Goal: Task Accomplishment & Management: Complete application form

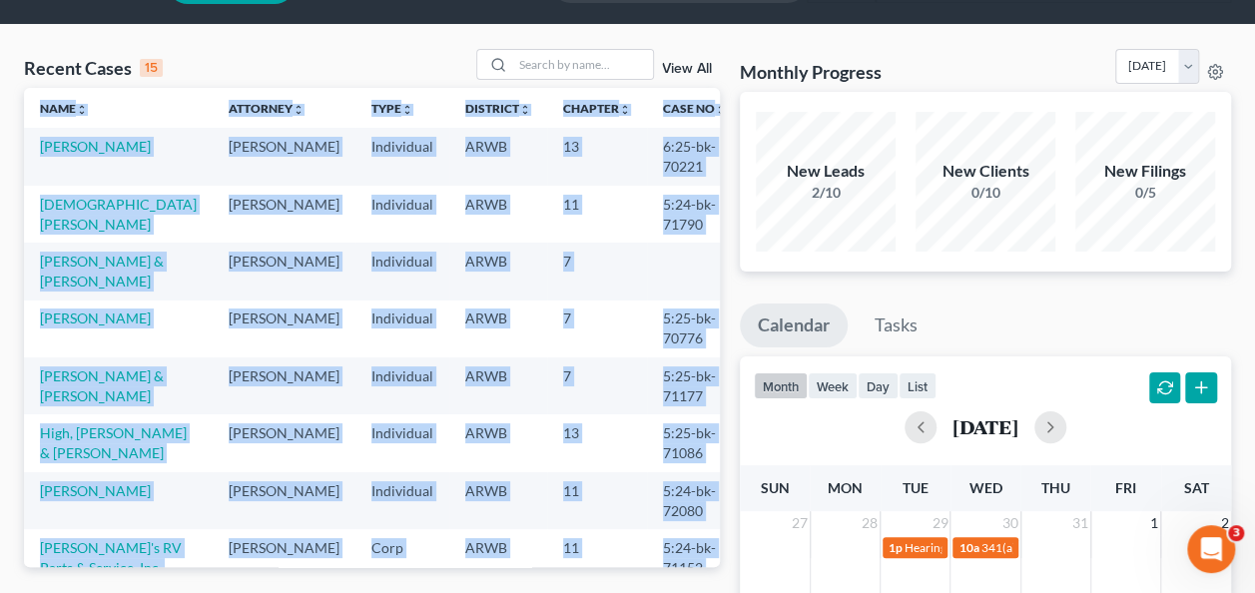
scroll to position [200, 0]
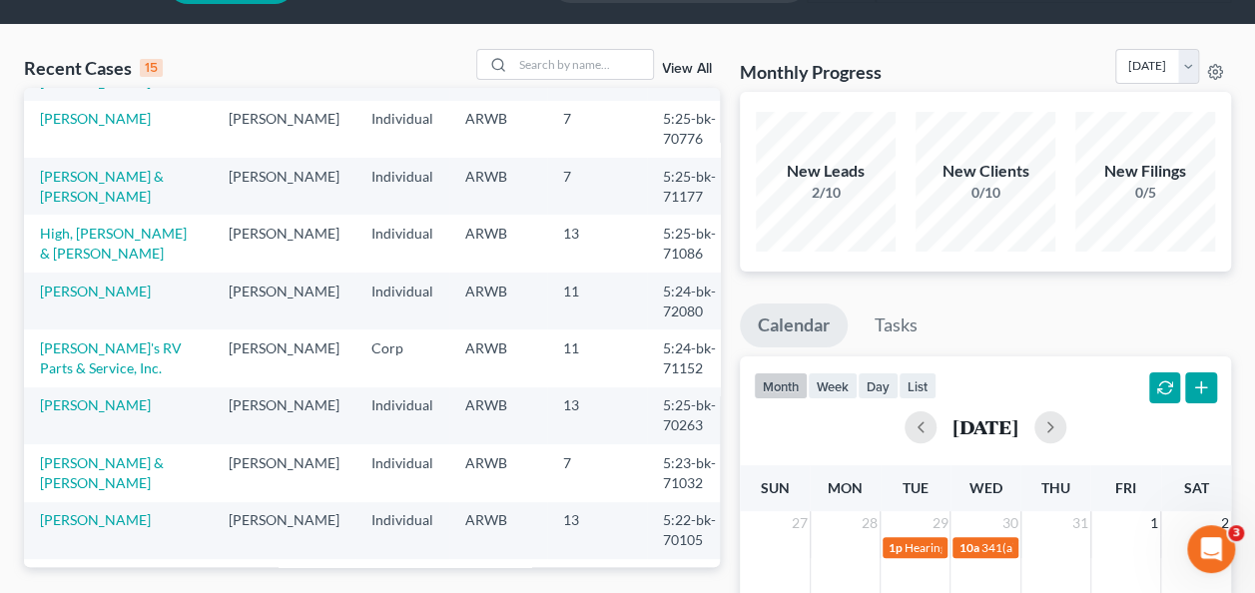
click at [309, 52] on div "Recent Cases 15 View All" at bounding box center [372, 68] width 696 height 39
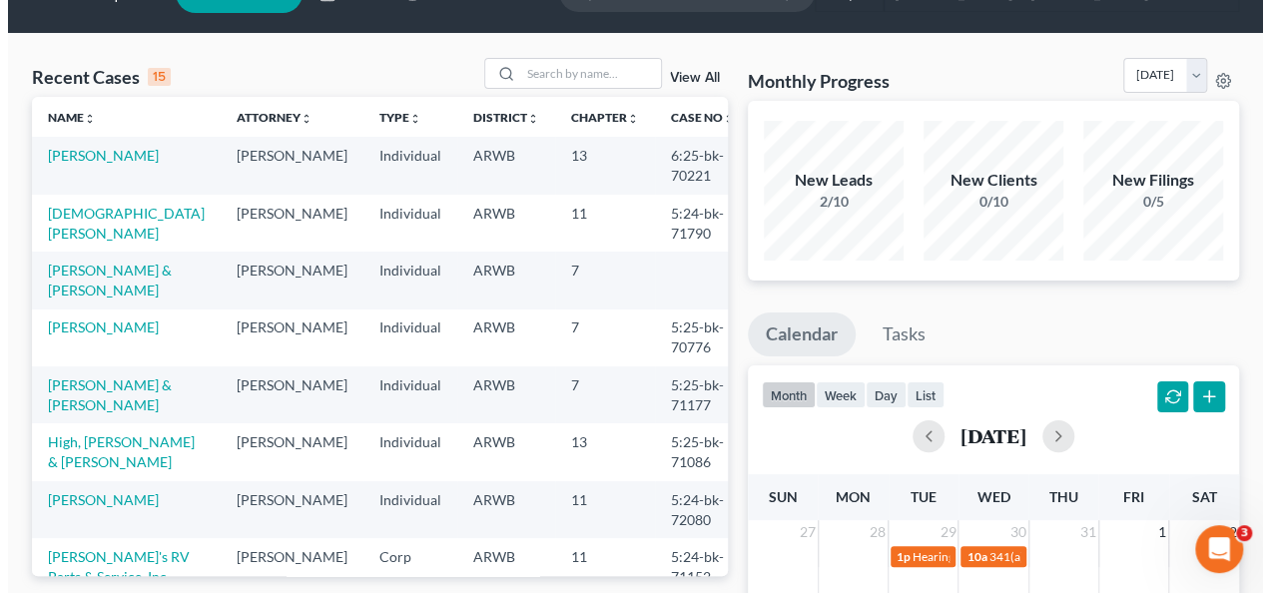
scroll to position [0, 0]
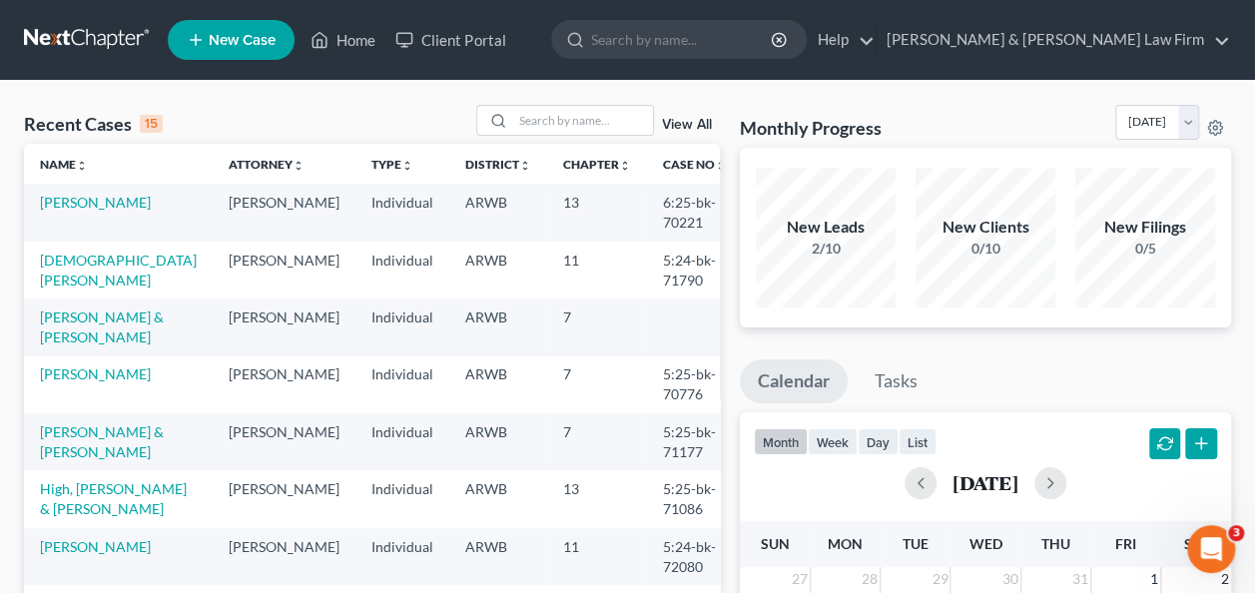
click at [152, 206] on td "[PERSON_NAME]" at bounding box center [118, 212] width 189 height 57
click at [105, 207] on link "[PERSON_NAME]" at bounding box center [95, 202] width 111 height 17
select select "0"
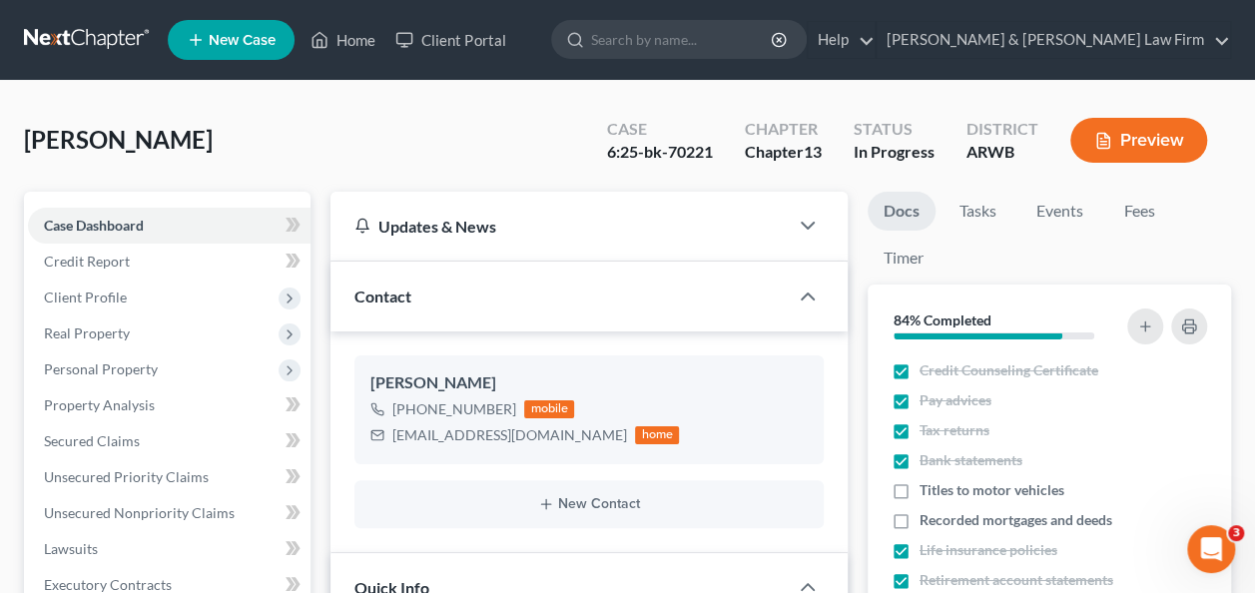
click at [1128, 139] on button "Preview" at bounding box center [1138, 140] width 137 height 45
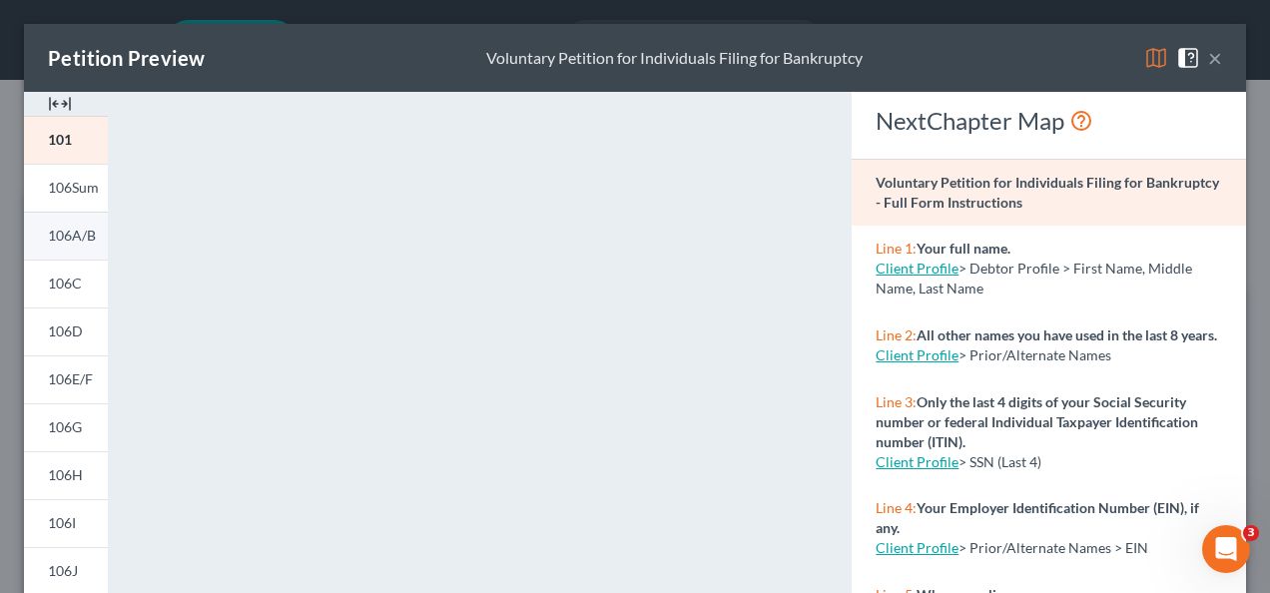
click at [73, 235] on span "106A/B" at bounding box center [72, 235] width 48 height 17
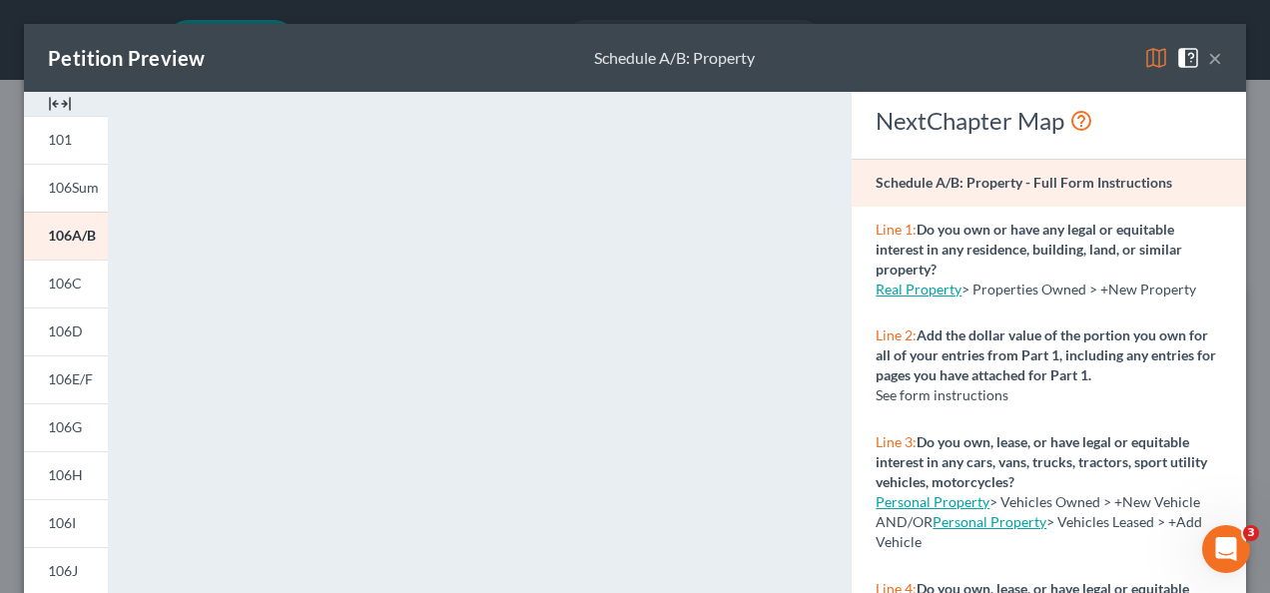
drag, startPoint x: 1199, startPoint y: 59, endPoint x: 797, endPoint y: 165, distance: 416.0
click at [1208, 59] on button "×" at bounding box center [1215, 58] width 14 height 24
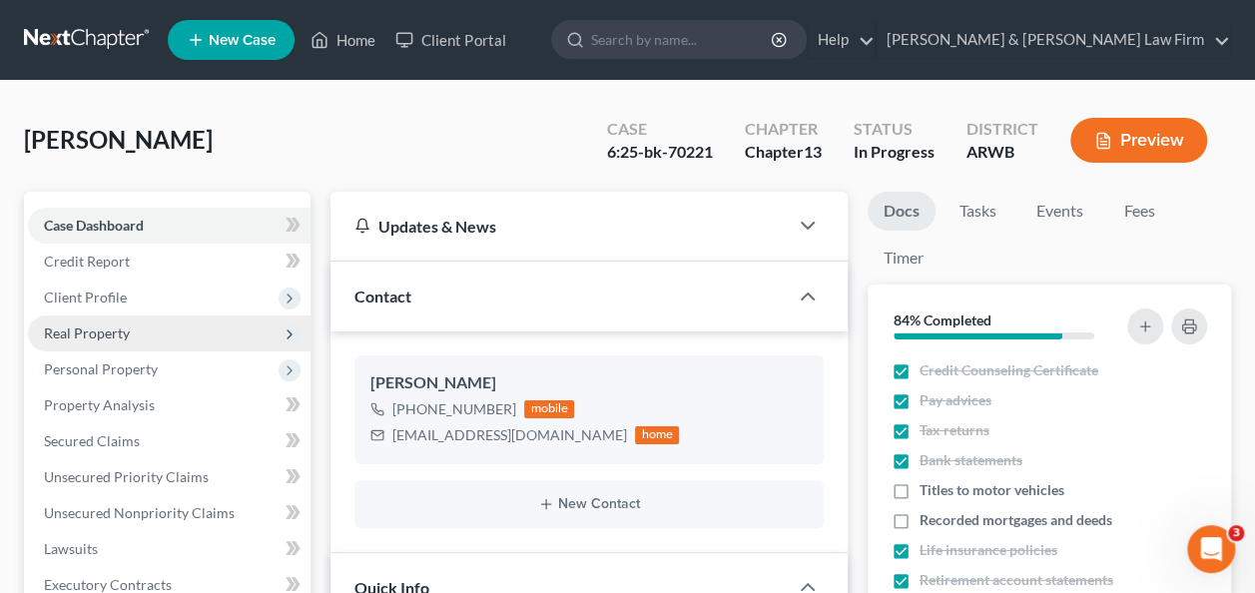
click at [74, 337] on span "Real Property" at bounding box center [87, 332] width 86 height 17
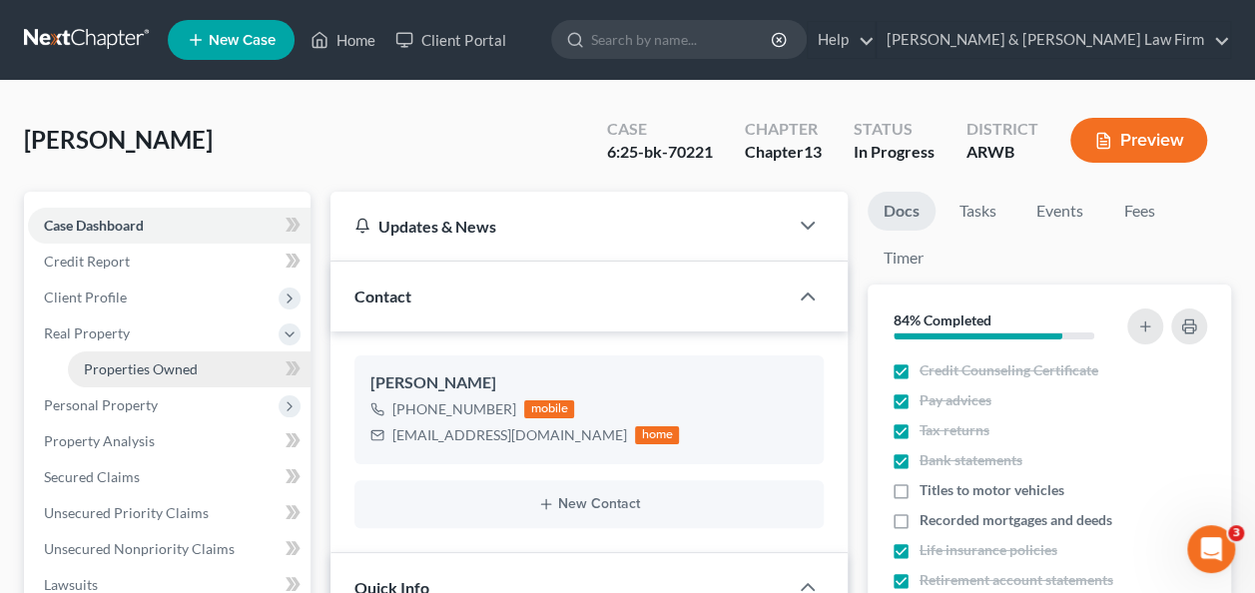
click at [163, 367] on span "Properties Owned" at bounding box center [141, 368] width 114 height 17
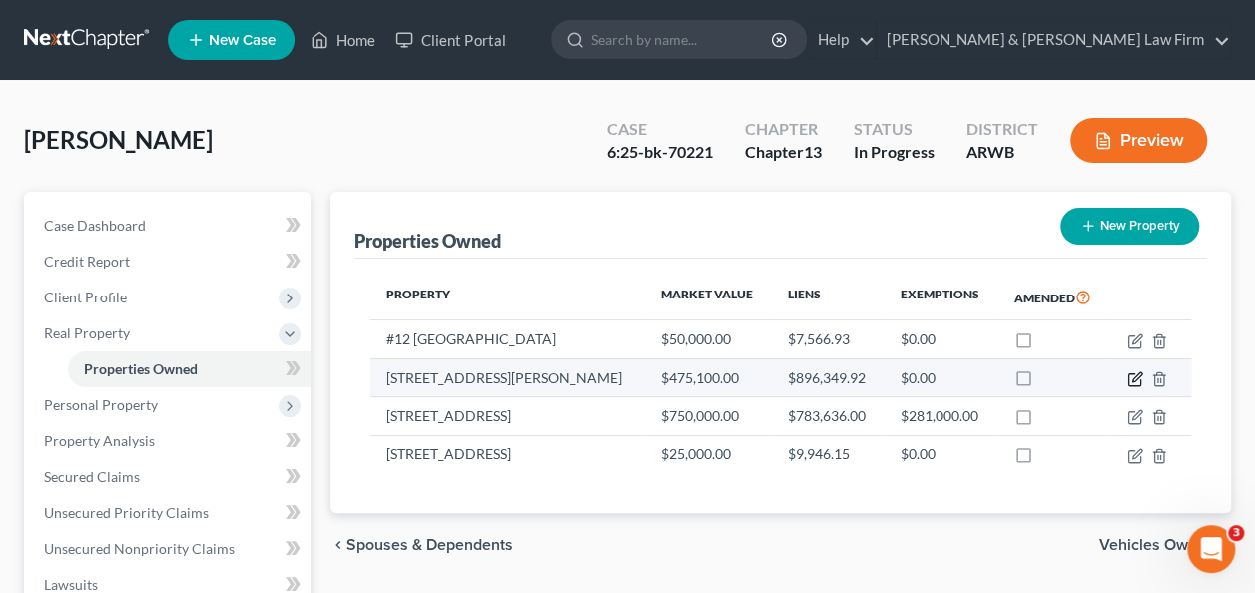
click at [1133, 374] on icon "button" at bounding box center [1134, 380] width 12 height 12
select select "2"
select select "11"
select select "0"
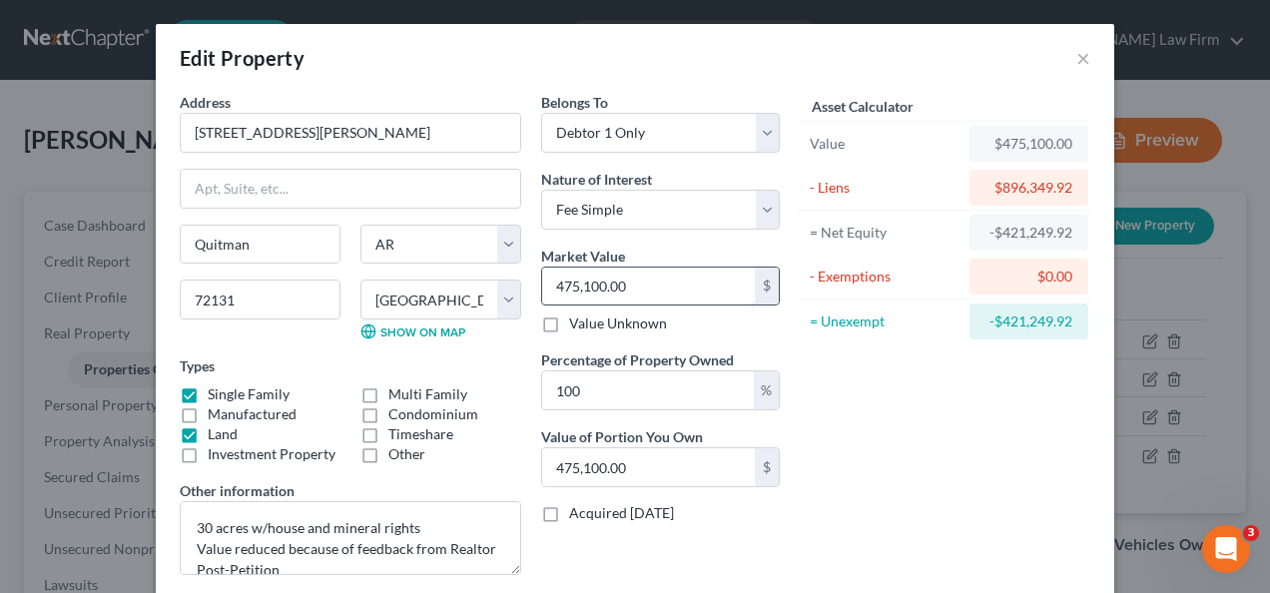
click at [587, 280] on input "475,100.00" at bounding box center [648, 287] width 213 height 38
click at [587, 281] on input "475,100.00" at bounding box center [648, 287] width 213 height 38
type input "475,00.00"
type input "47,500.00"
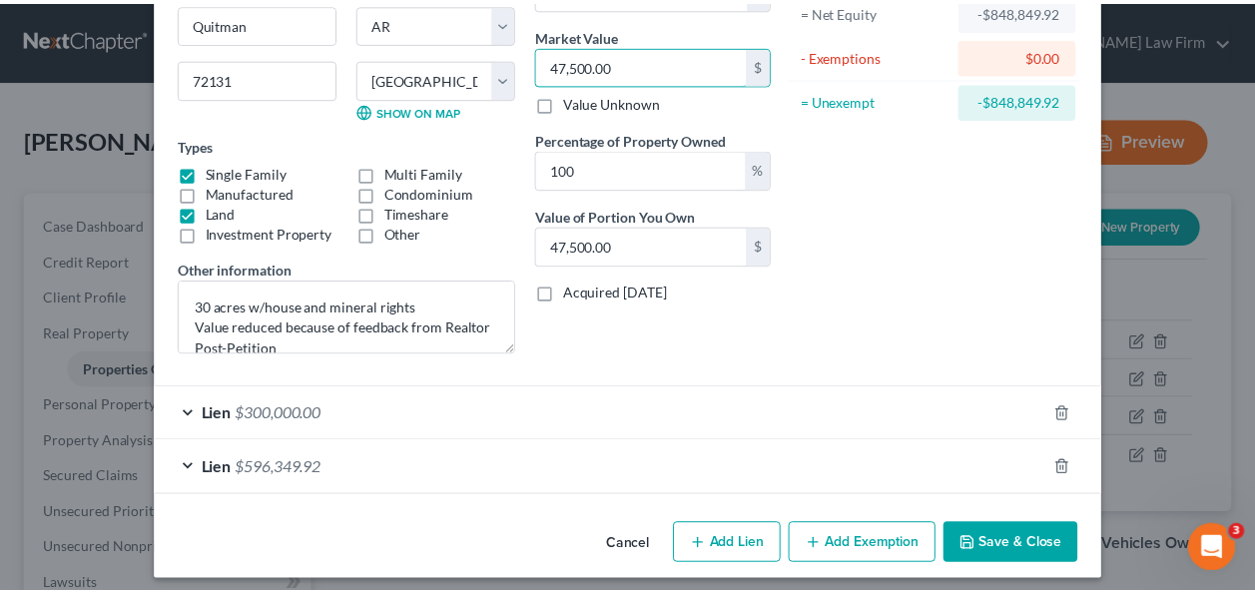
scroll to position [229, 0]
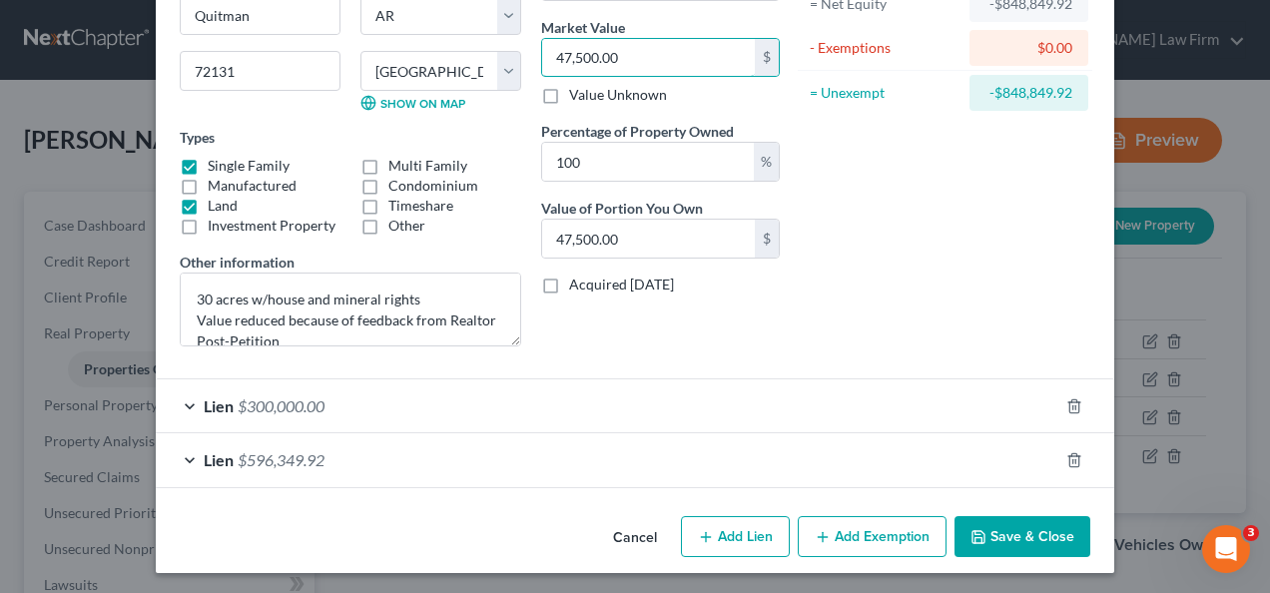
type input "47,500.00"
click at [1003, 529] on button "Save & Close" at bounding box center [1022, 537] width 136 height 42
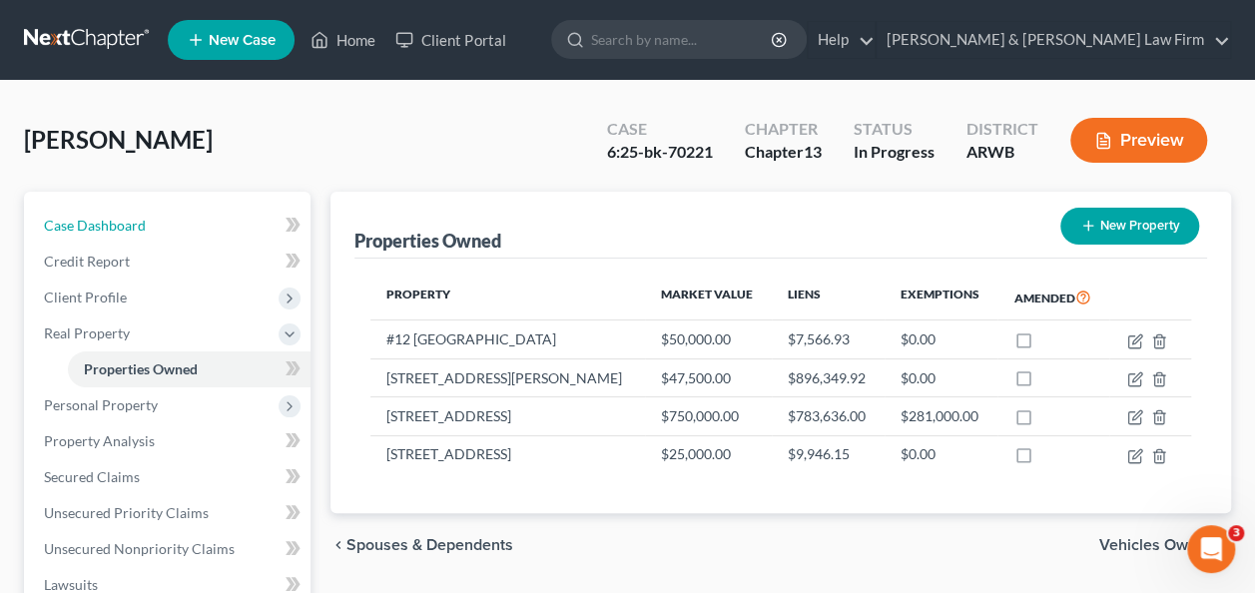
drag, startPoint x: 98, startPoint y: 214, endPoint x: 1194, endPoint y: 178, distance: 1096.7
click at [98, 214] on link "Case Dashboard" at bounding box center [169, 226] width 283 height 36
select select "0"
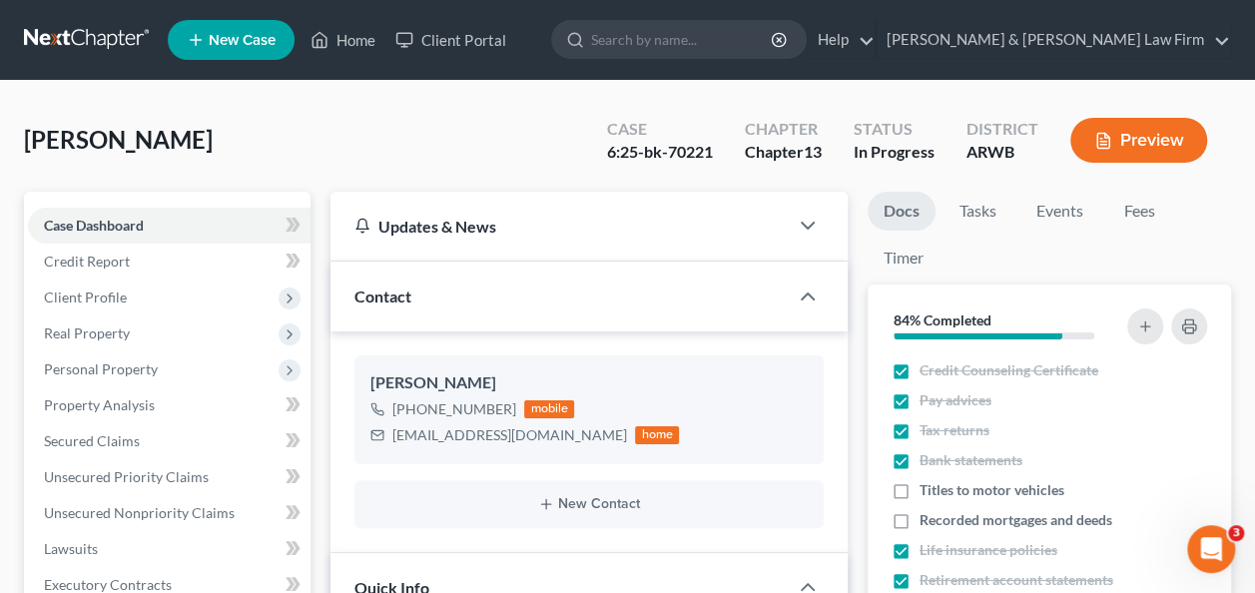
click at [1122, 142] on button "Preview" at bounding box center [1138, 140] width 137 height 45
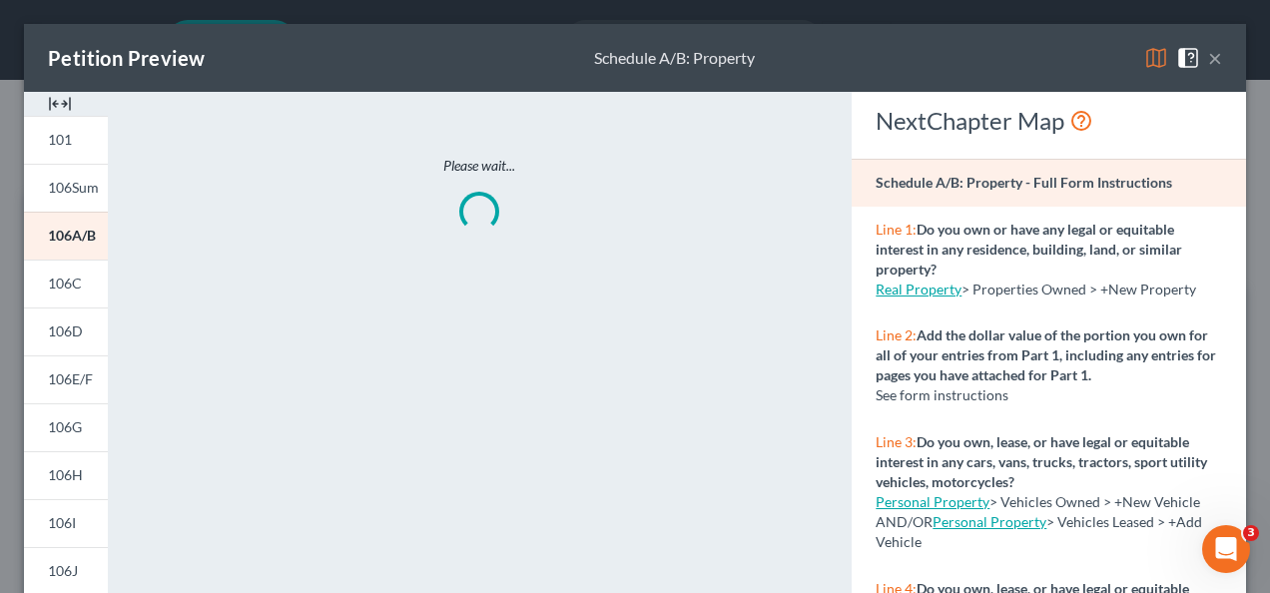
click at [1208, 53] on button "×" at bounding box center [1215, 58] width 14 height 24
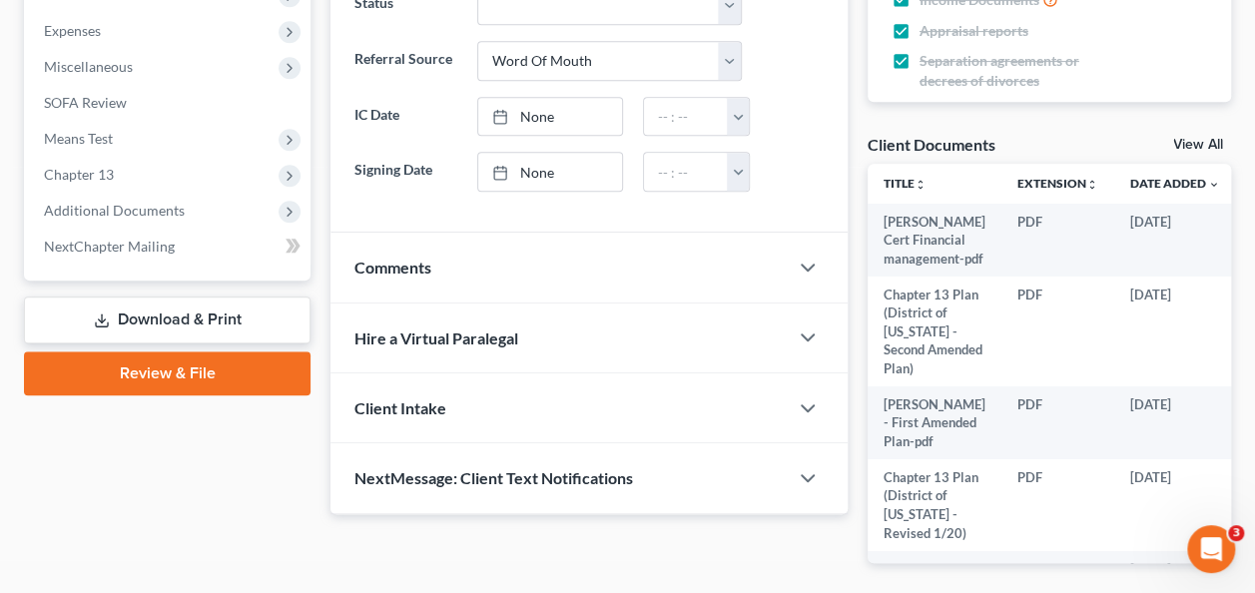
scroll to position [539, 0]
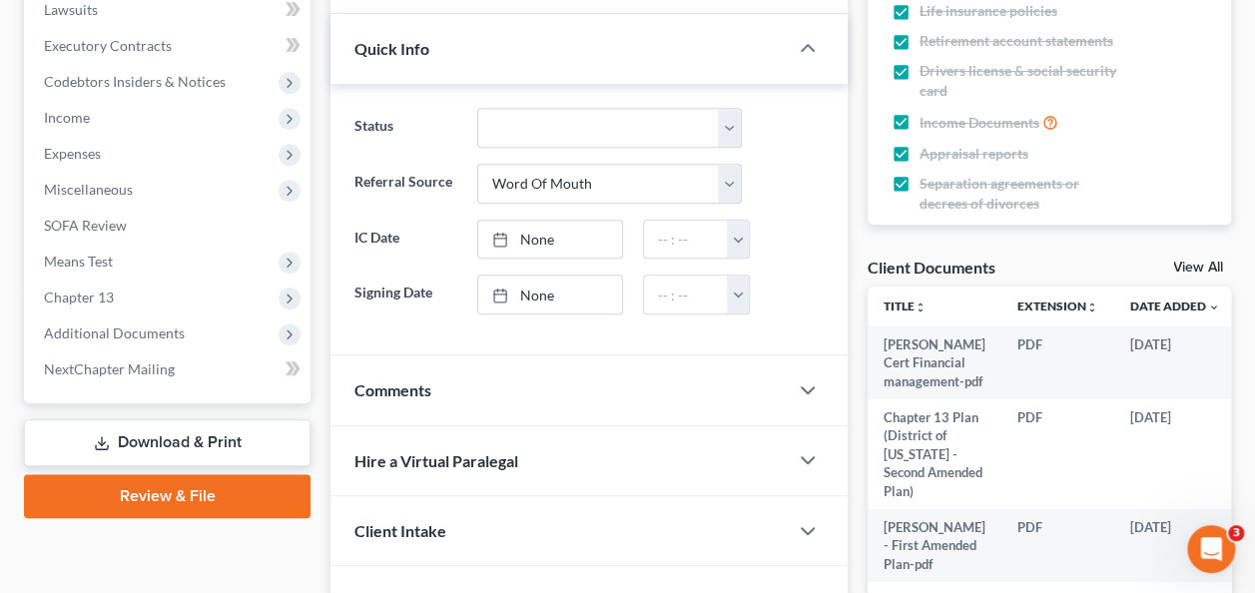
click at [200, 434] on link "Download & Print" at bounding box center [167, 442] width 287 height 47
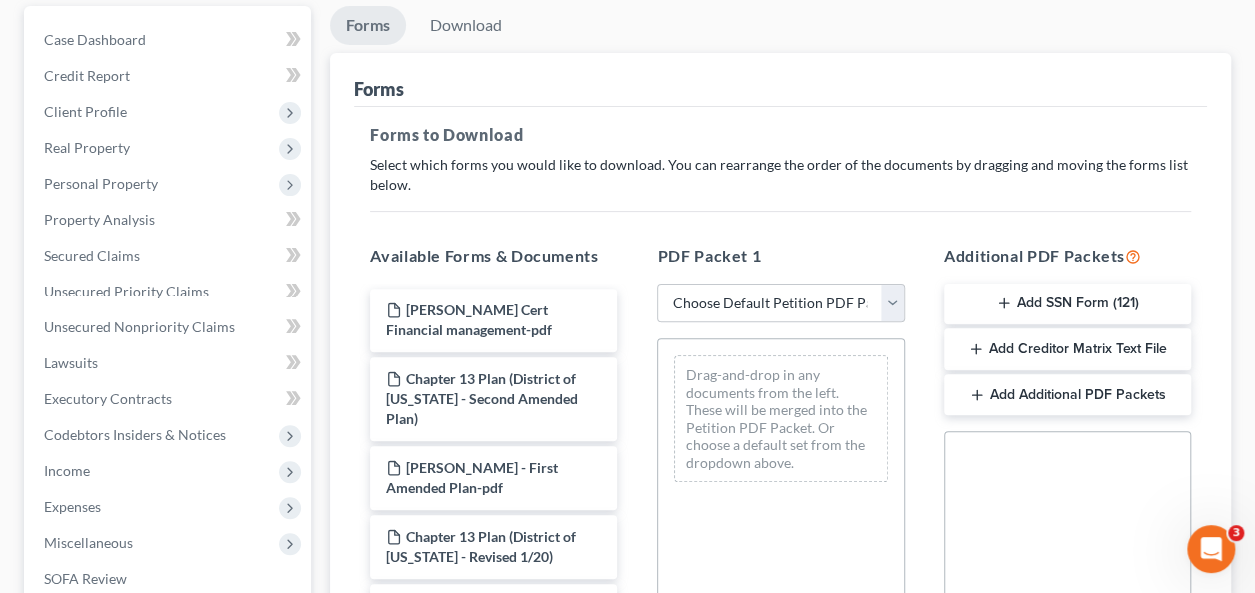
scroll to position [299, 0]
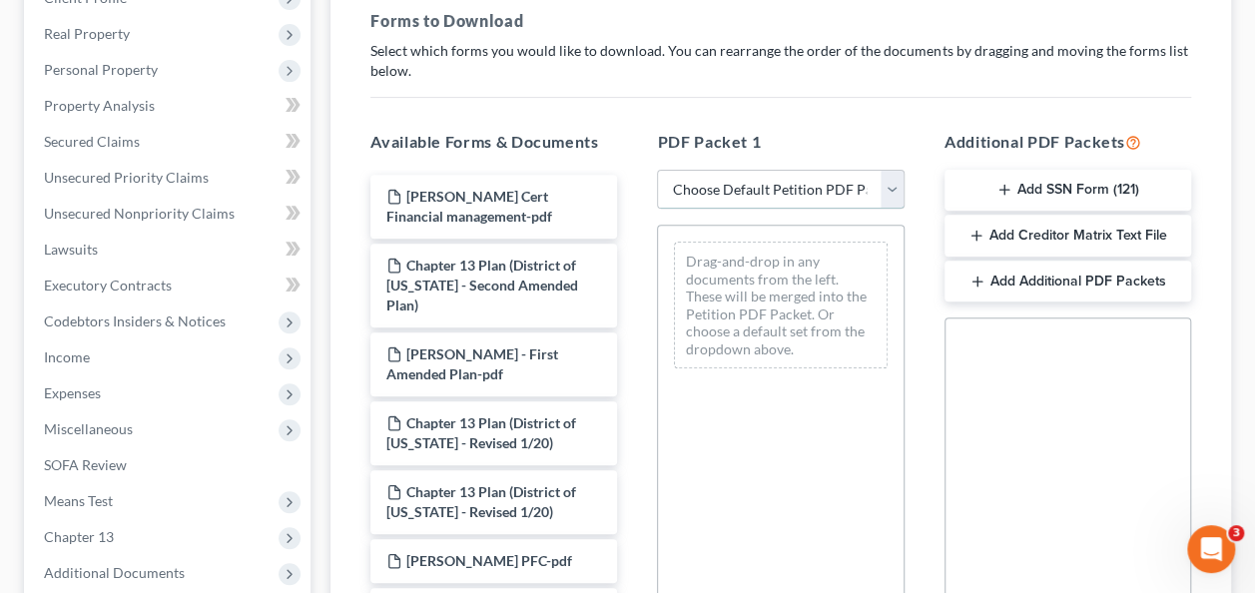
click at [886, 186] on select "Choose Default Petition PDF Packet Complete Bankruptcy Petition (all forms and …" at bounding box center [780, 190] width 247 height 40
select select "2"
click at [657, 170] on select "Choose Default Petition PDF Packet Complete Bankruptcy Petition (all forms and …" at bounding box center [780, 190] width 247 height 40
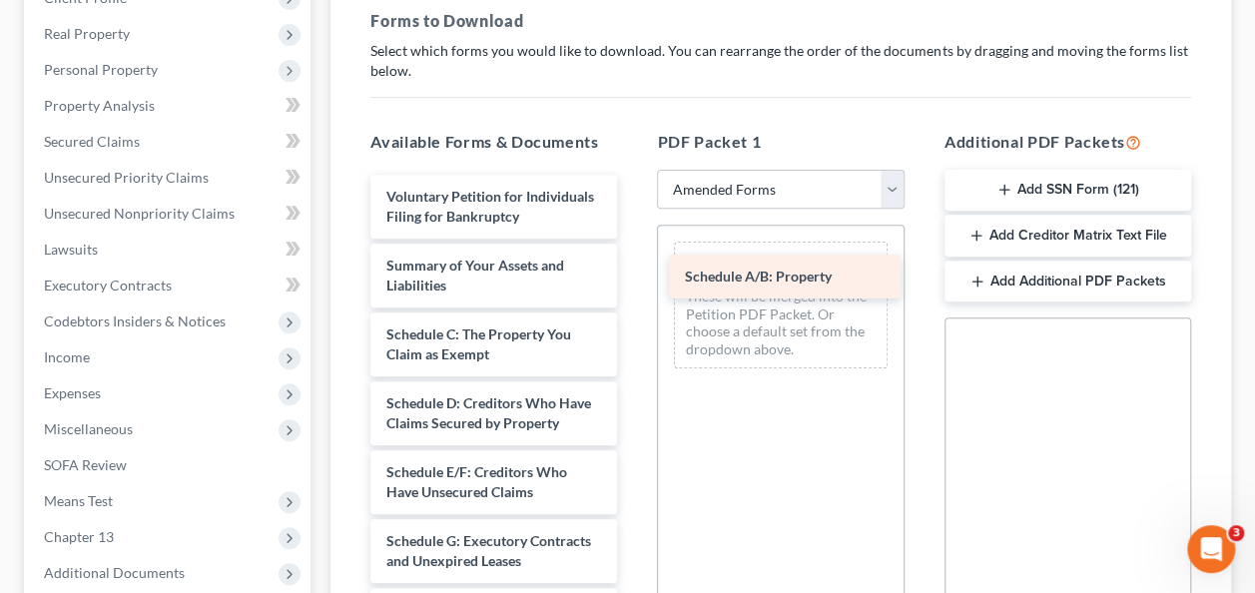
drag, startPoint x: 448, startPoint y: 353, endPoint x: 747, endPoint y: 278, distance: 308.0
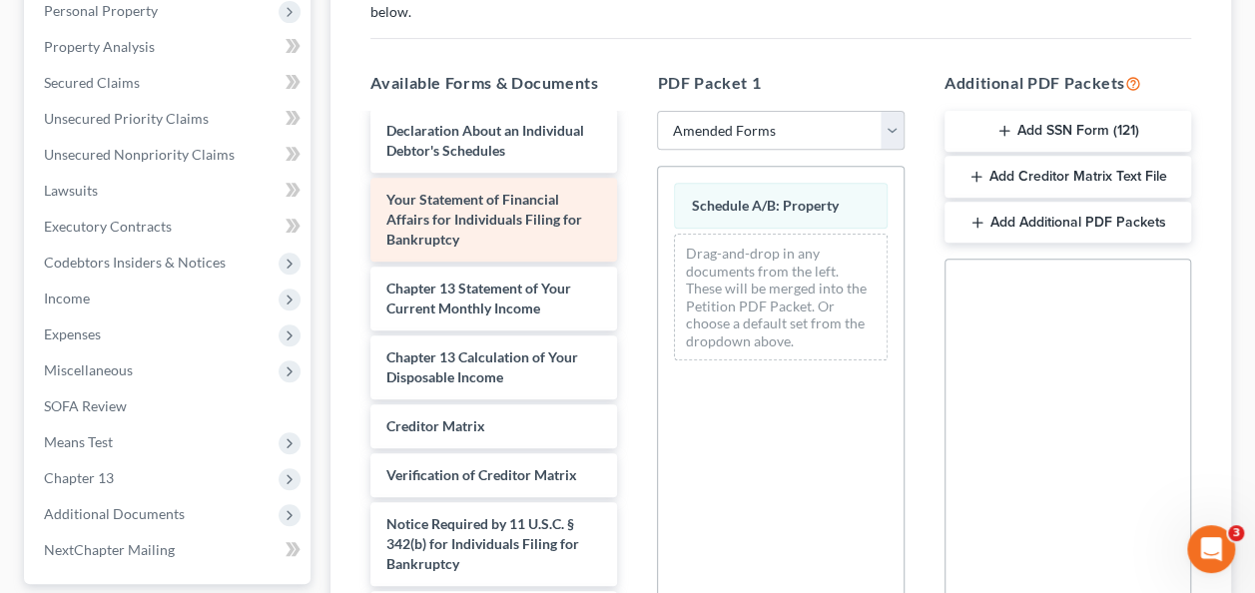
scroll to position [527, 0]
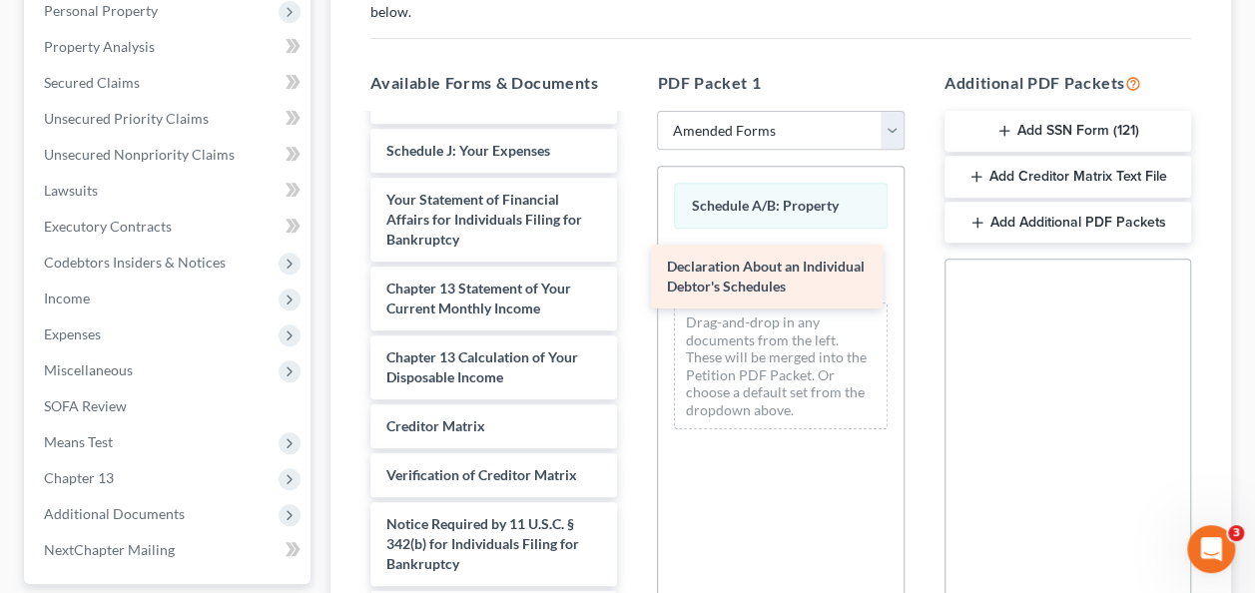
drag, startPoint x: 448, startPoint y: 226, endPoint x: 729, endPoint y: 264, distance: 283.1
click at [633, 264] on div "Declaration About an Individual Debtor's Schedules Voluntary Petition for Indiv…" at bounding box center [493, 136] width 279 height 1037
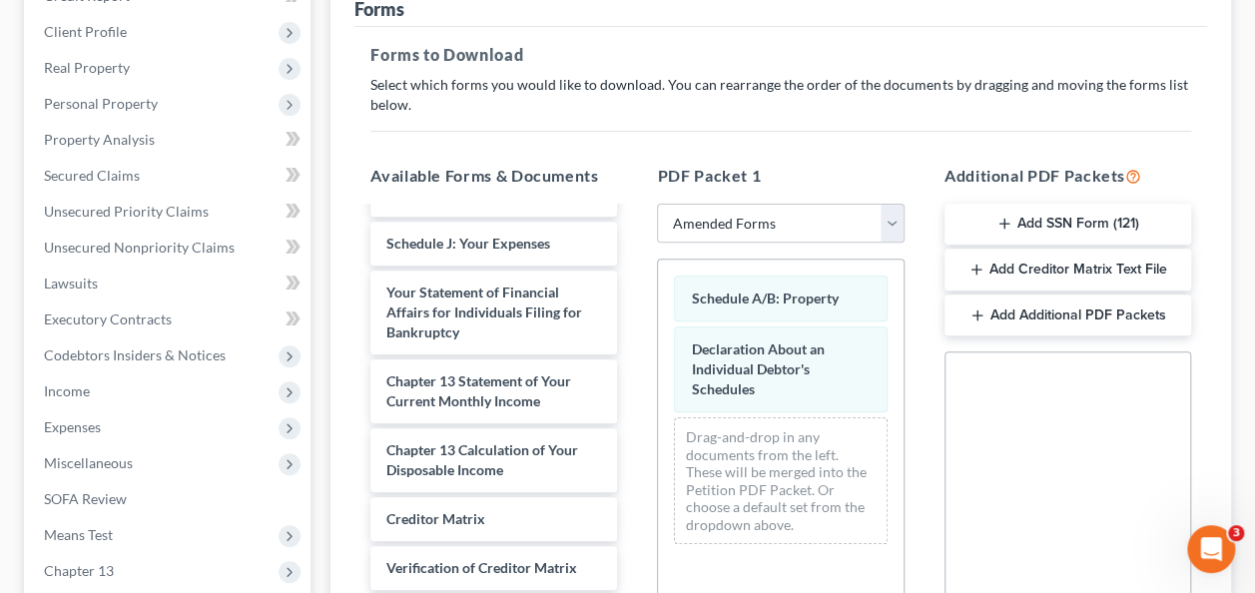
scroll to position [259, 0]
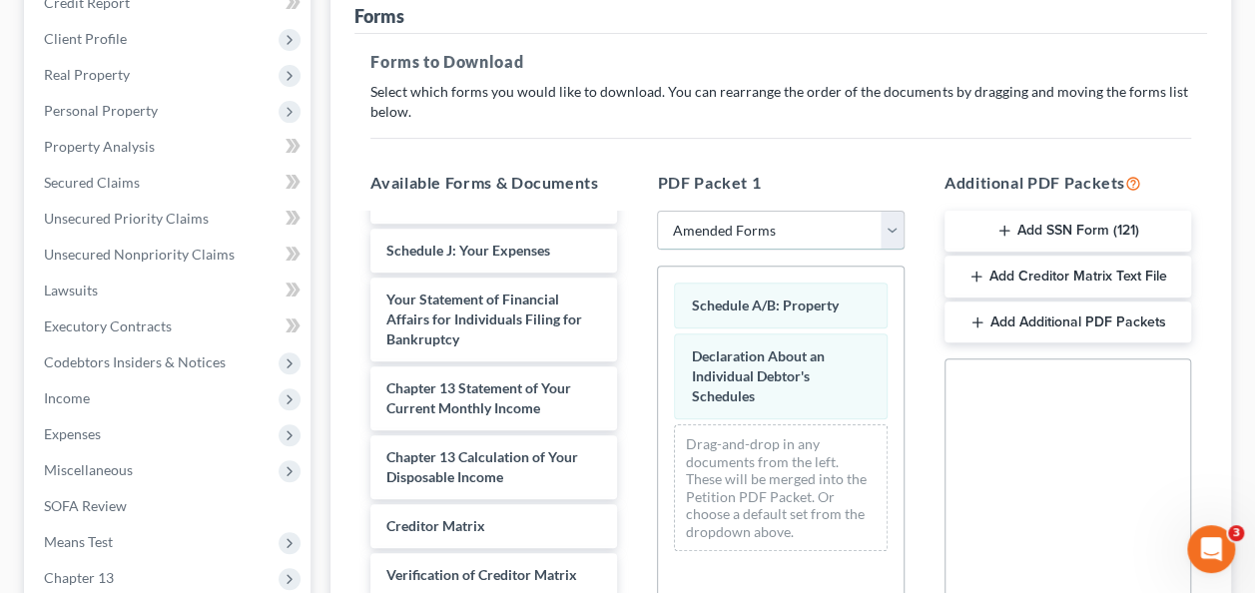
click at [899, 224] on select "Choose Default Petition PDF Packet Complete Bankruptcy Petition (all forms and …" at bounding box center [780, 231] width 247 height 40
click at [886, 234] on select "Choose Default Petition PDF Packet Complete Bankruptcy Petition (all forms and …" at bounding box center [780, 231] width 247 height 40
click at [1128, 444] on div "Social Security Number Statement of Social Security Number Creditor Matrix Text…" at bounding box center [1067, 585] width 247 height 454
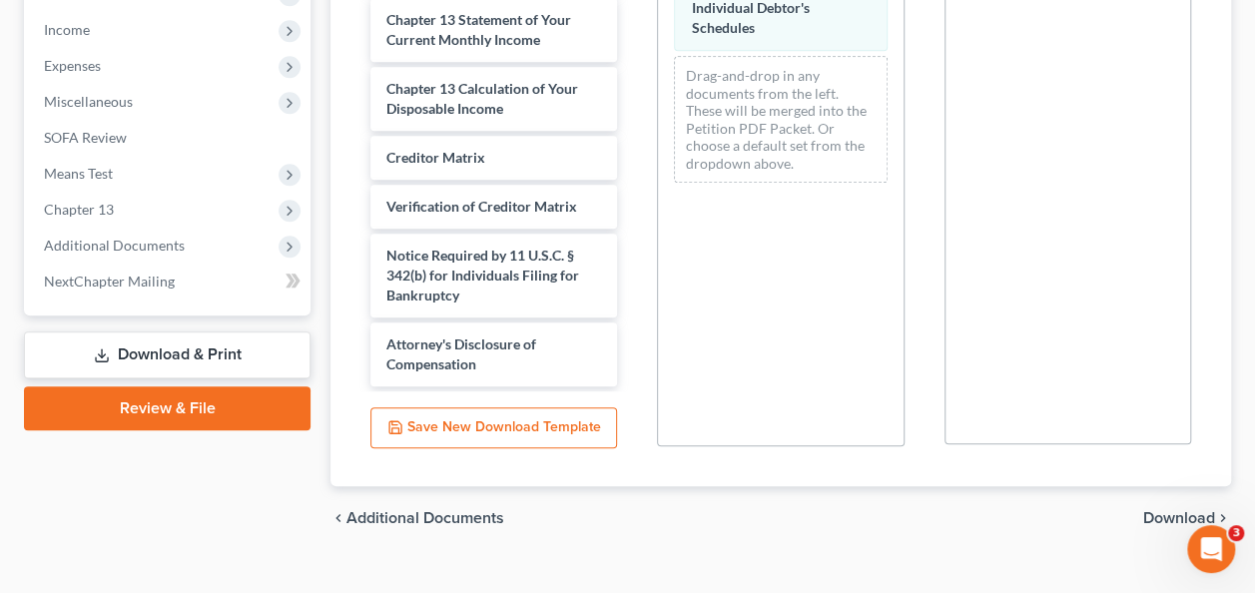
scroll to position [658, 0]
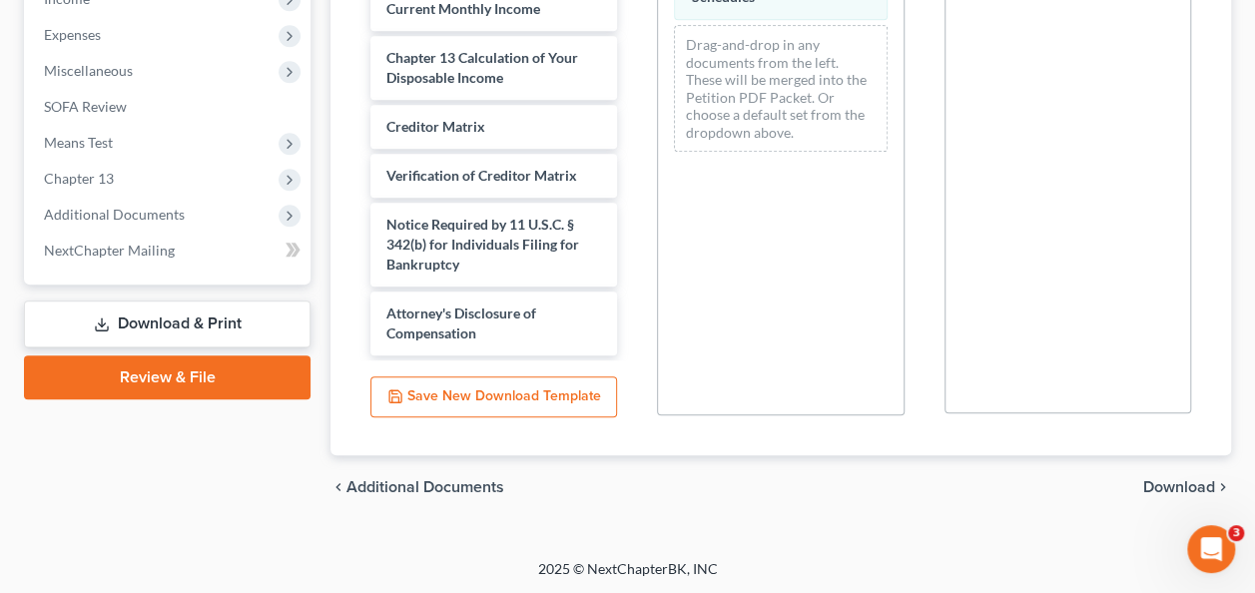
click at [1183, 479] on span "Download" at bounding box center [1179, 487] width 72 height 16
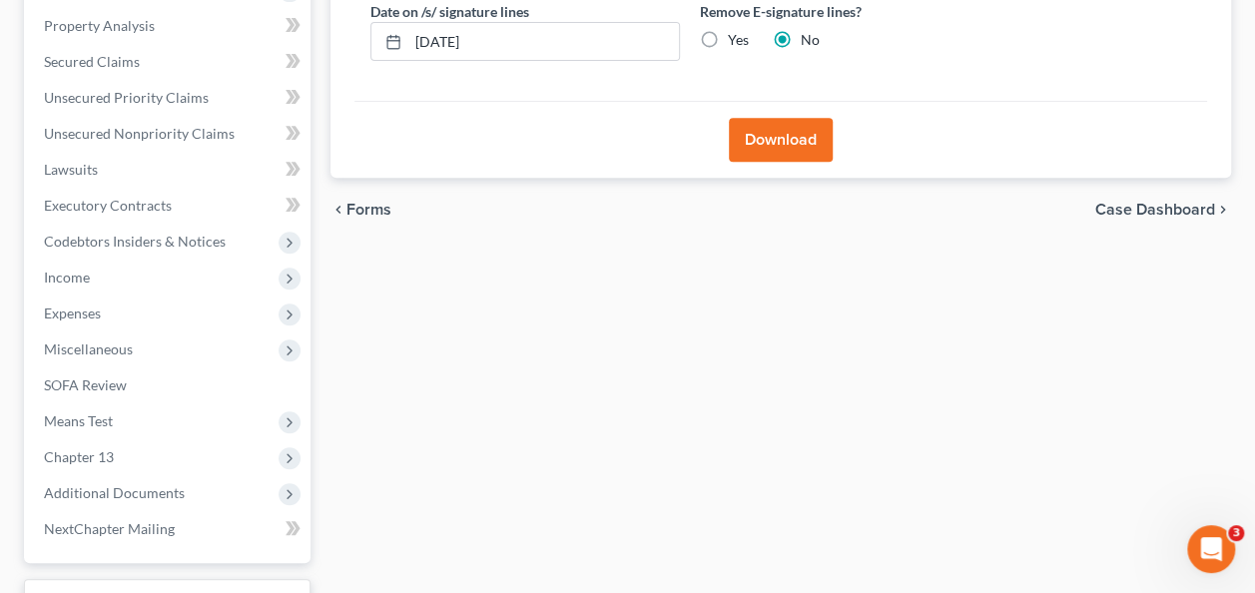
scroll to position [238, 0]
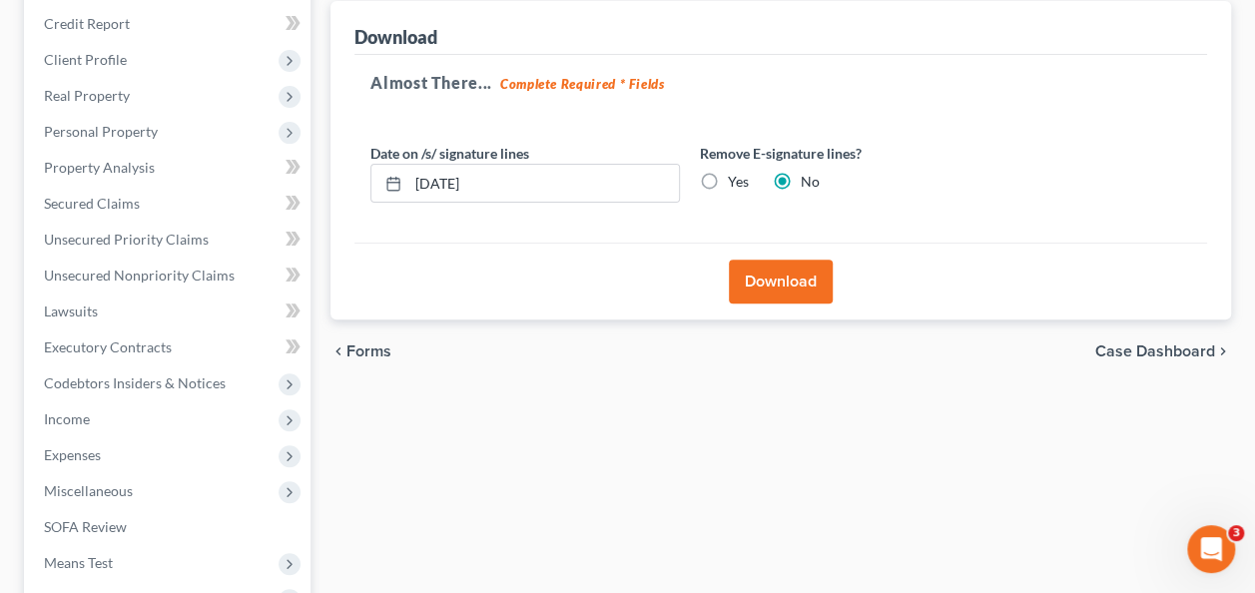
click at [728, 182] on label "Yes" at bounding box center [738, 182] width 21 height 20
click at [736, 182] on input "Yes" at bounding box center [742, 178] width 13 height 13
radio input "true"
radio input "false"
click at [799, 280] on button "Download" at bounding box center [781, 282] width 104 height 44
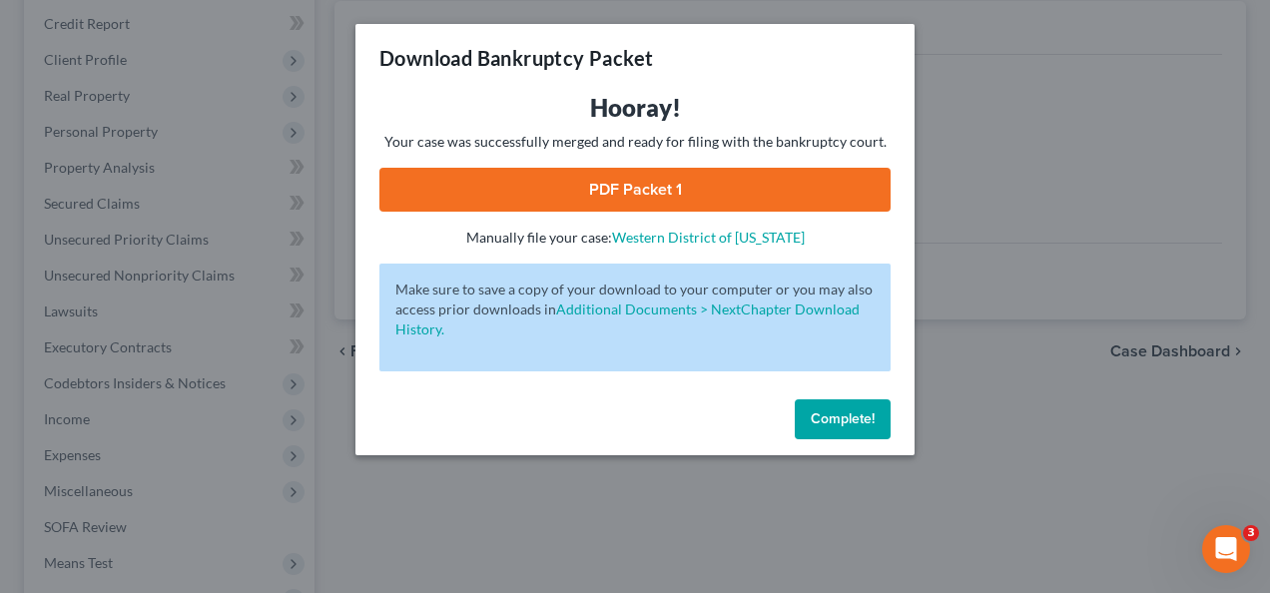
drag, startPoint x: 530, startPoint y: 195, endPoint x: 652, endPoint y: 532, distance: 358.7
click at [652, 532] on div "Download Bankruptcy Packet Hooray! Your case was successfully merged and ready …" at bounding box center [635, 296] width 1270 height 593
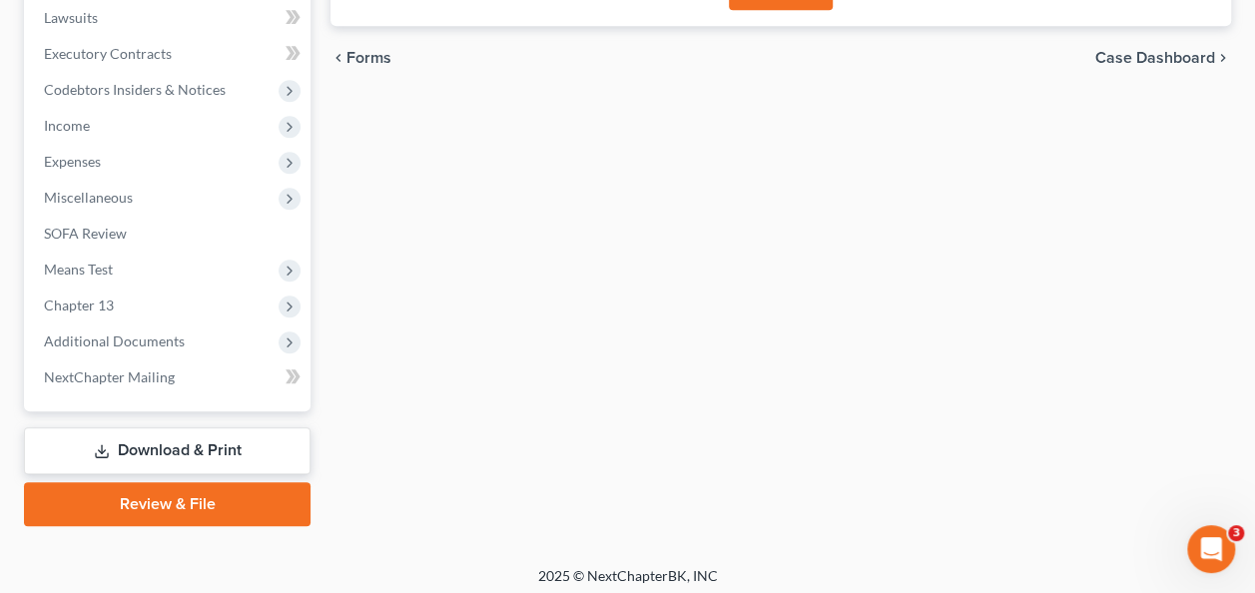
scroll to position [437, 0]
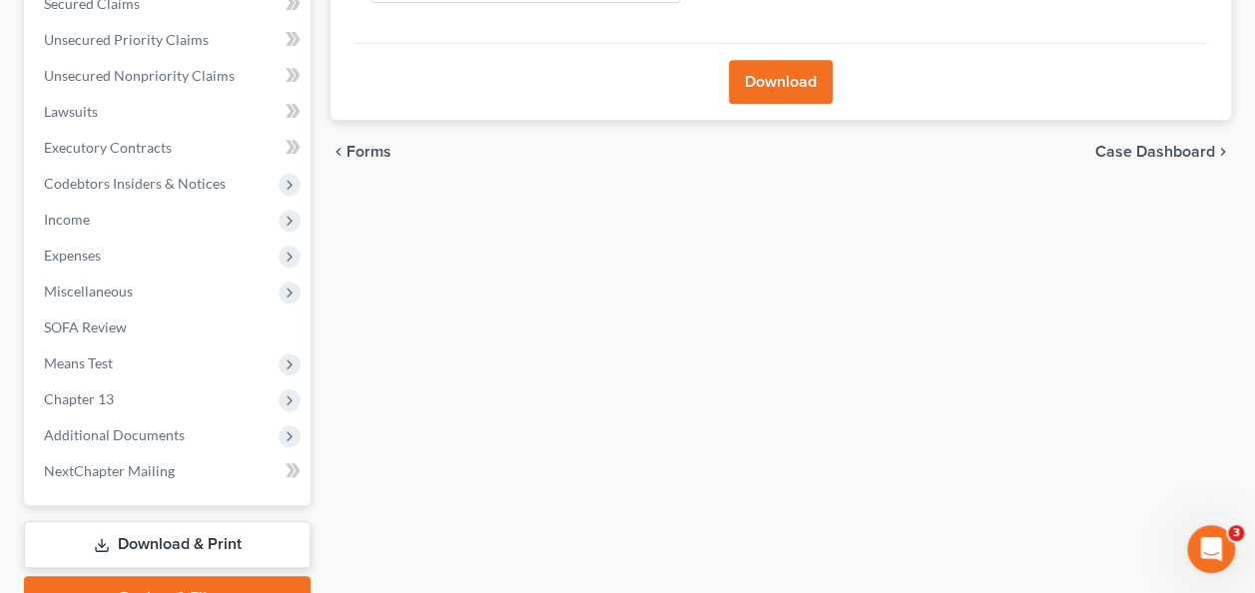
click at [206, 543] on link "Download & Print" at bounding box center [167, 544] width 287 height 47
click at [192, 540] on link "Download & Print" at bounding box center [167, 544] width 287 height 47
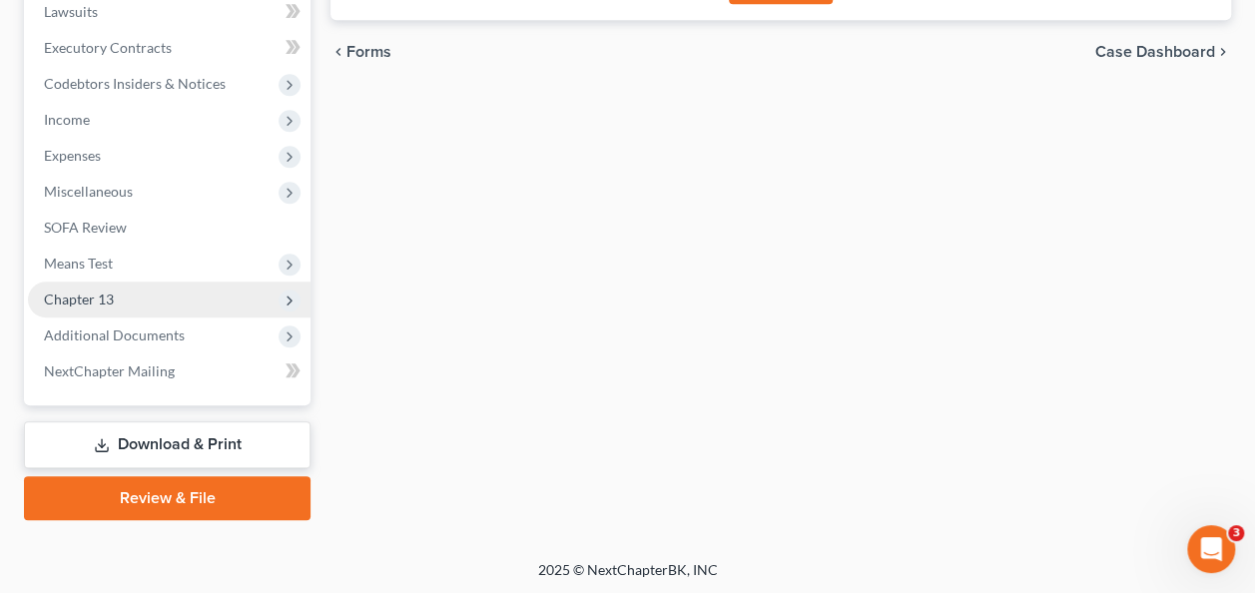
scroll to position [537, 0]
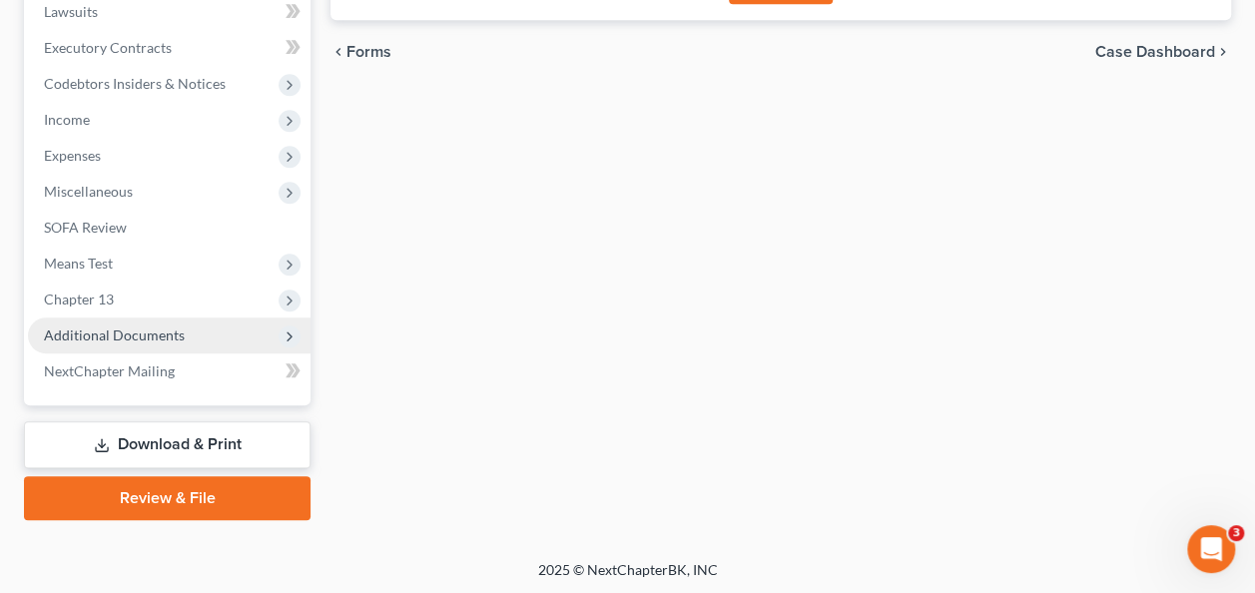
click at [137, 330] on span "Additional Documents" at bounding box center [114, 334] width 141 height 17
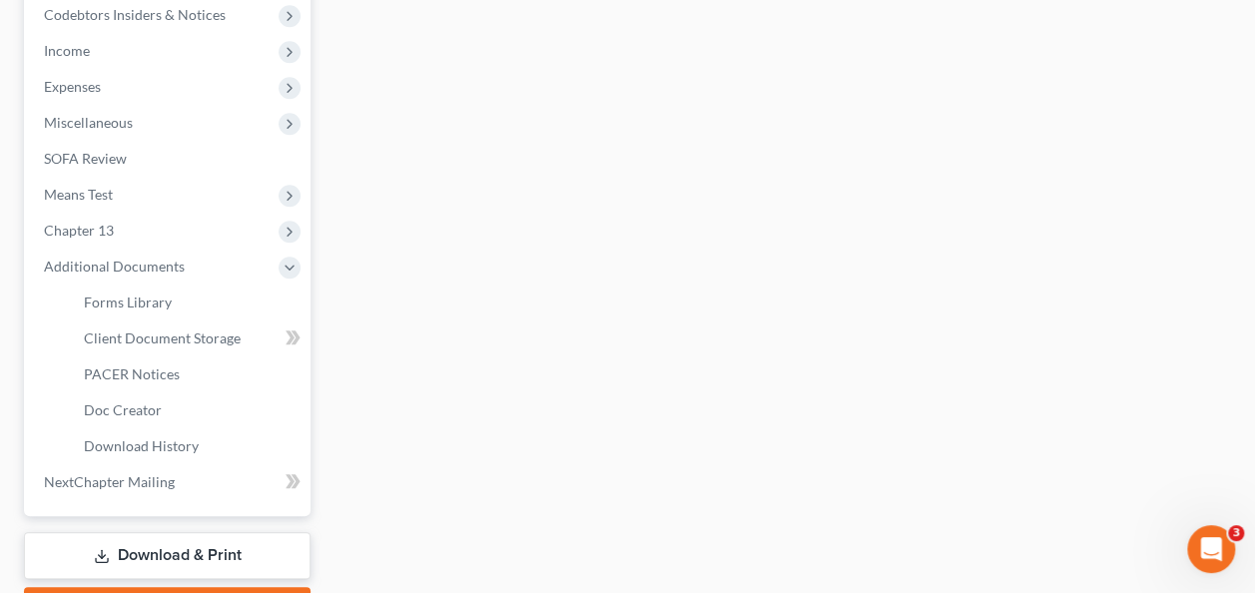
scroll to position [637, 0]
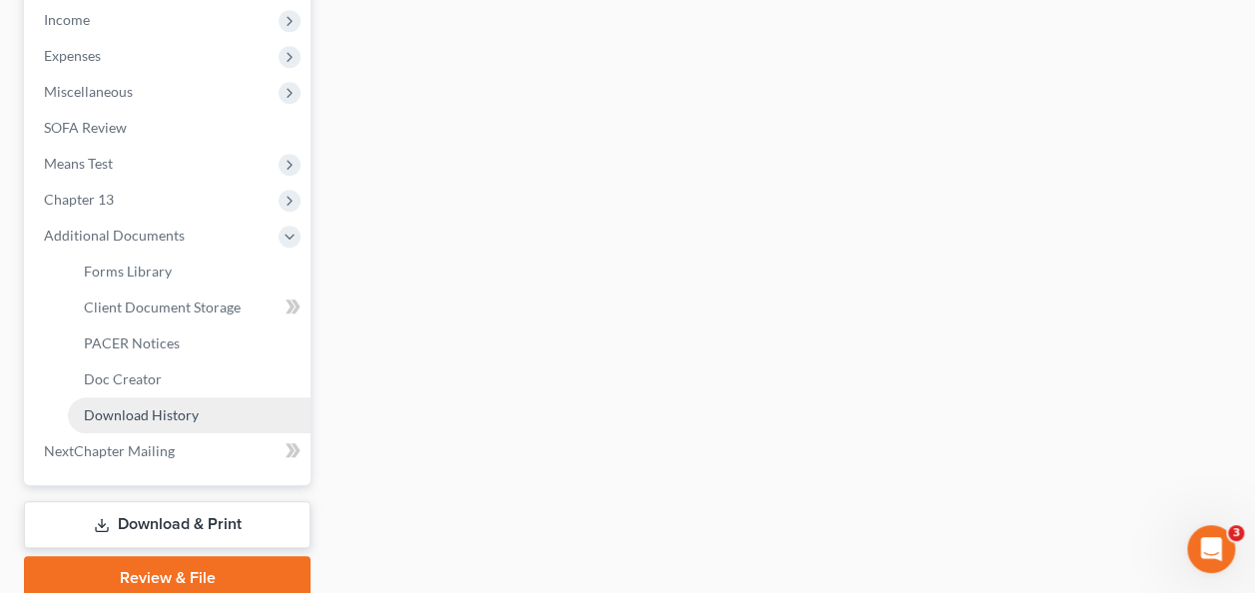
click at [167, 416] on span "Download History" at bounding box center [141, 414] width 115 height 17
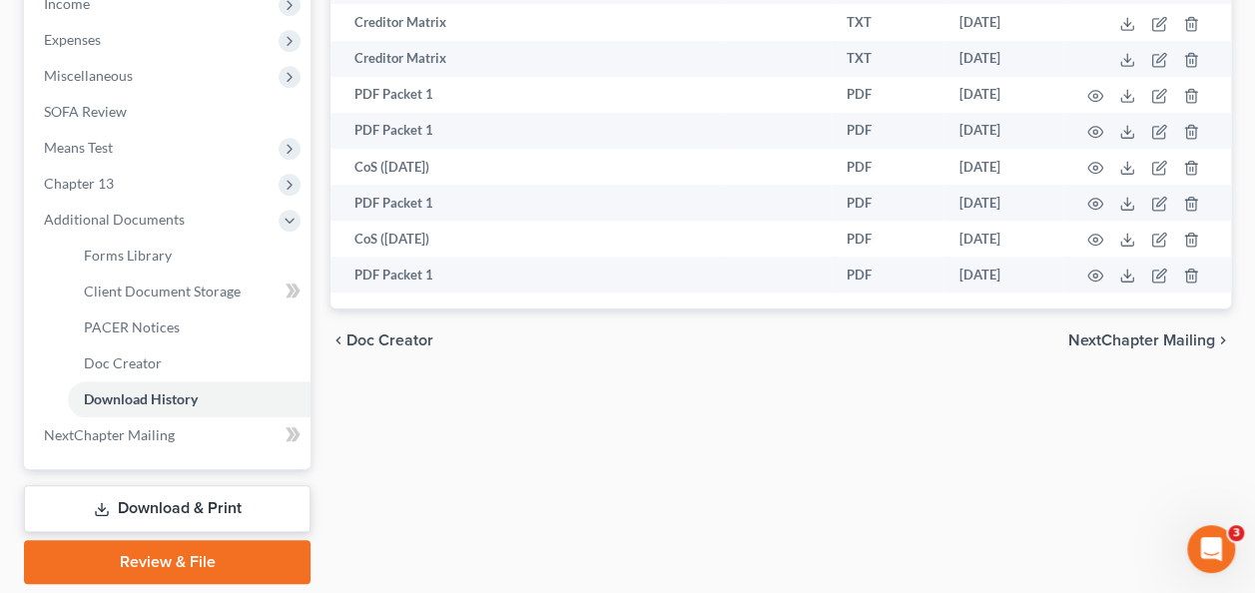
scroll to position [717, 0]
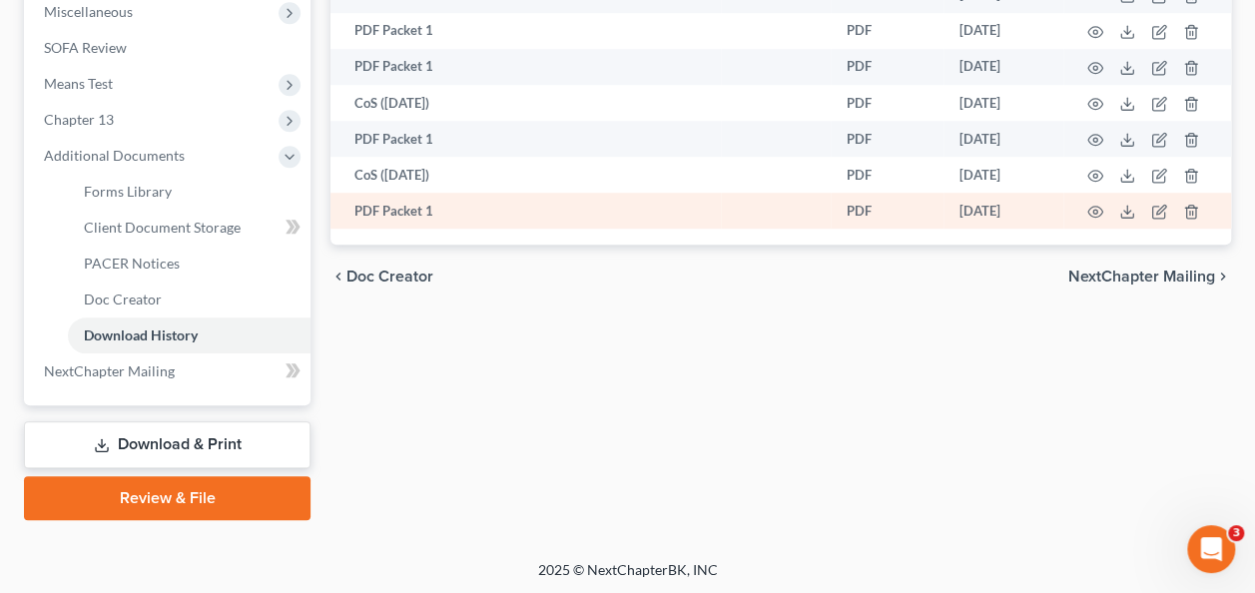
click at [663, 208] on td "PDF Packet 1" at bounding box center [525, 211] width 390 height 36
click at [412, 207] on td "PDF Packet 1" at bounding box center [525, 211] width 390 height 36
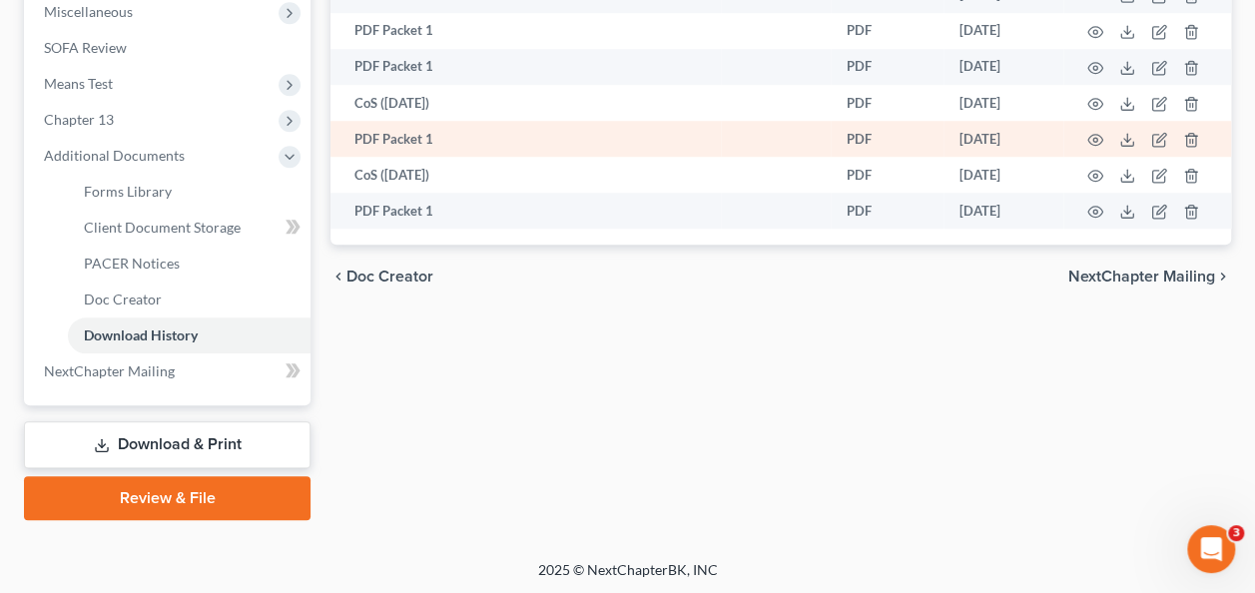
scroll to position [640, 0]
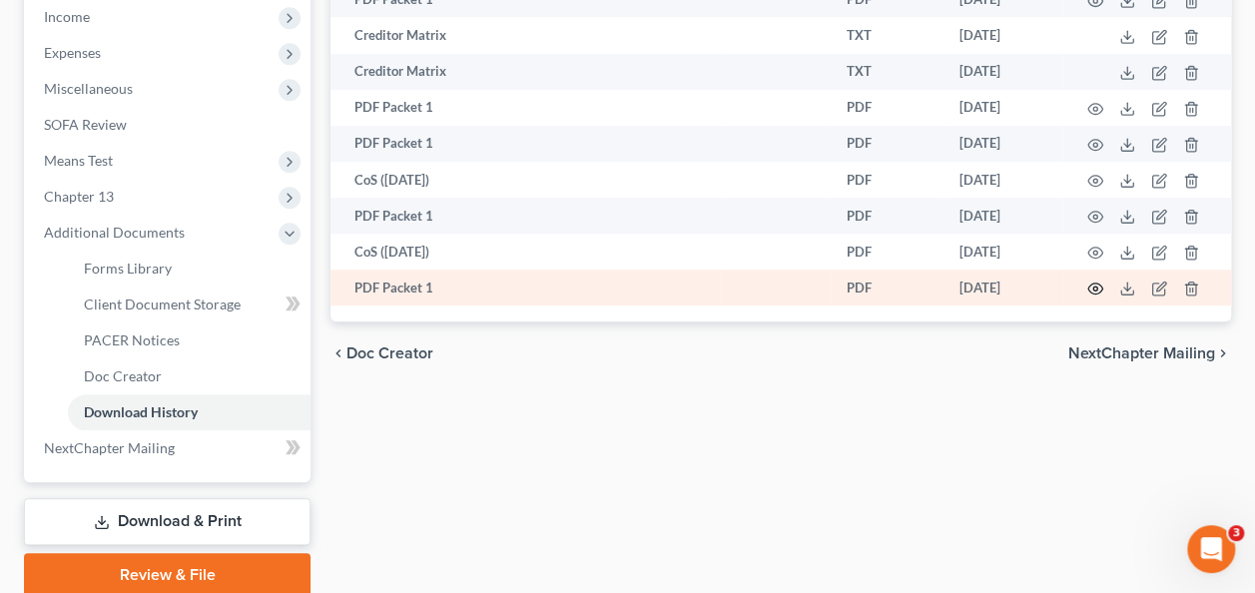
click at [1095, 287] on icon "button" at bounding box center [1095, 289] width 16 height 16
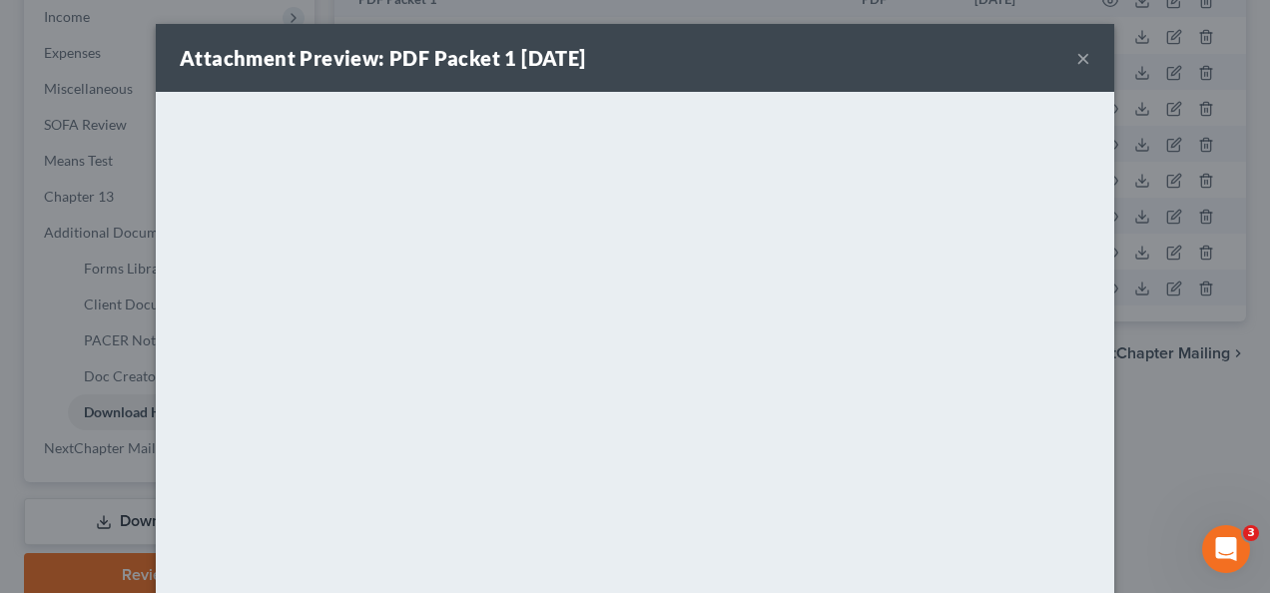
click at [1076, 62] on button "×" at bounding box center [1083, 58] width 14 height 24
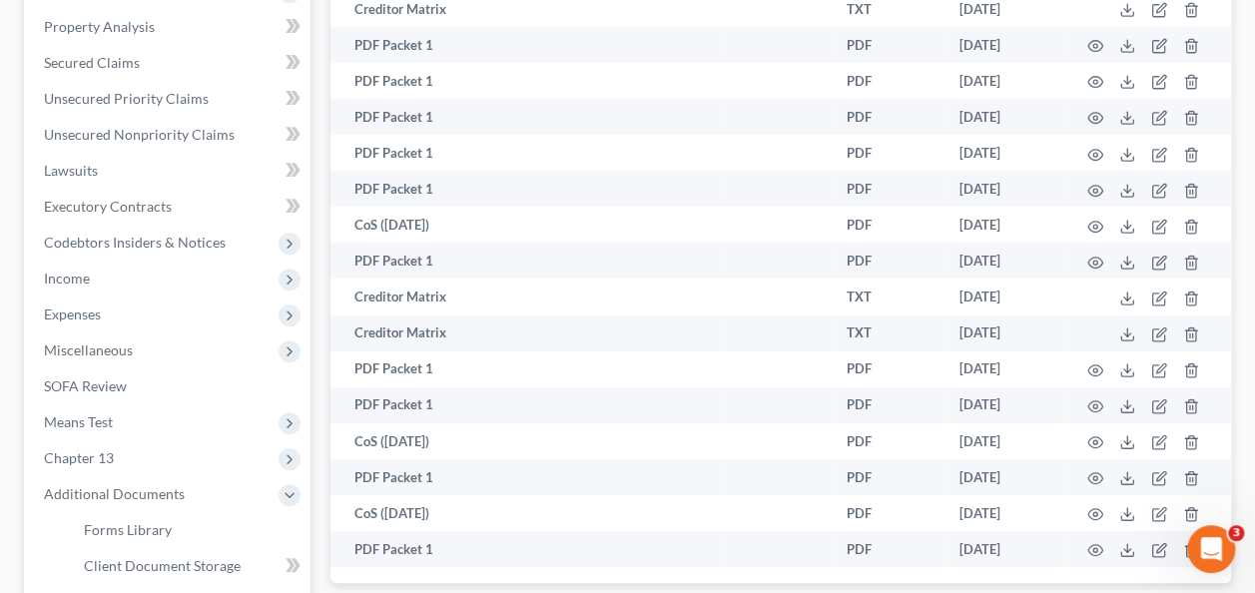
scroll to position [617, 0]
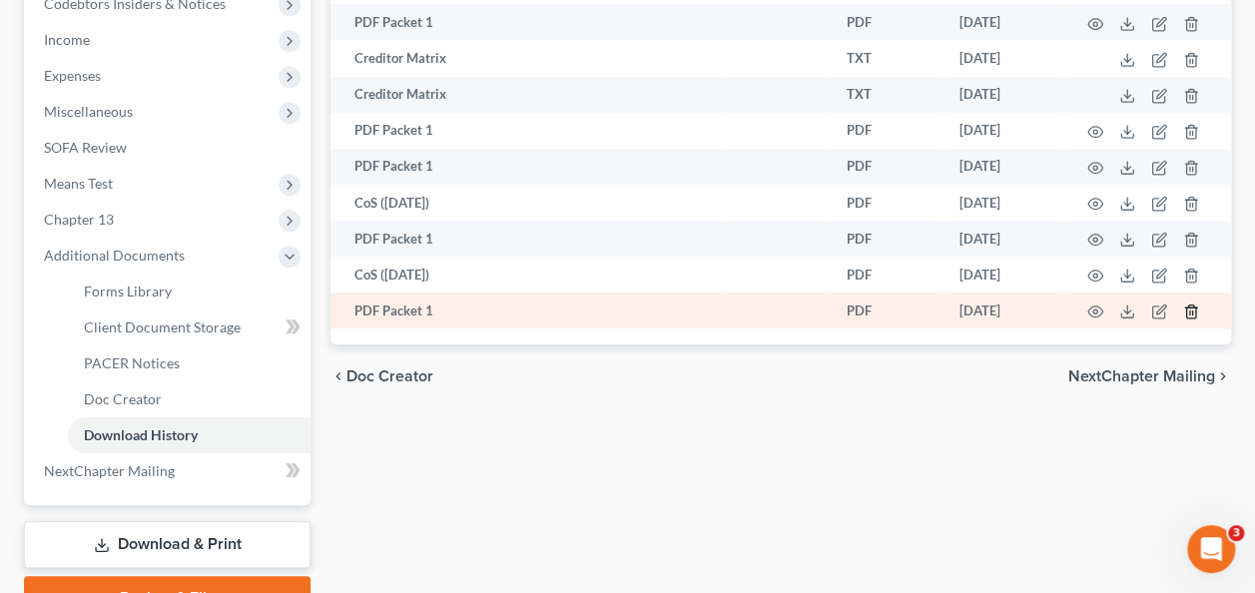
click at [1190, 307] on icon "button" at bounding box center [1191, 311] width 16 height 16
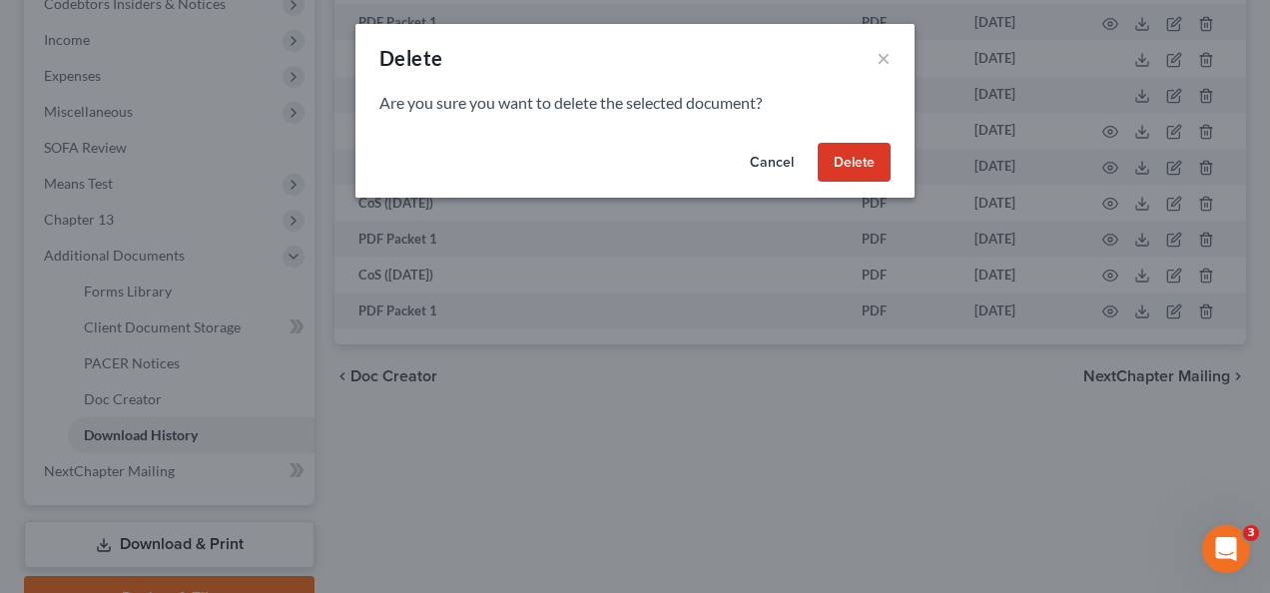
click at [863, 158] on button "Delete" at bounding box center [854, 163] width 73 height 40
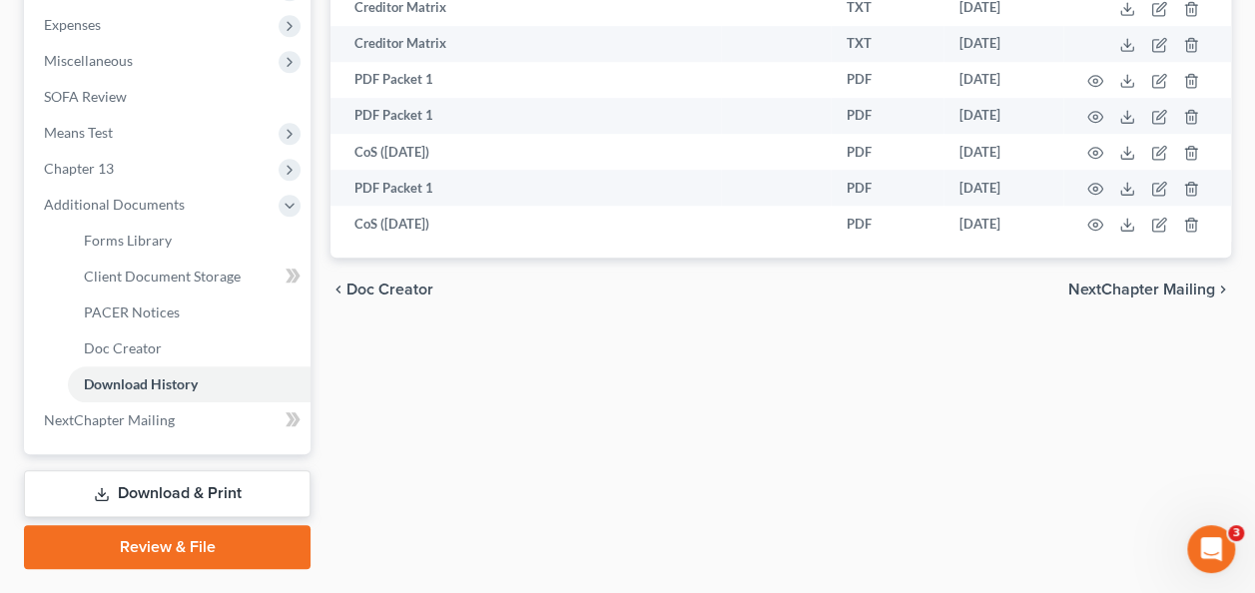
scroll to position [717, 0]
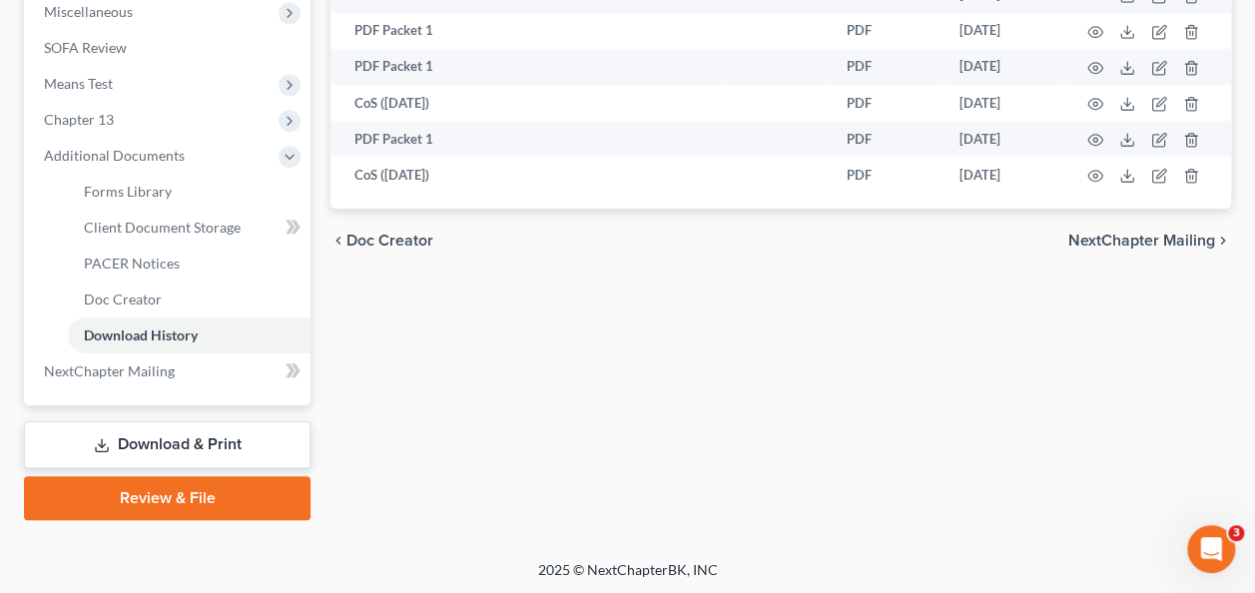
click at [180, 442] on link "Download & Print" at bounding box center [167, 444] width 287 height 47
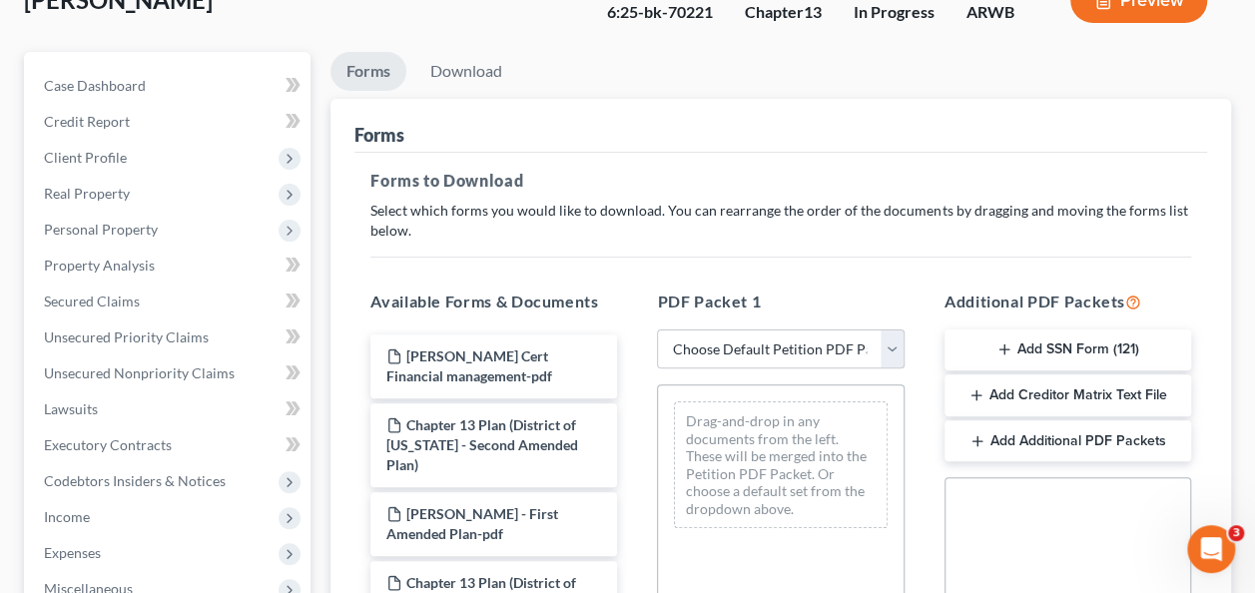
scroll to position [200, 0]
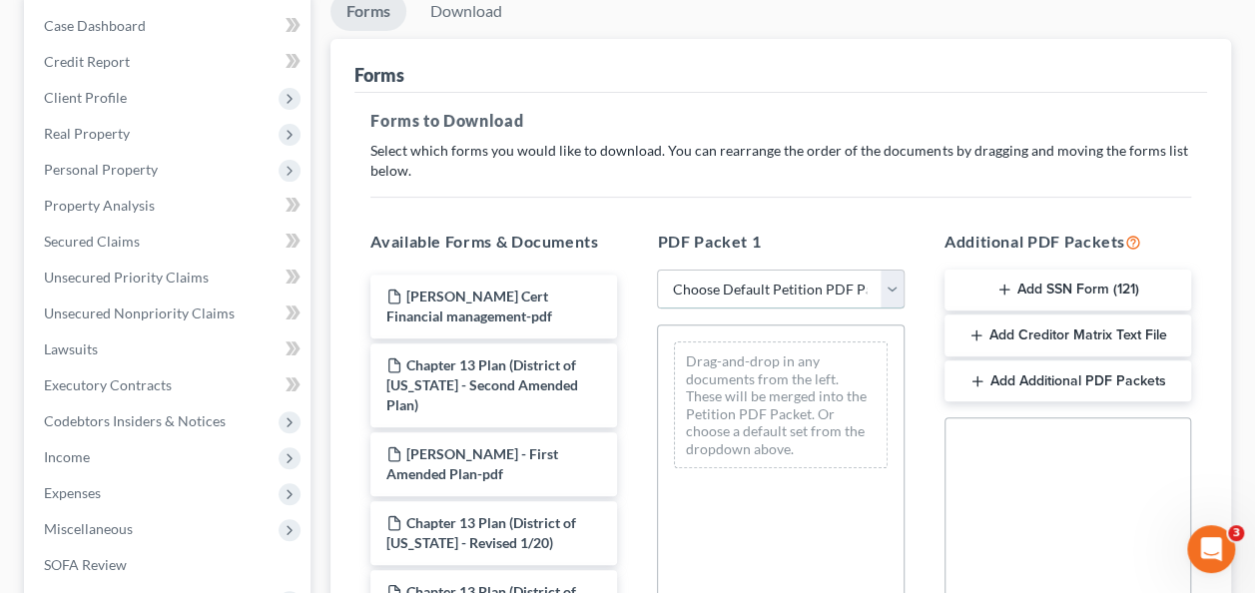
click at [886, 270] on select "Choose Default Petition PDF Packet Complete Bankruptcy Petition (all forms and …" at bounding box center [780, 290] width 247 height 40
select select "2"
click at [657, 270] on select "Choose Default Petition PDF Packet Complete Bankruptcy Petition (all forms and …" at bounding box center [780, 290] width 247 height 40
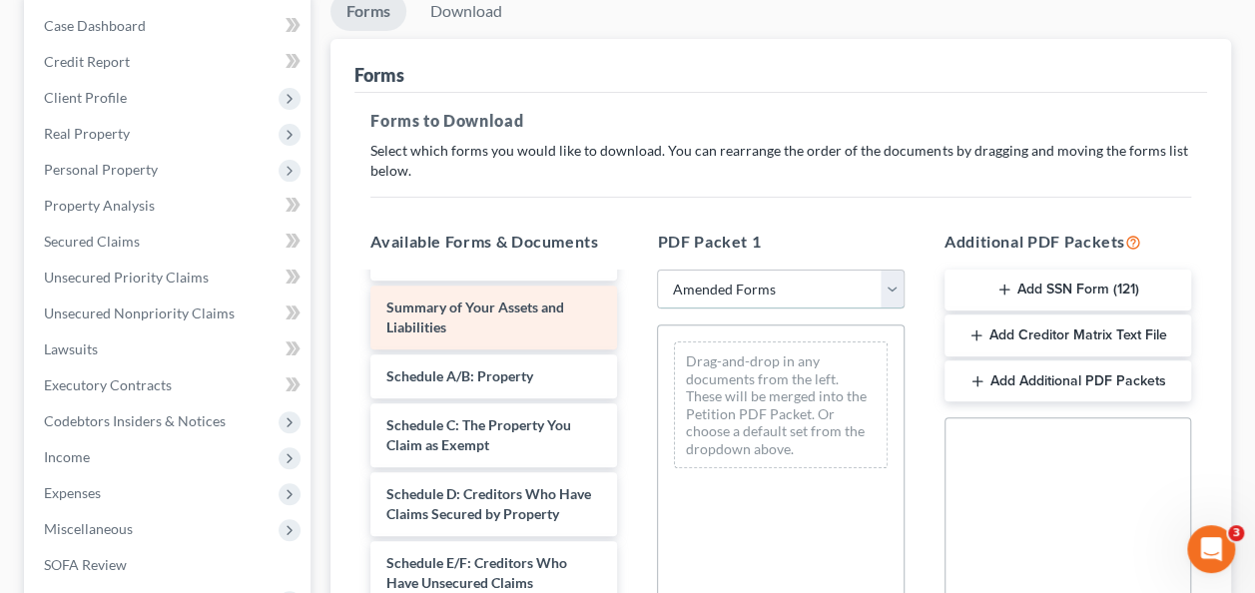
scroll to position [100, 0]
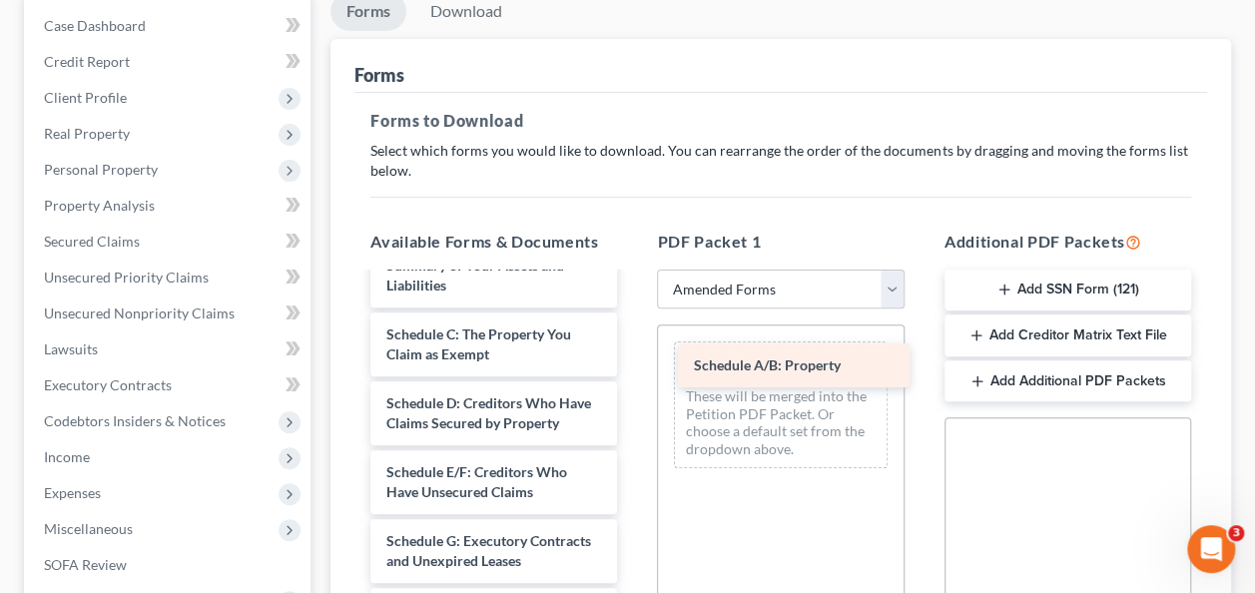
drag, startPoint x: 445, startPoint y: 350, endPoint x: 753, endPoint y: 363, distance: 307.7
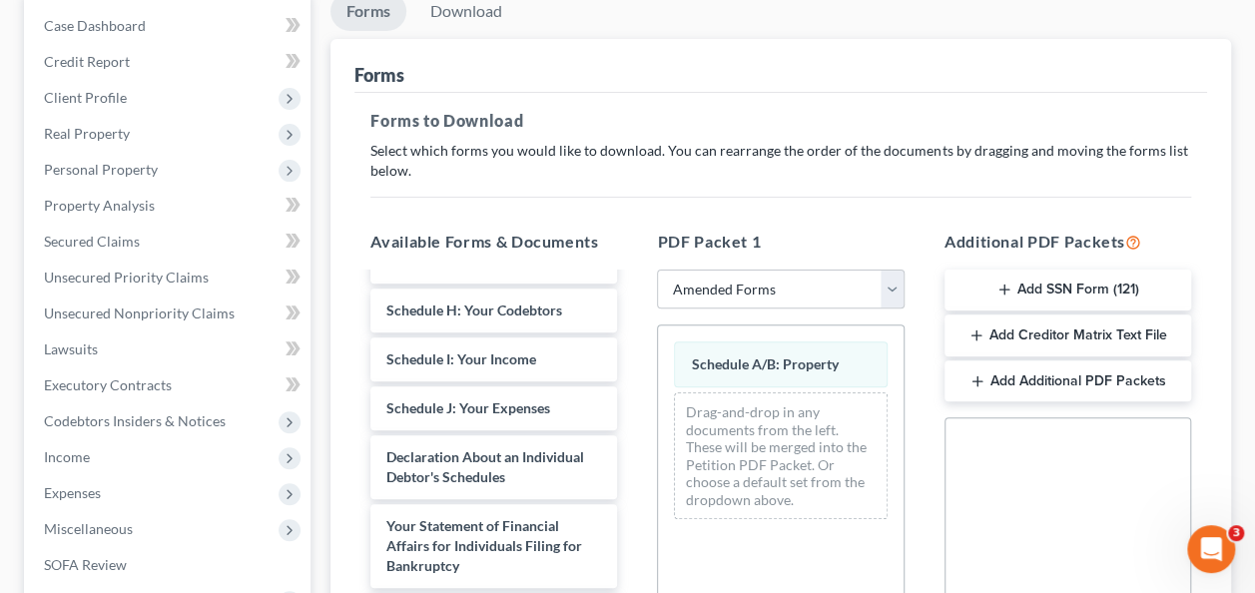
scroll to position [499, 0]
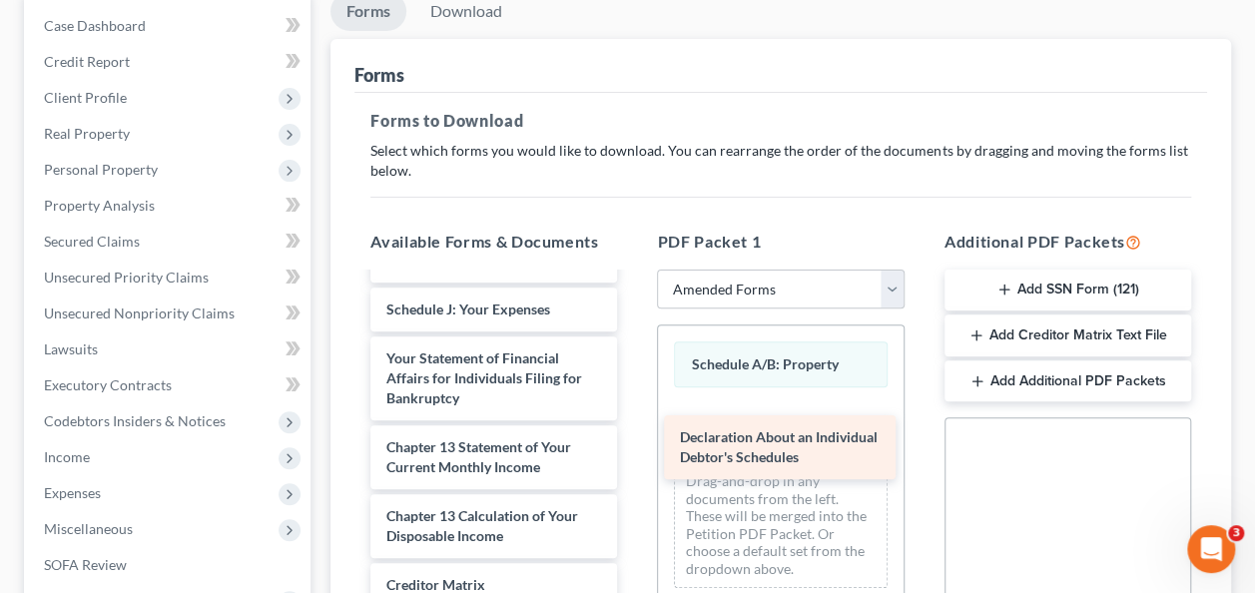
drag, startPoint x: 451, startPoint y: 416, endPoint x: 745, endPoint y: 438, distance: 294.3
click at [633, 438] on div "Declaration About an Individual Debtor's Schedules Voluntary Petition for Indiv…" at bounding box center [493, 294] width 279 height 1037
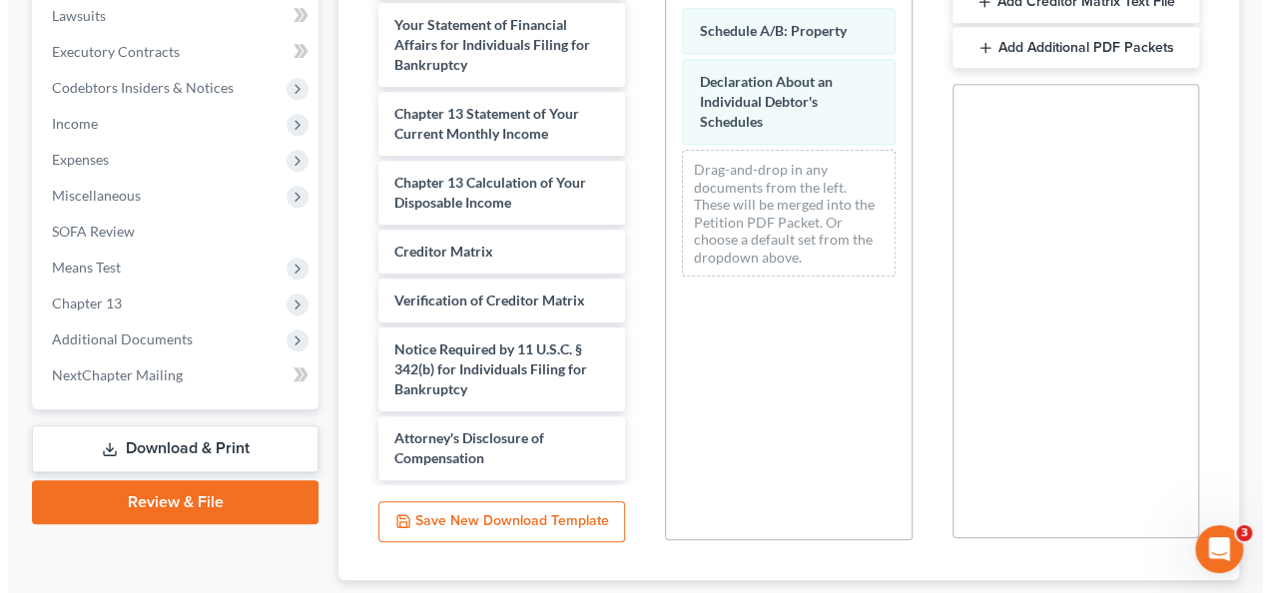
scroll to position [658, 0]
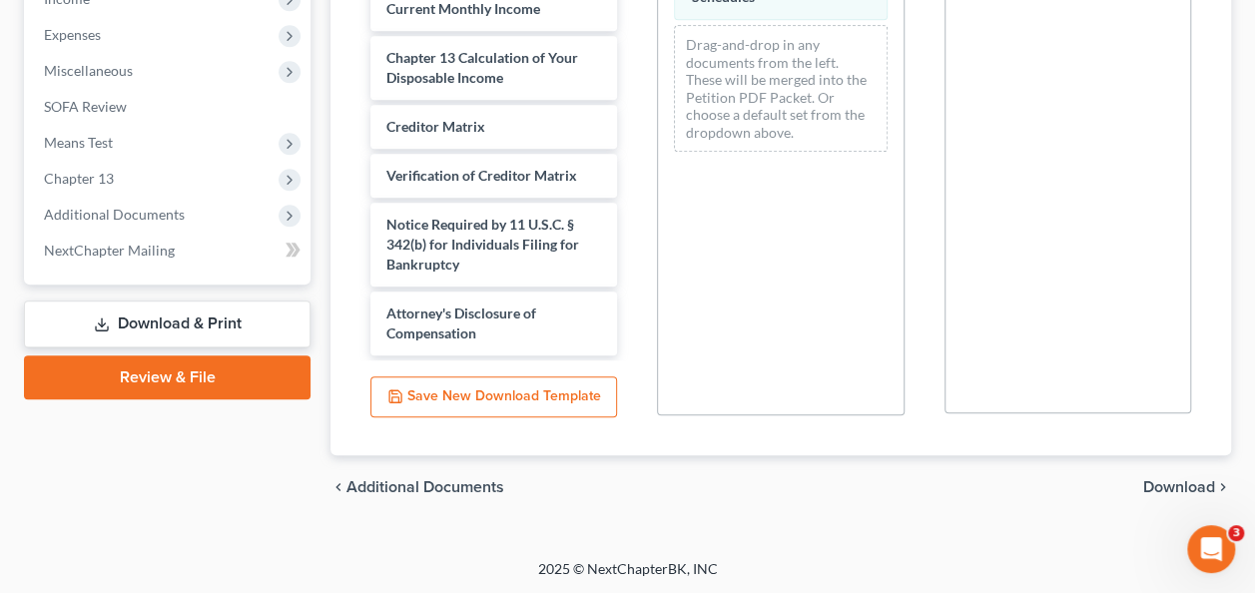
click at [442, 397] on button "Save New Download Template" at bounding box center [493, 397] width 247 height 42
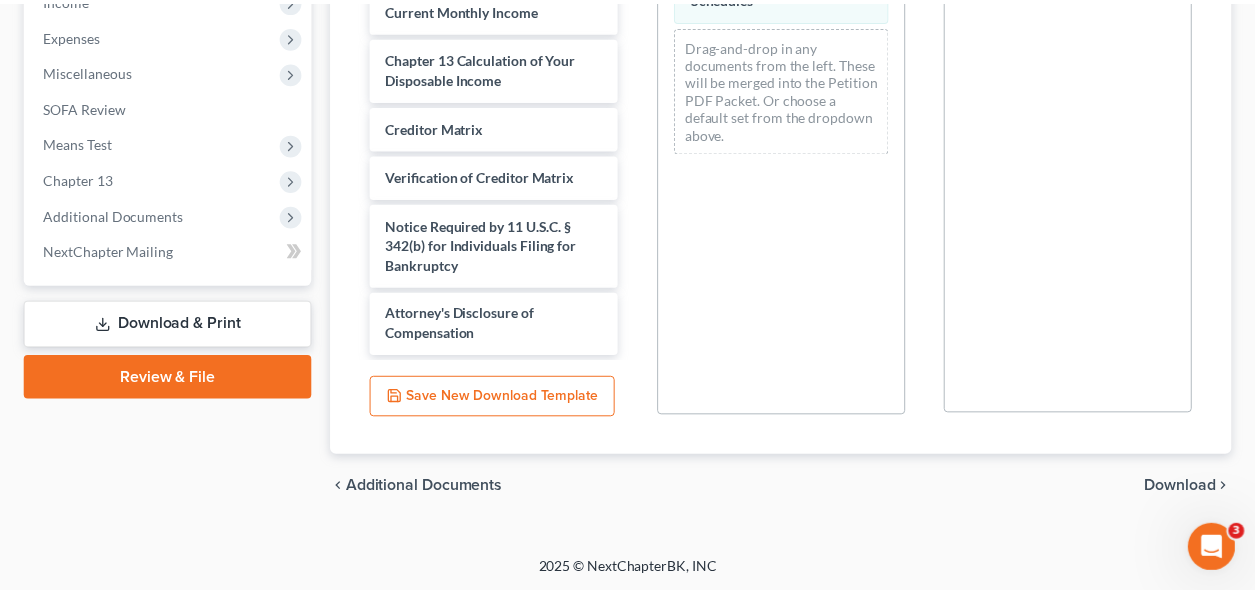
scroll to position [459, 0]
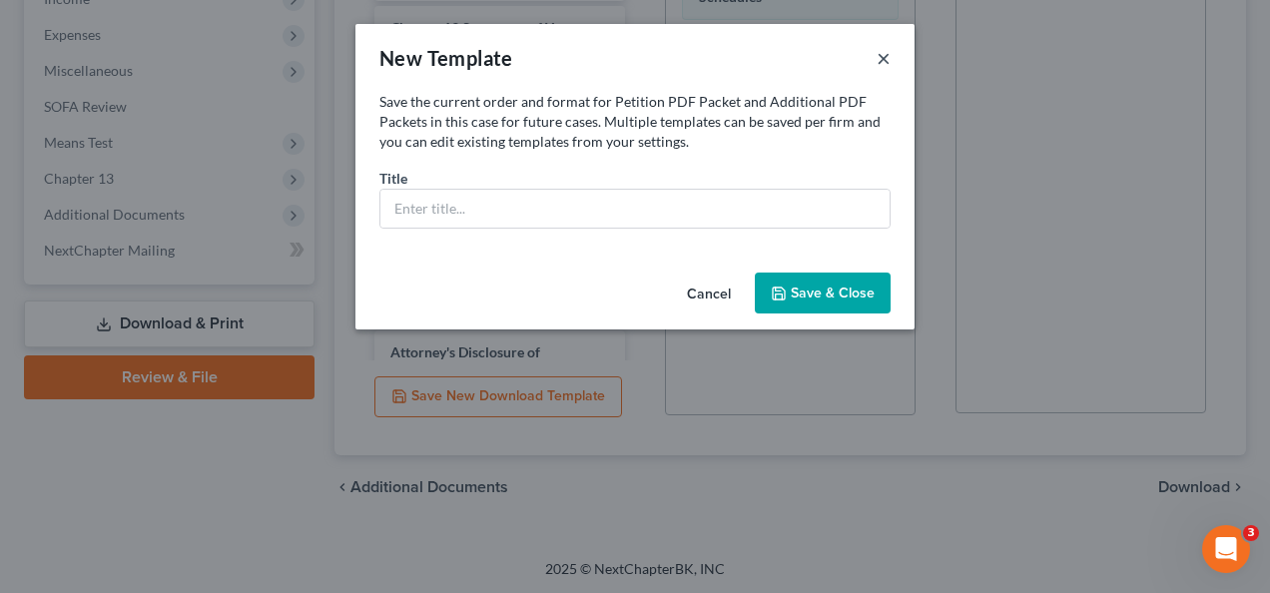
click at [882, 55] on button "×" at bounding box center [883, 58] width 14 height 24
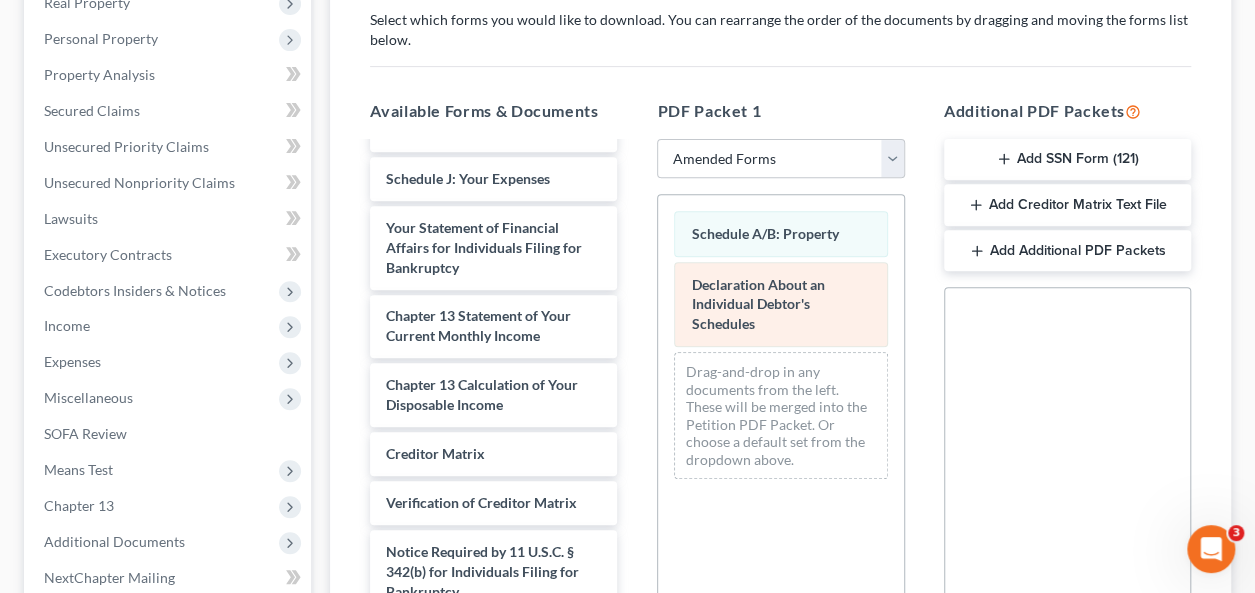
scroll to position [358, 0]
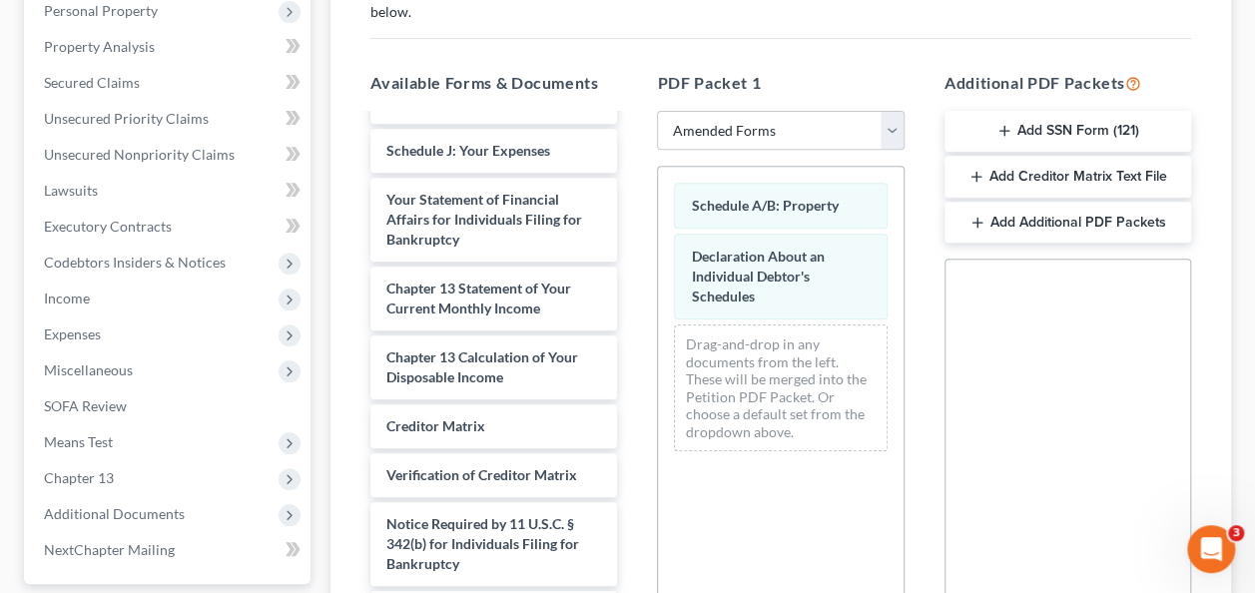
click at [806, 520] on div "Schedule A/B: Property Declaration About an Individual Debtor's Schedules Drag-…" at bounding box center [780, 440] width 247 height 549
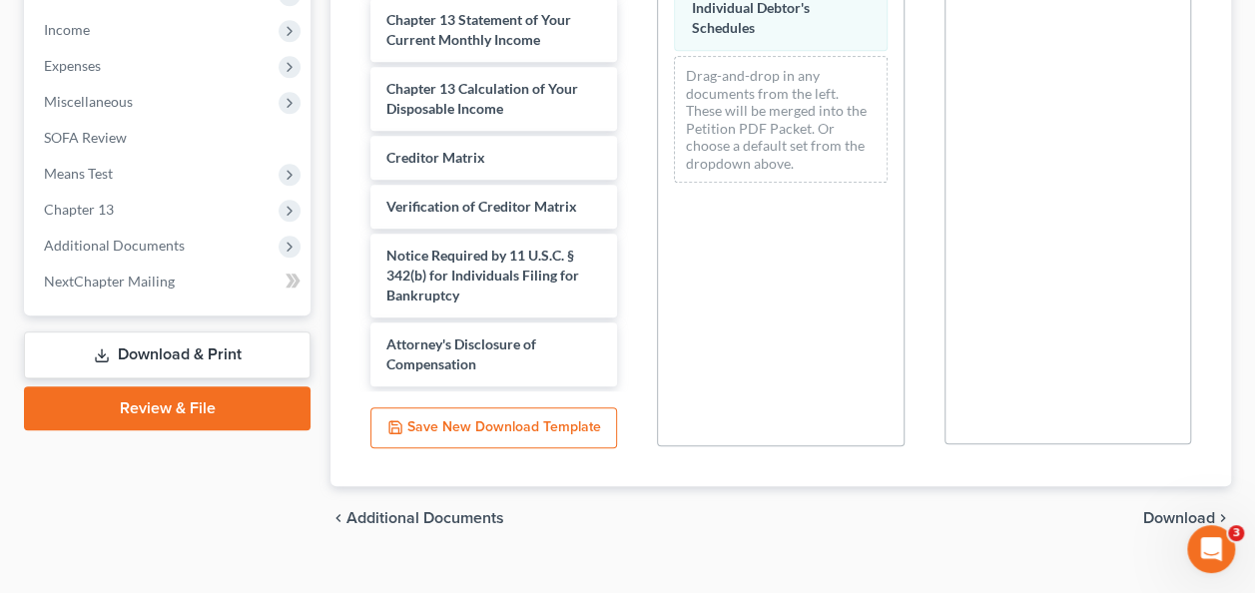
scroll to position [658, 0]
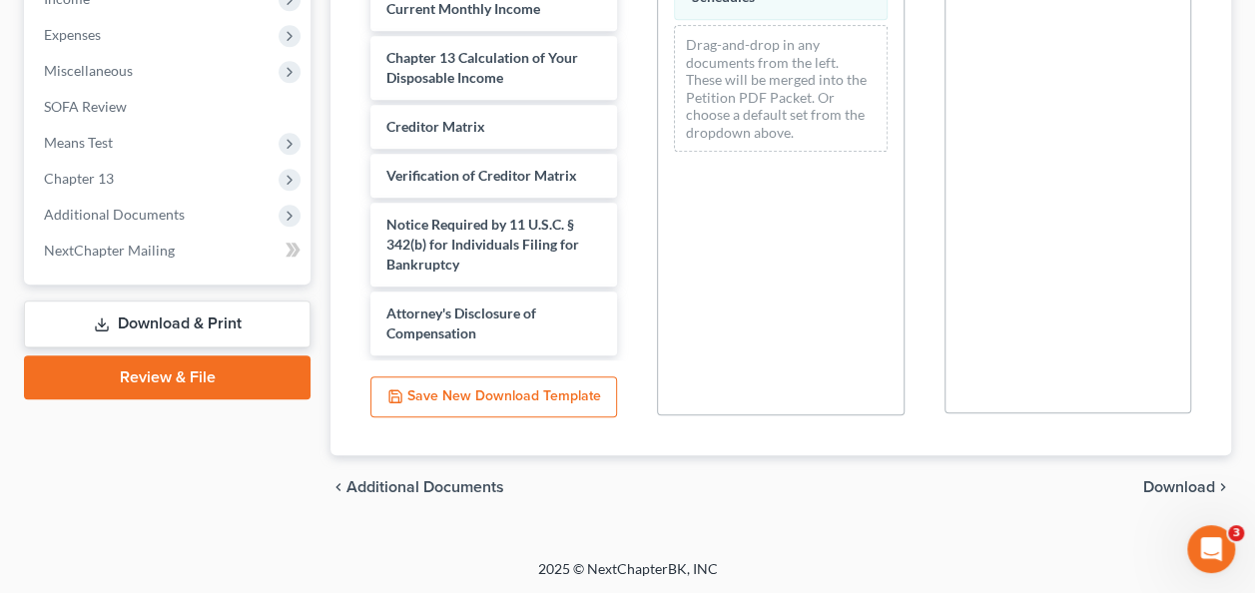
click at [1174, 483] on span "Download" at bounding box center [1179, 487] width 72 height 16
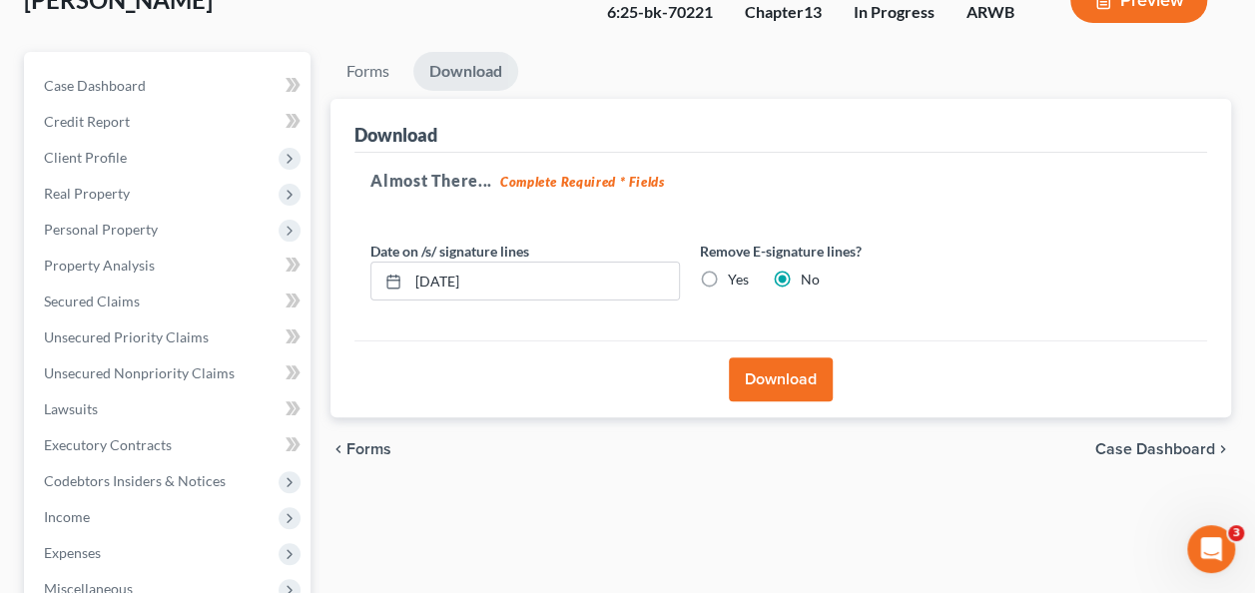
scroll to position [38, 0]
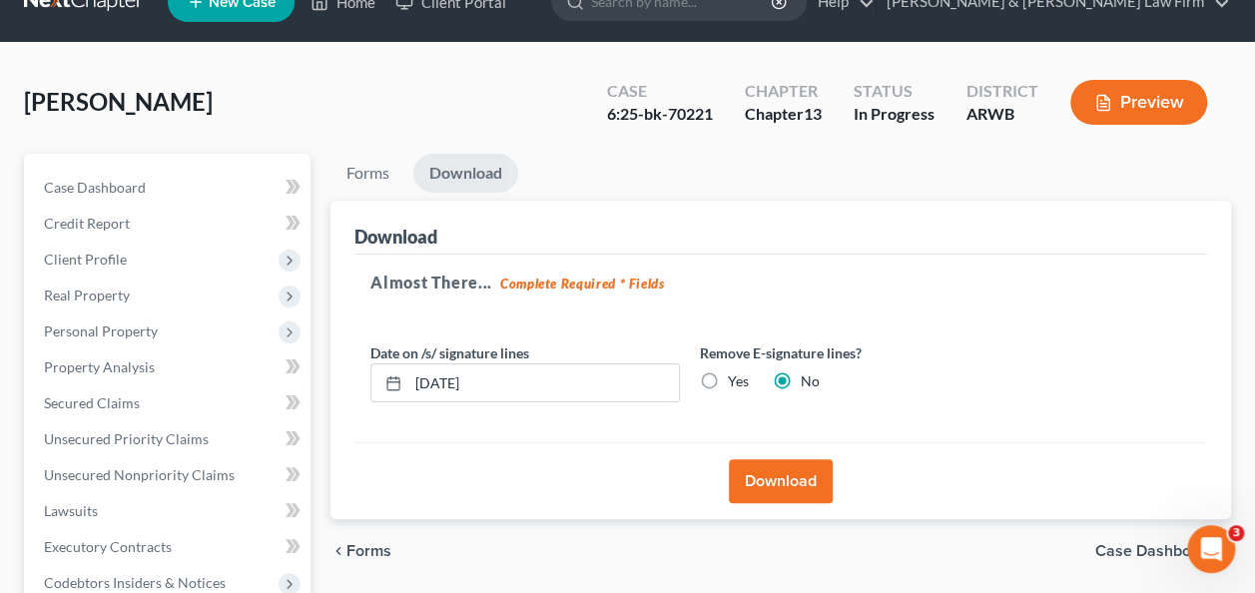
click at [779, 481] on button "Download" at bounding box center [781, 481] width 104 height 44
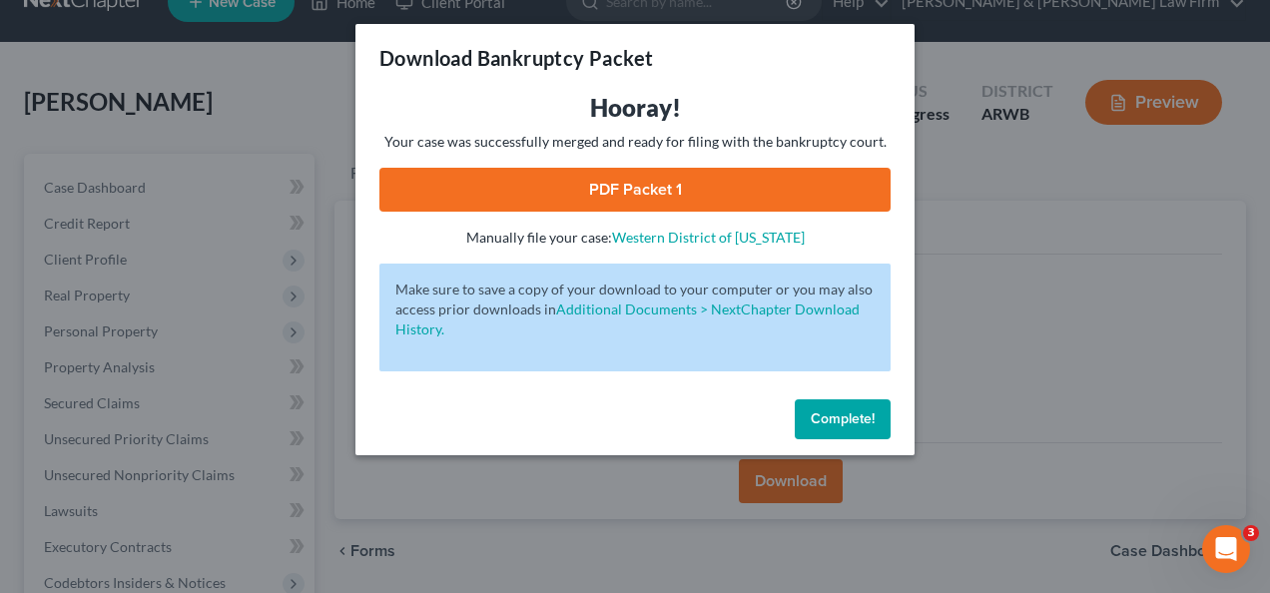
click at [511, 186] on link "PDF Packet 1" at bounding box center [634, 190] width 511 height 44
click at [994, 395] on div "Download Bankruptcy Packet Hooray! Your case was successfully merged and ready …" at bounding box center [635, 296] width 1270 height 593
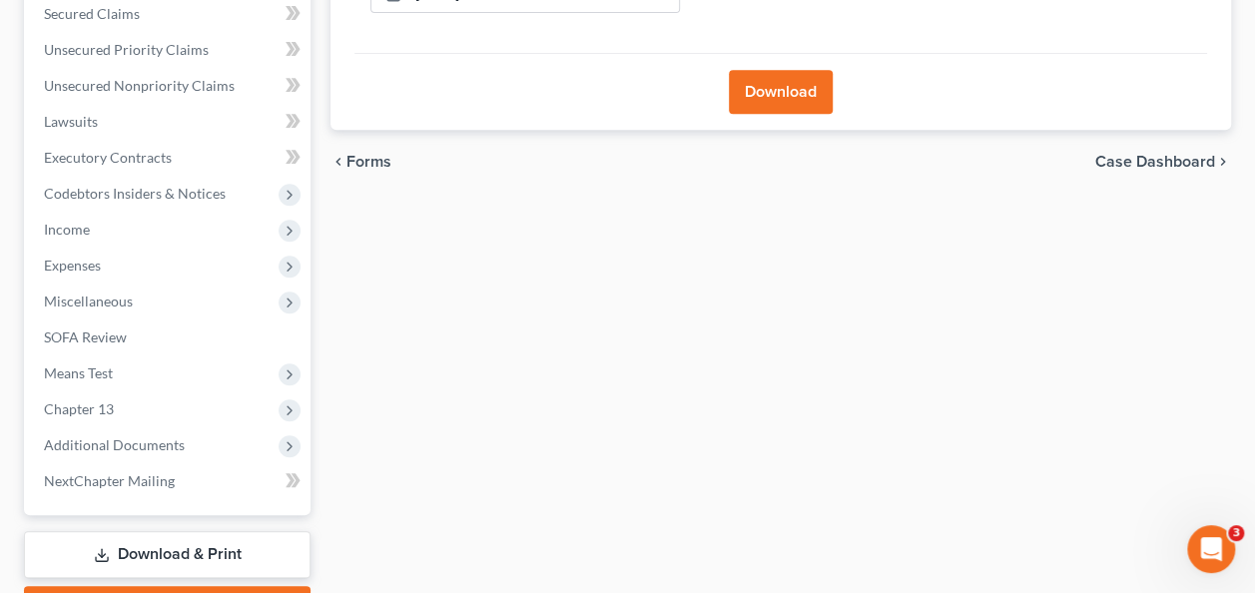
scroll to position [537, 0]
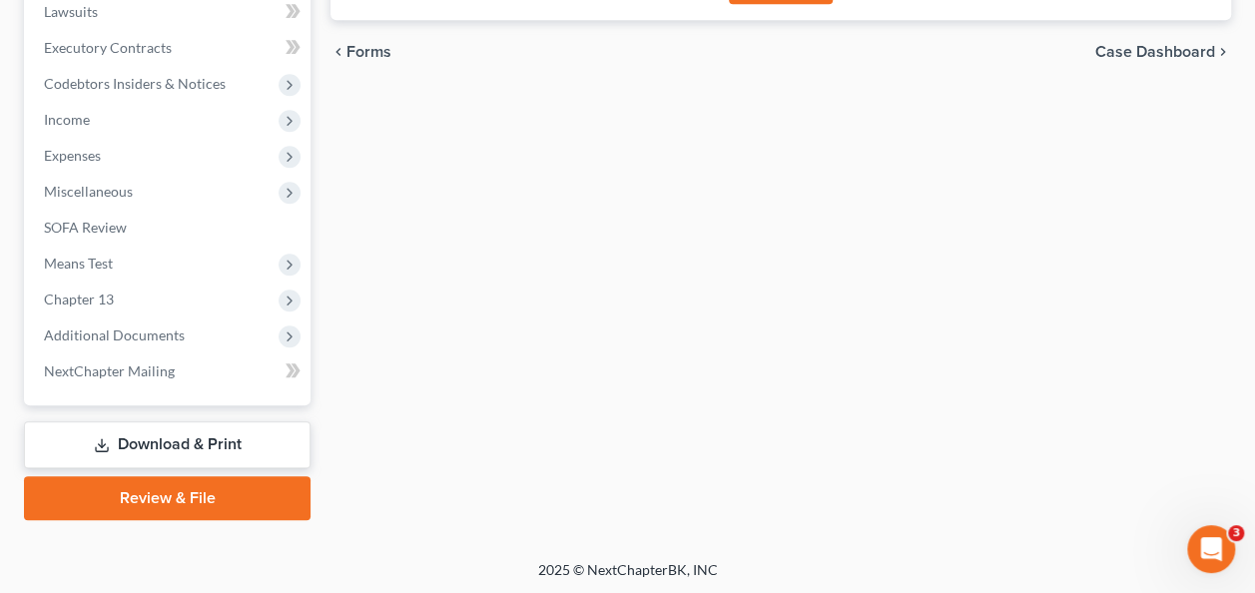
click at [236, 435] on link "Download & Print" at bounding box center [167, 444] width 287 height 47
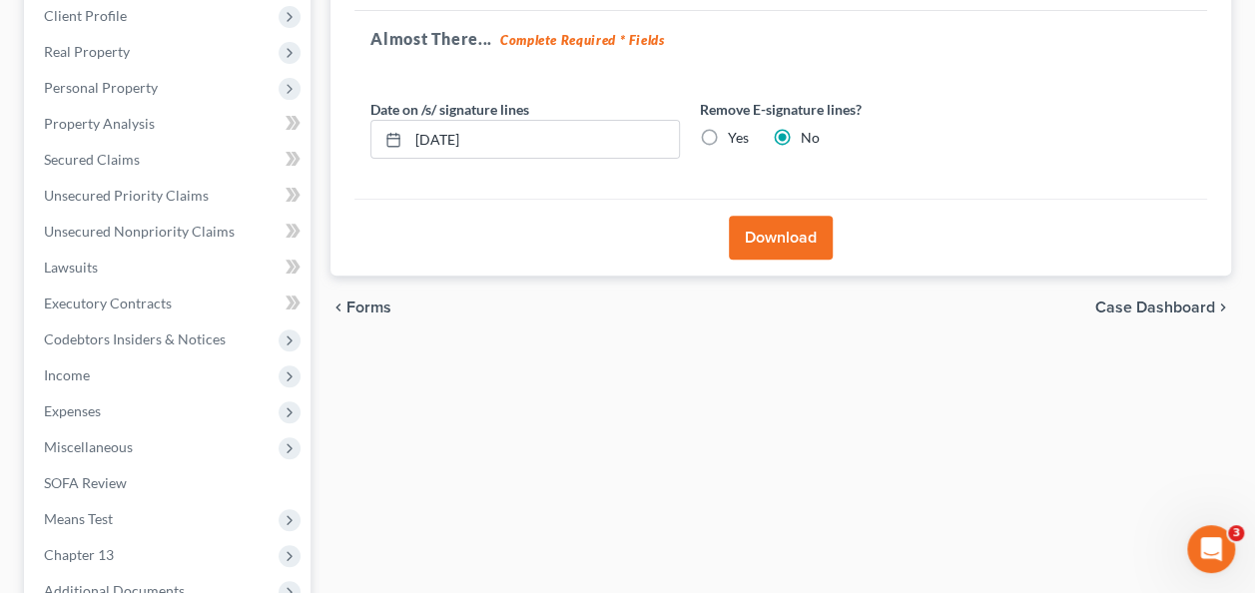
scroll to position [499, 0]
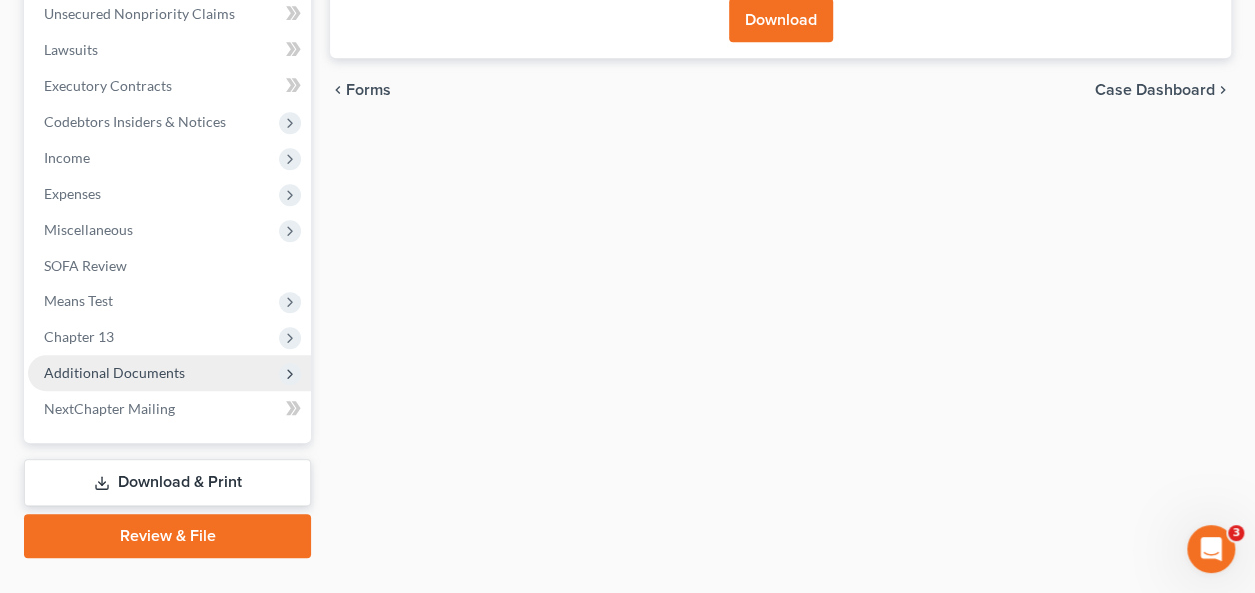
click at [140, 372] on span "Additional Documents" at bounding box center [114, 372] width 141 height 17
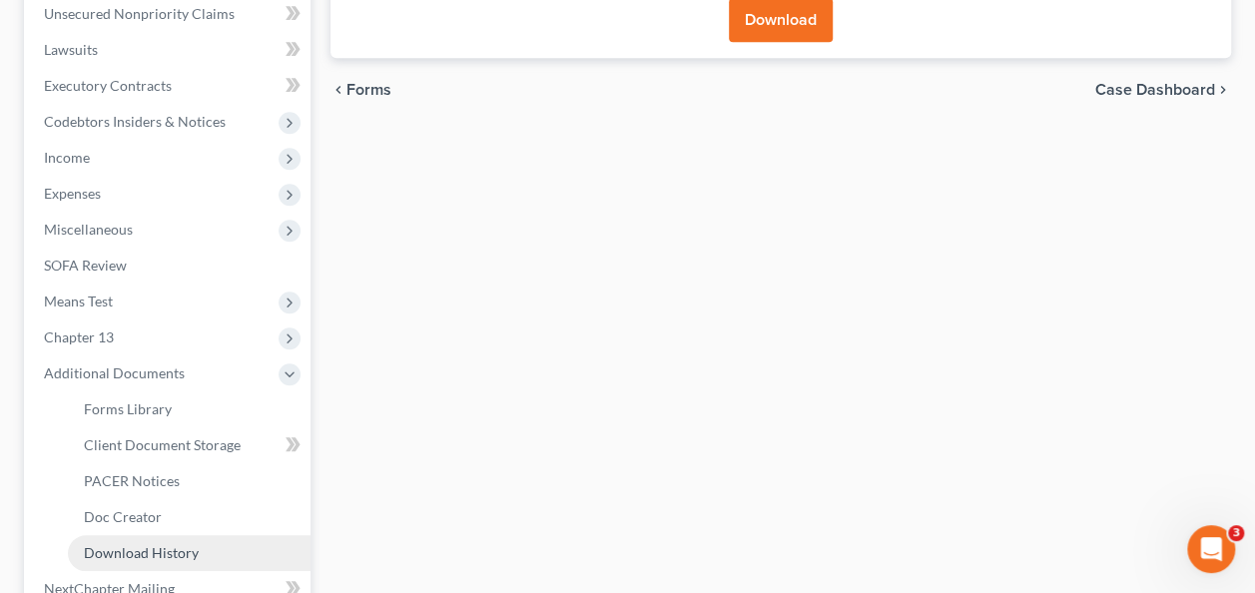
click at [162, 555] on span "Download History" at bounding box center [141, 552] width 115 height 17
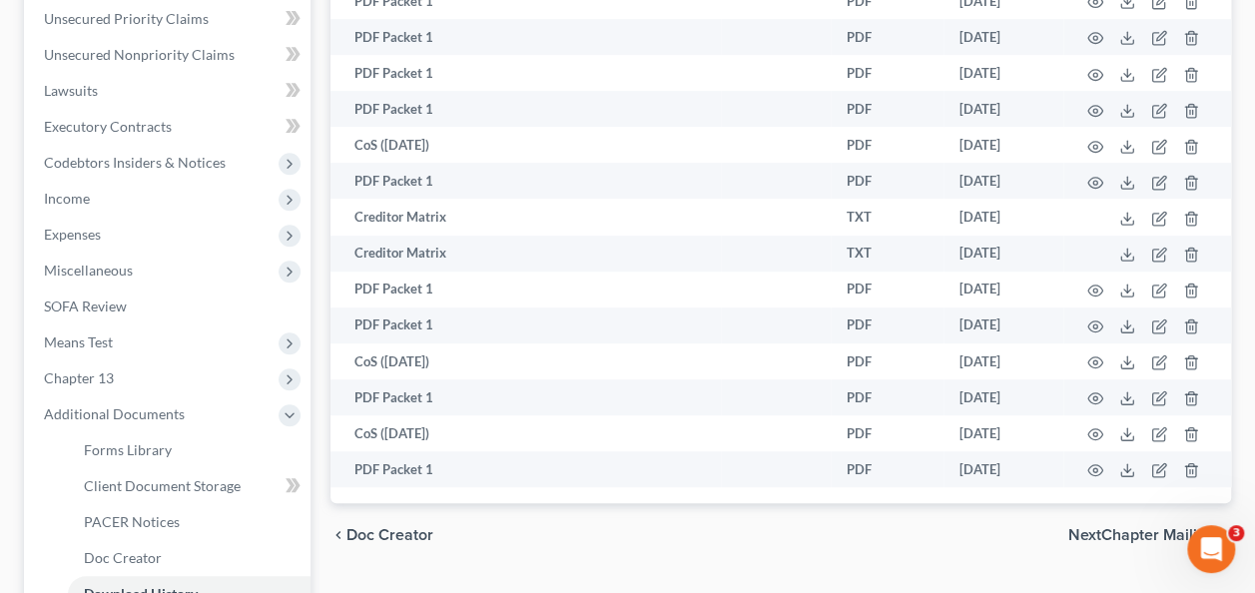
scroll to position [499, 0]
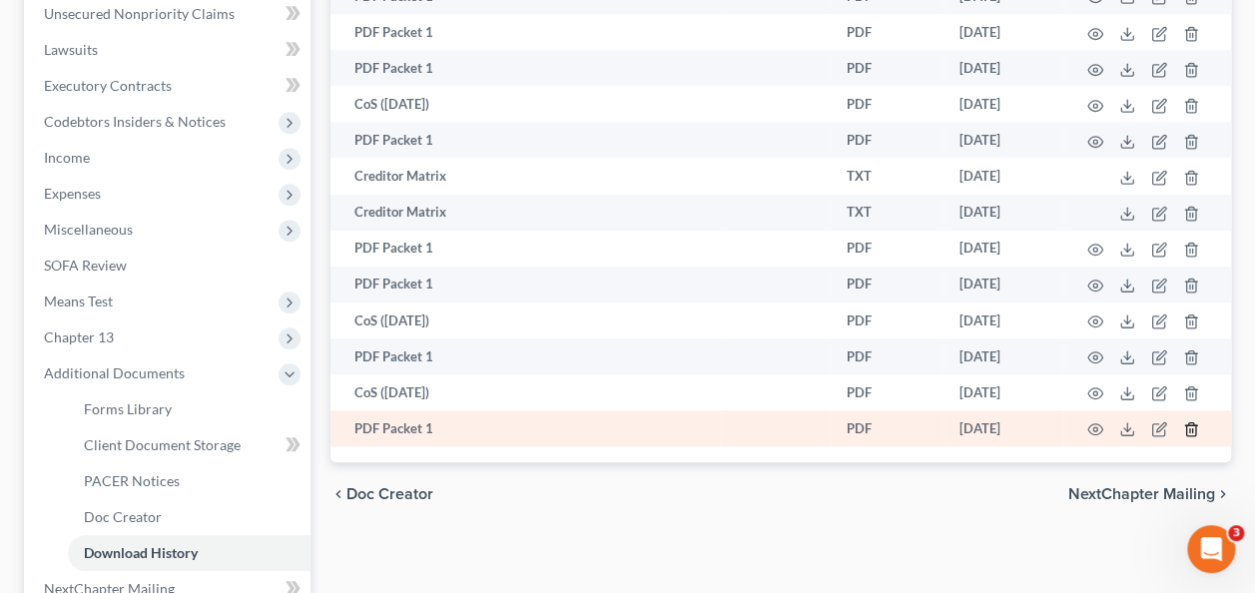
click at [1190, 429] on icon "button" at bounding box center [1191, 429] width 16 height 16
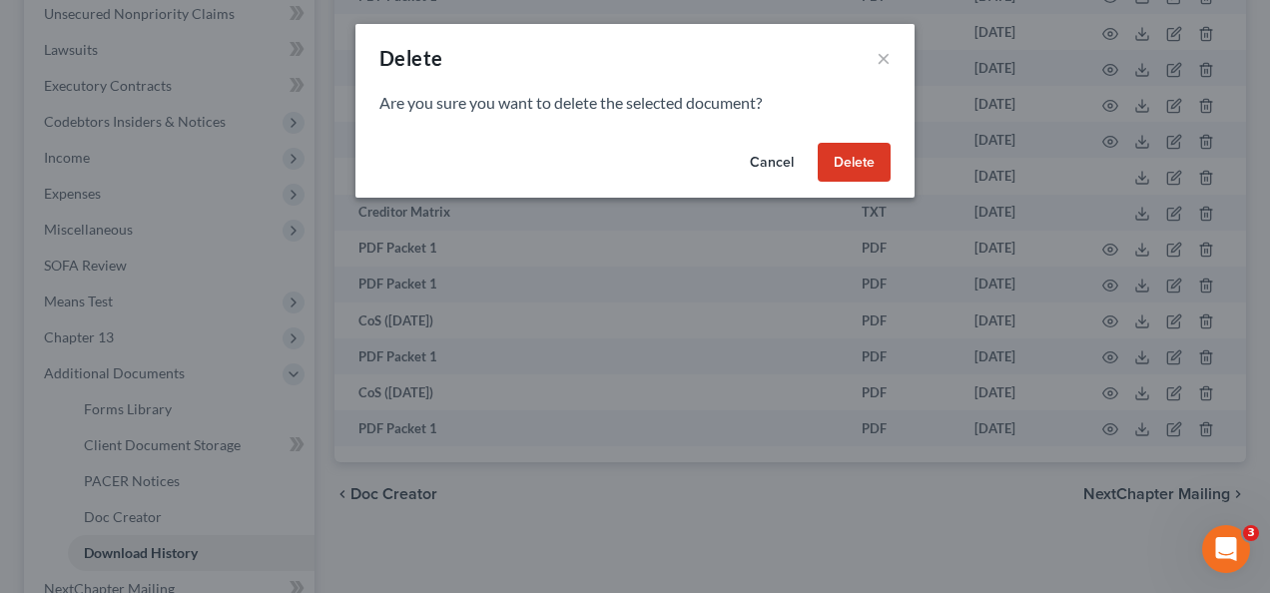
click at [837, 160] on button "Delete" at bounding box center [854, 163] width 73 height 40
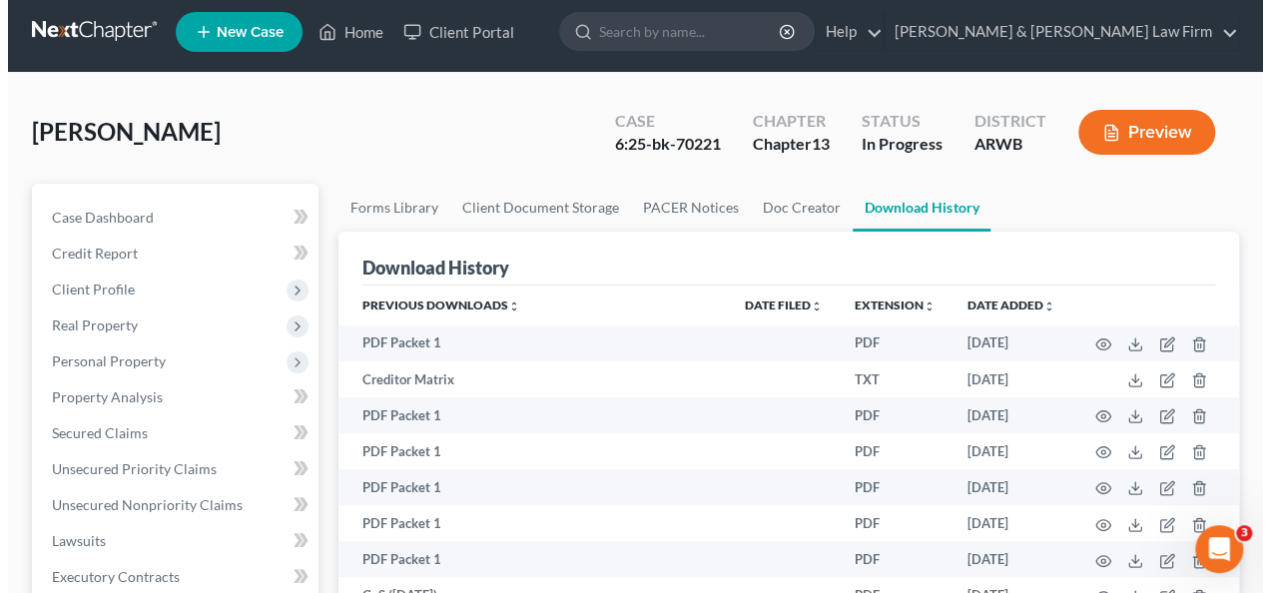
scroll to position [0, 0]
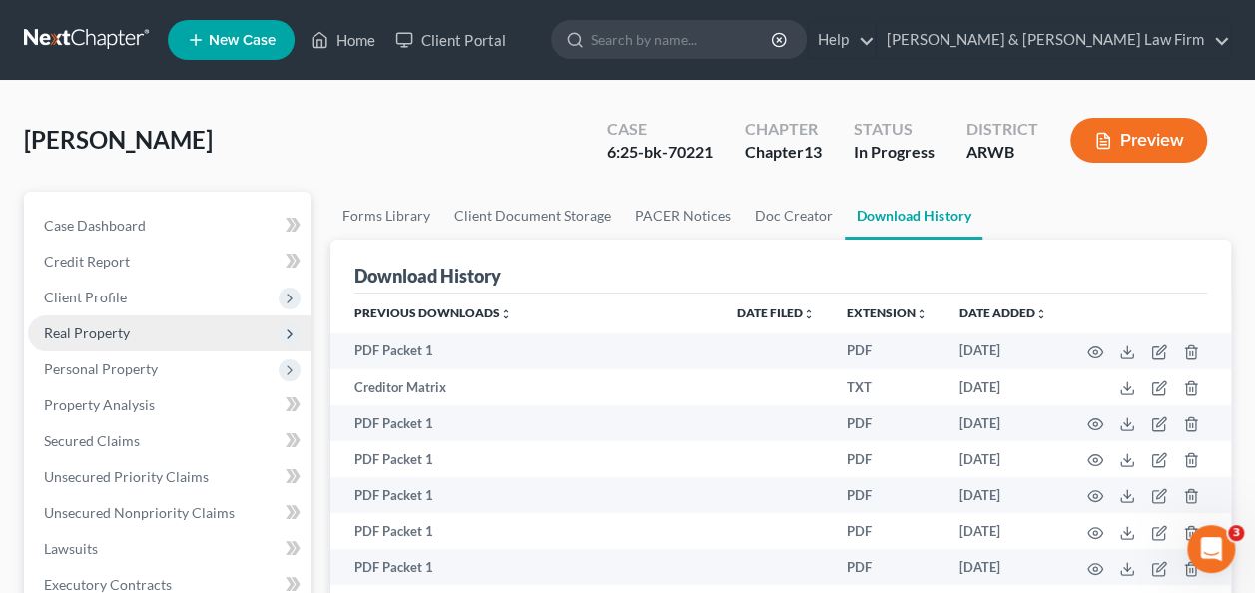
click at [76, 329] on span "Real Property" at bounding box center [87, 332] width 86 height 17
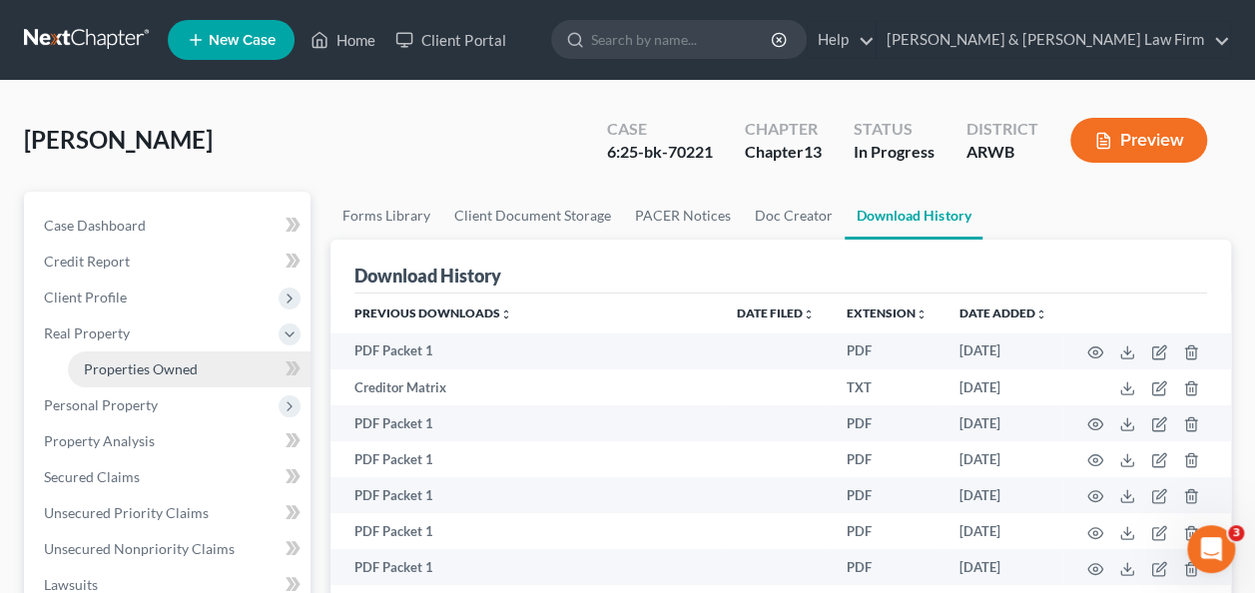
click at [134, 366] on span "Properties Owned" at bounding box center [141, 368] width 114 height 17
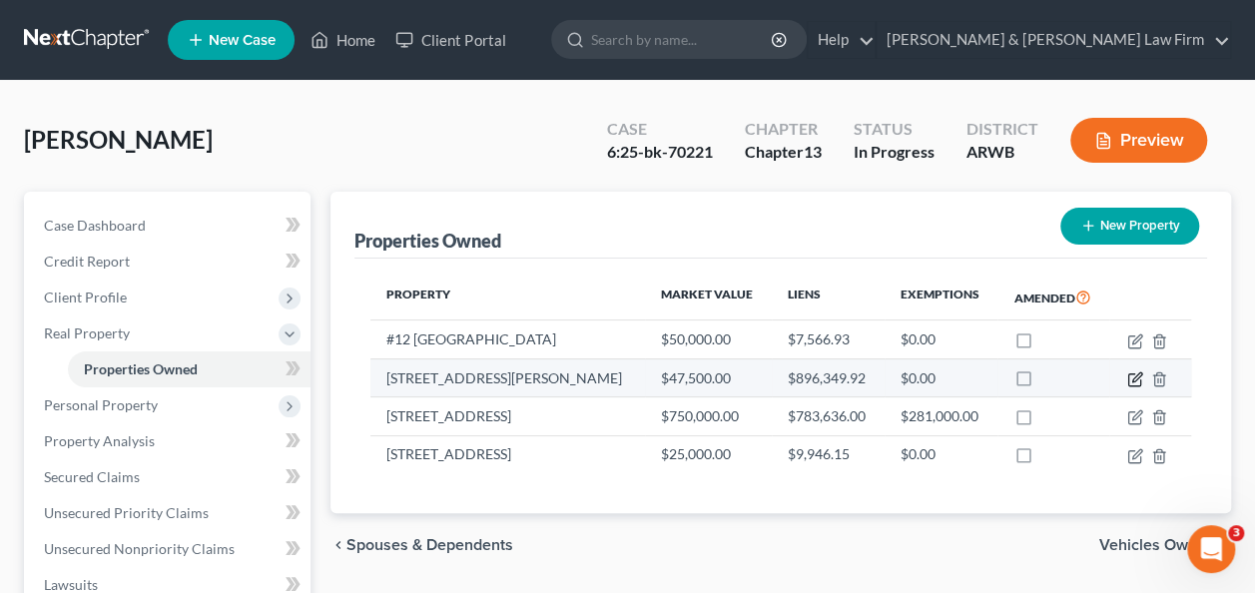
click at [1133, 379] on icon "button" at bounding box center [1136, 376] width 9 height 9
select select "2"
select select "11"
select select "0"
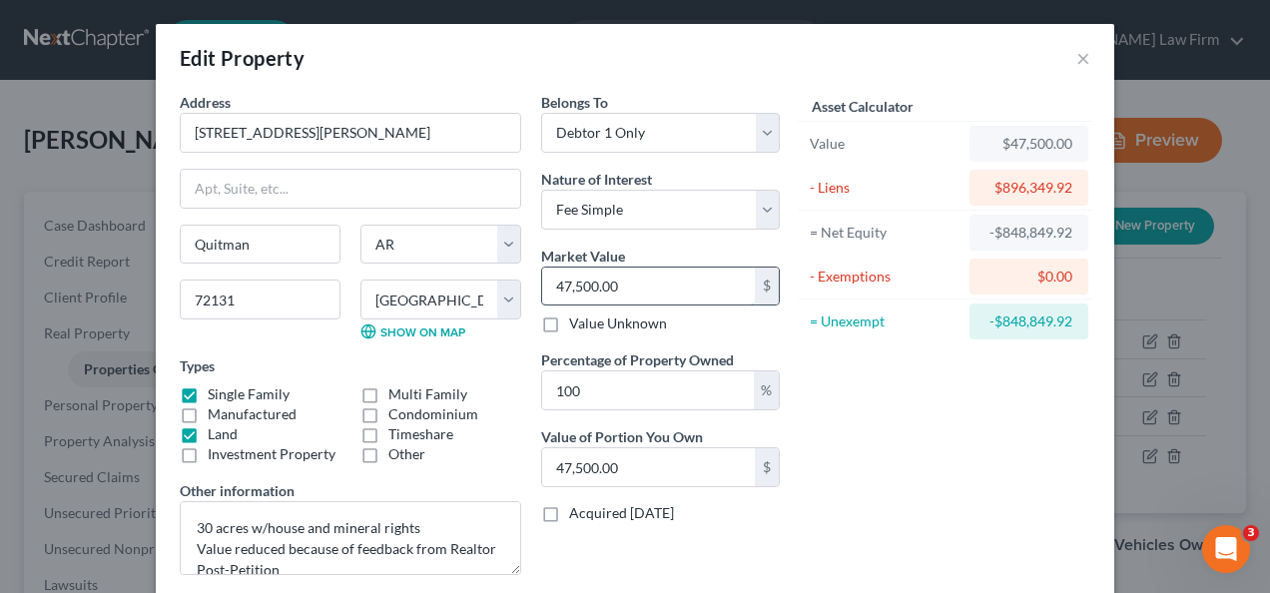
click at [574, 283] on input "47,500.00" at bounding box center [648, 287] width 213 height 38
type input "47,5000.00"
type input "475,000.00"
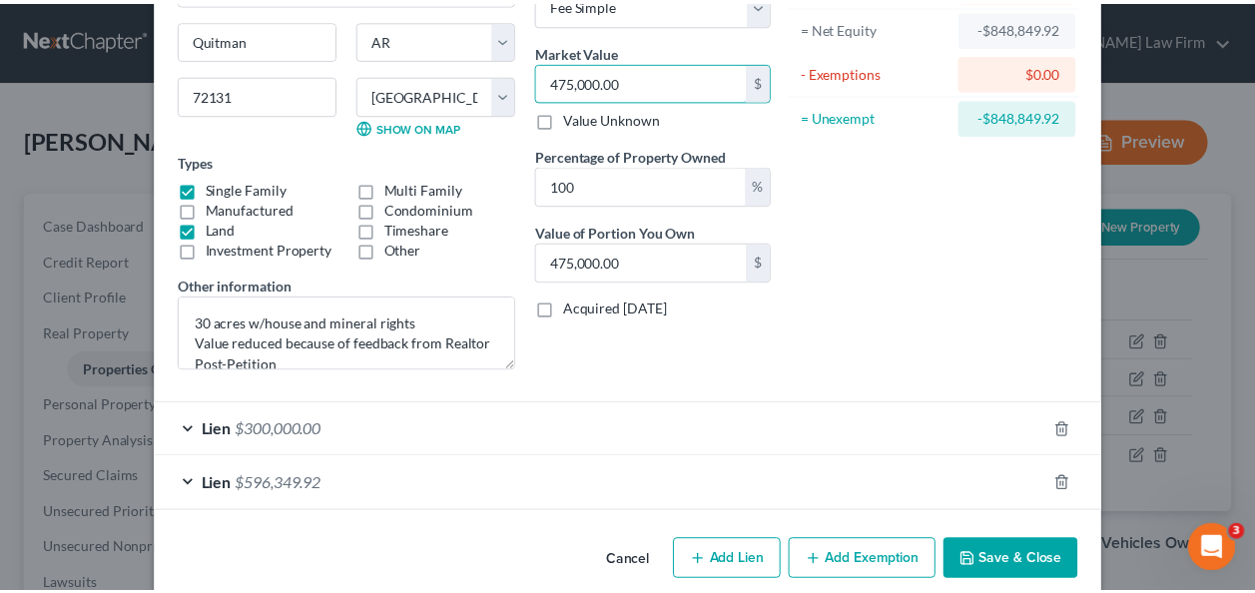
scroll to position [229, 0]
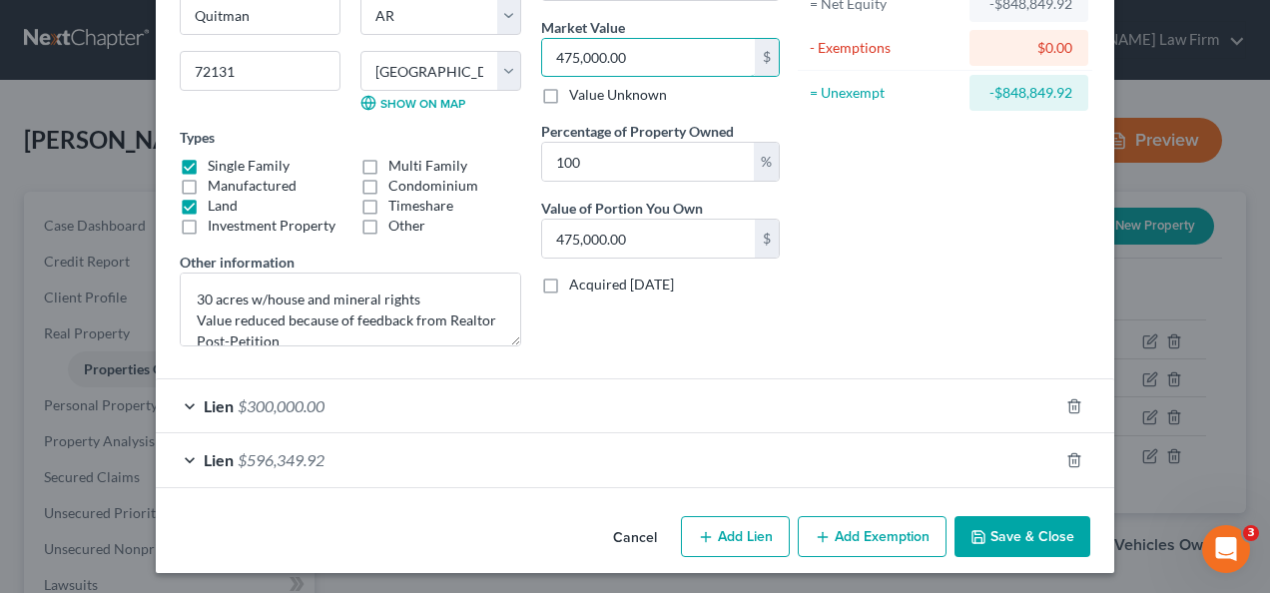
type input "475,000.00"
click at [1024, 535] on button "Save & Close" at bounding box center [1022, 537] width 136 height 42
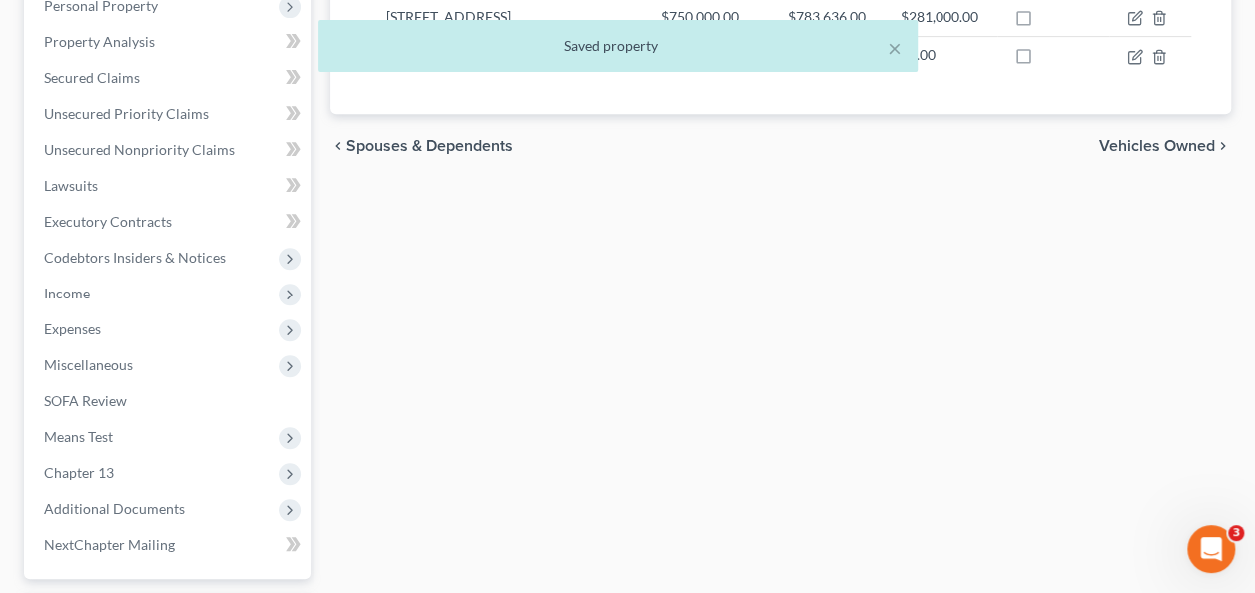
scroll to position [573, 0]
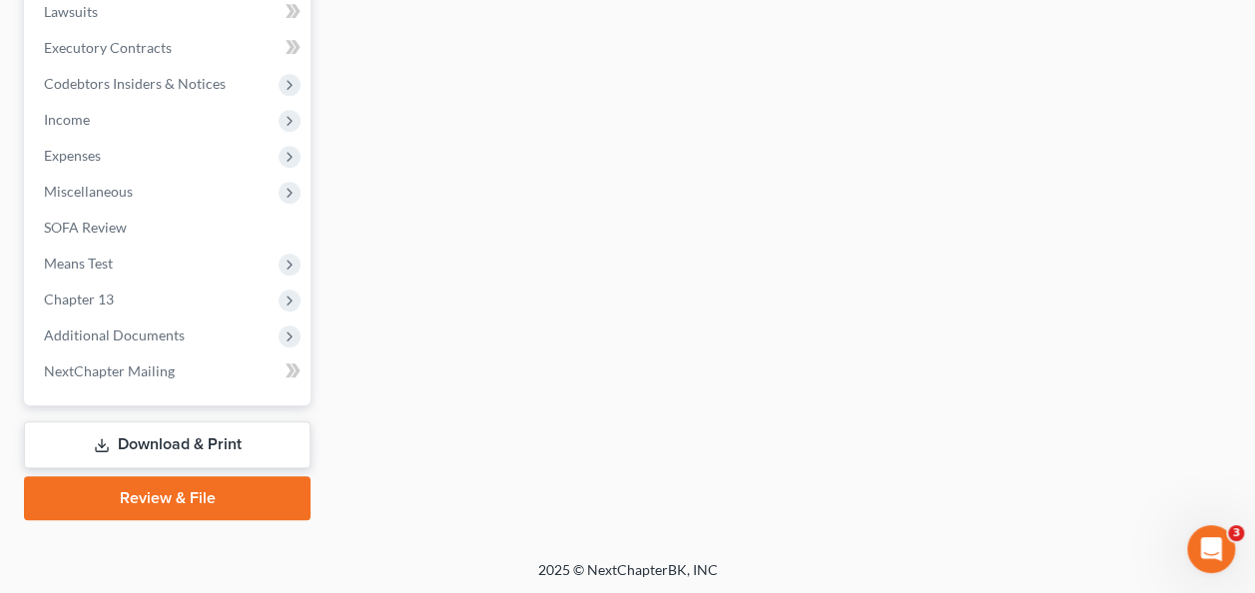
click at [236, 440] on link "Download & Print" at bounding box center [167, 444] width 287 height 47
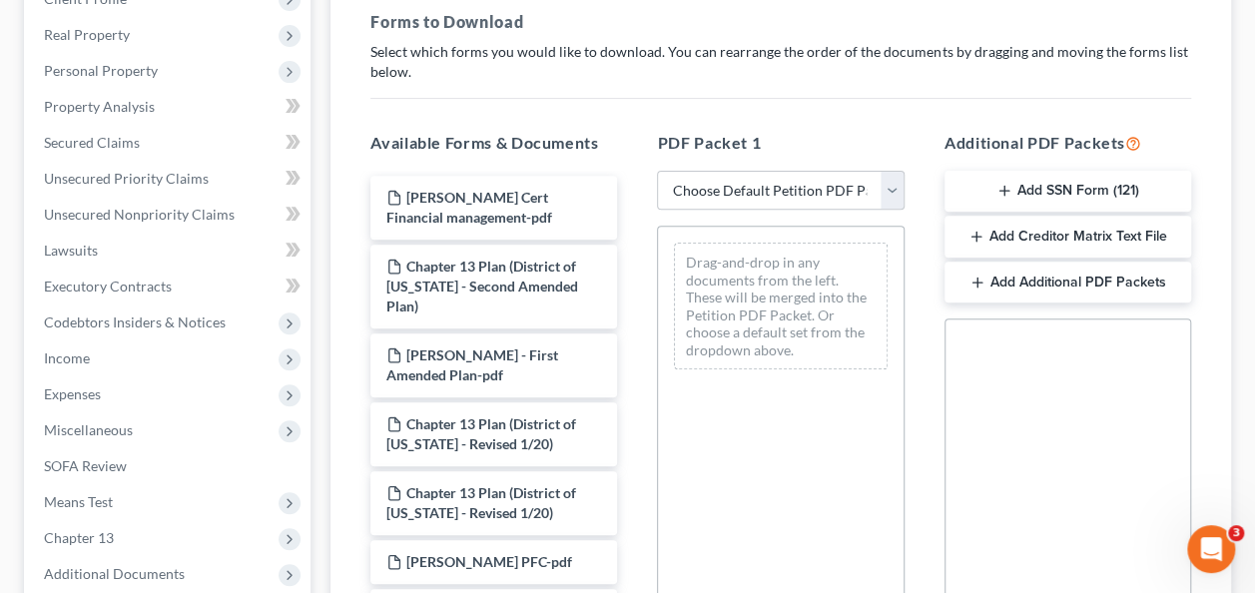
scroll to position [299, 0]
click at [874, 182] on select "Choose Default Petition PDF Packet Complete Bankruptcy Petition (all forms and …" at bounding box center [780, 190] width 247 height 40
select select "2"
click at [657, 170] on select "Choose Default Petition PDF Packet Complete Bankruptcy Petition (all forms and …" at bounding box center [780, 190] width 247 height 40
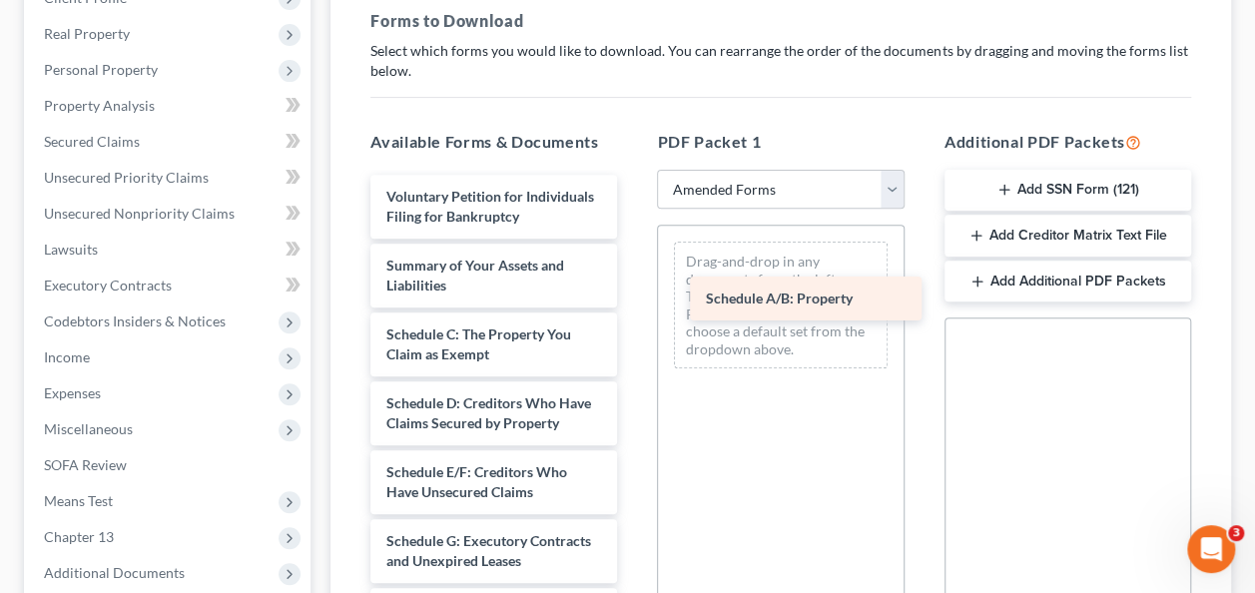
drag, startPoint x: 451, startPoint y: 353, endPoint x: 771, endPoint y: 299, distance: 324.0
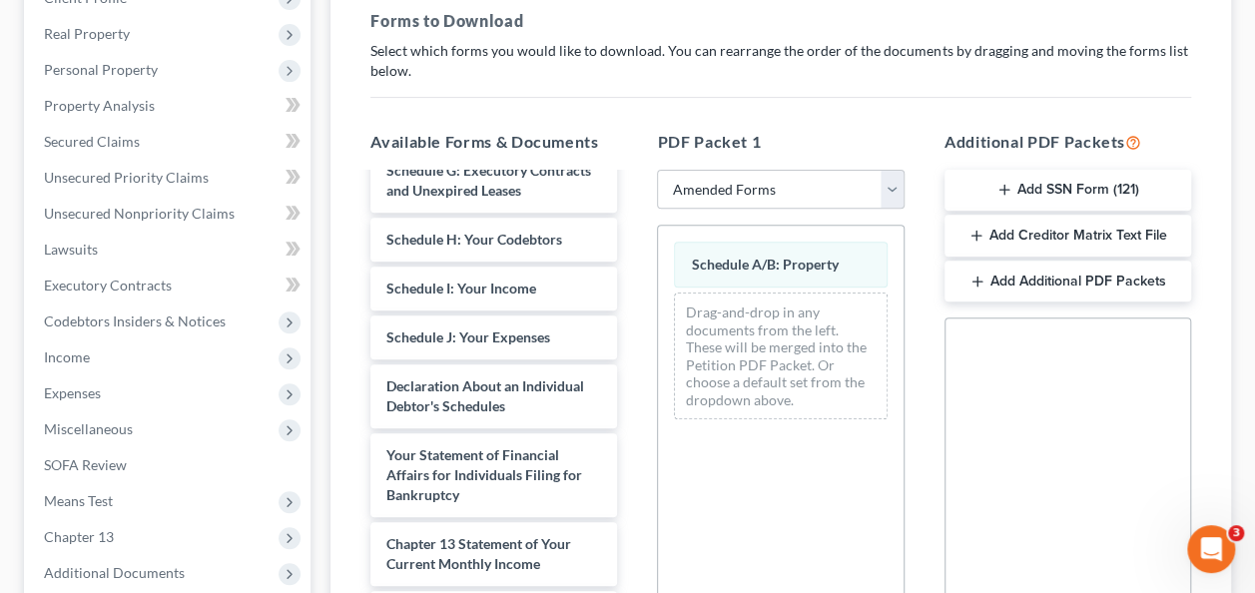
scroll to position [399, 0]
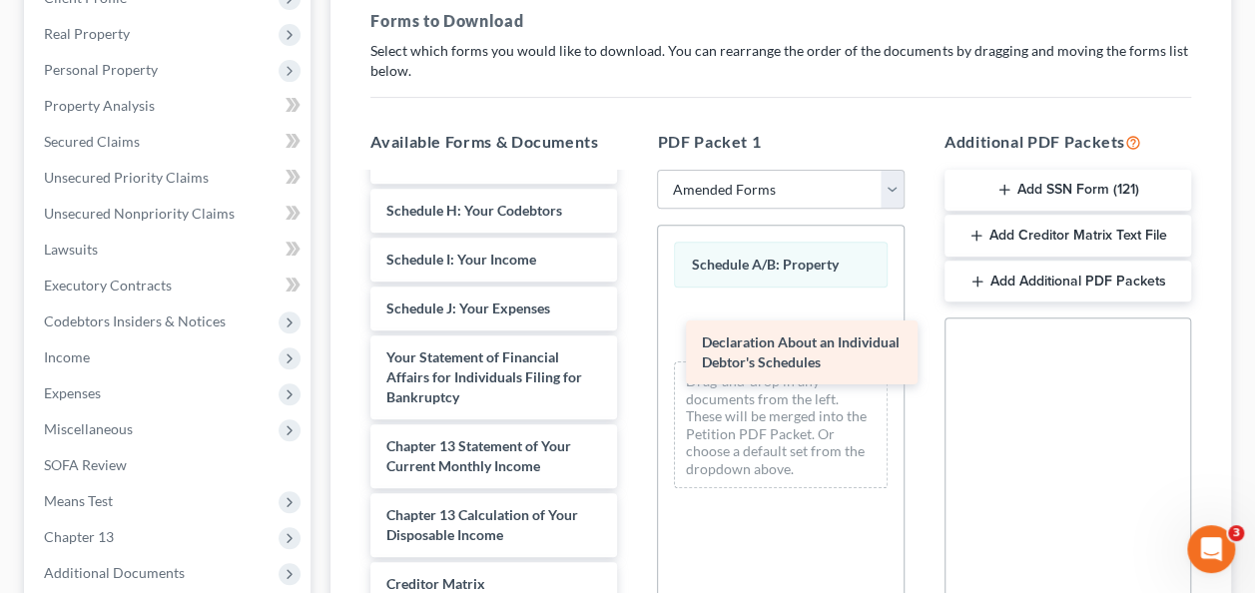
drag, startPoint x: 449, startPoint y: 414, endPoint x: 765, endPoint y: 341, distance: 323.8
click at [633, 341] on div "Declaration About an Individual Debtor's Schedules Voluntary Petition for Indiv…" at bounding box center [493, 293] width 279 height 1037
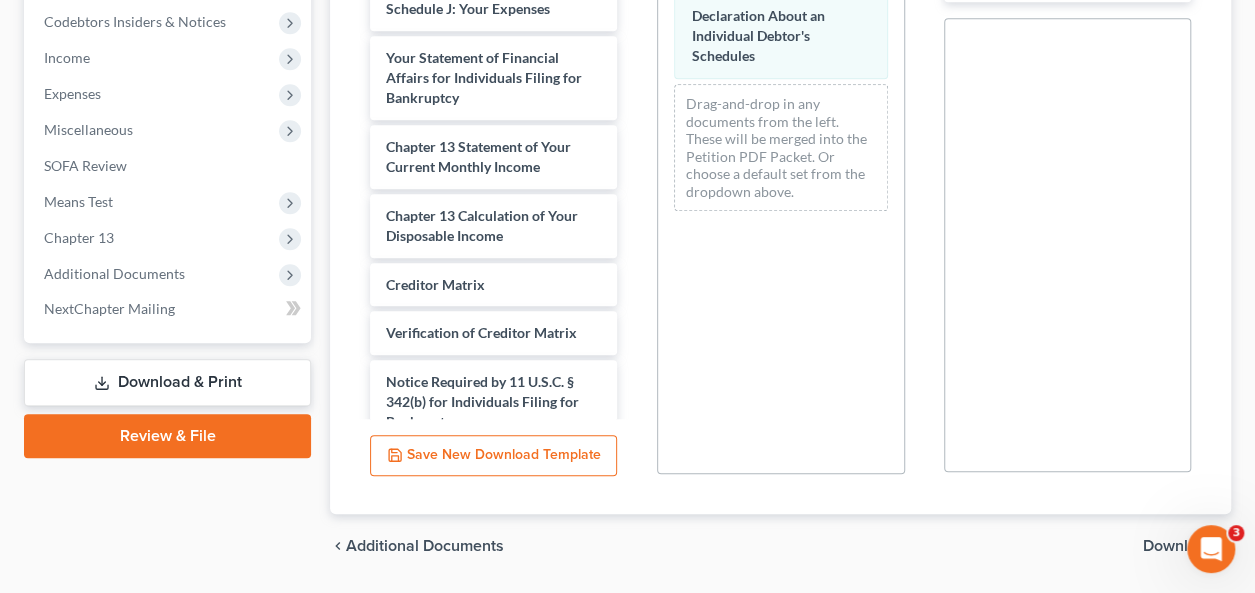
scroll to position [658, 0]
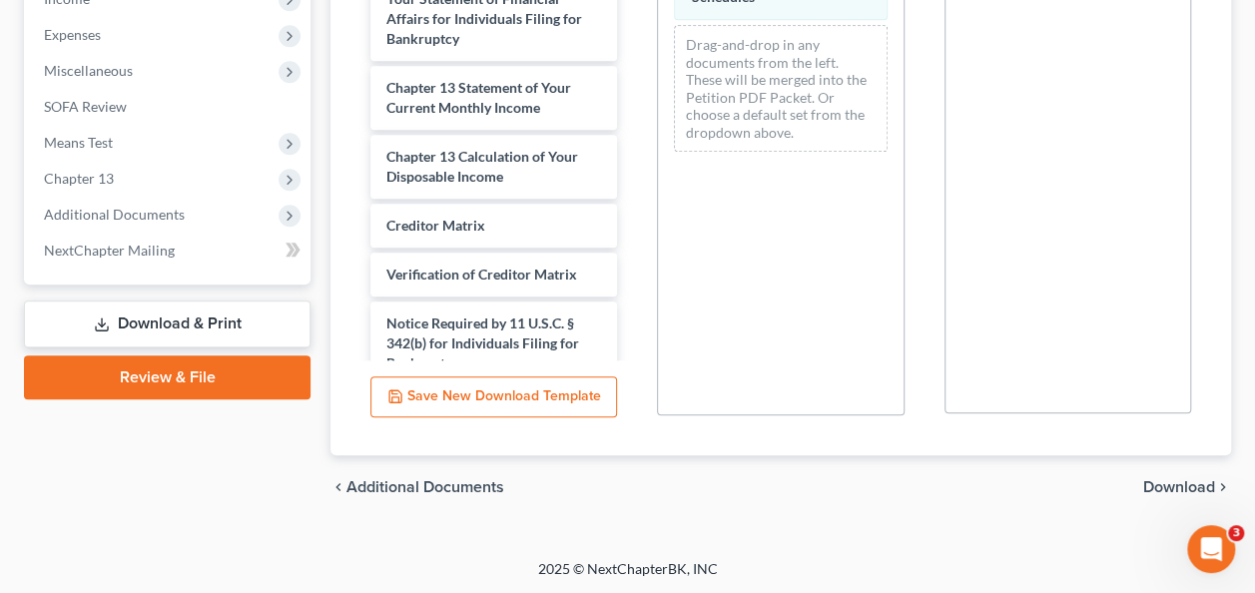
click at [1171, 480] on span "Download" at bounding box center [1179, 487] width 72 height 16
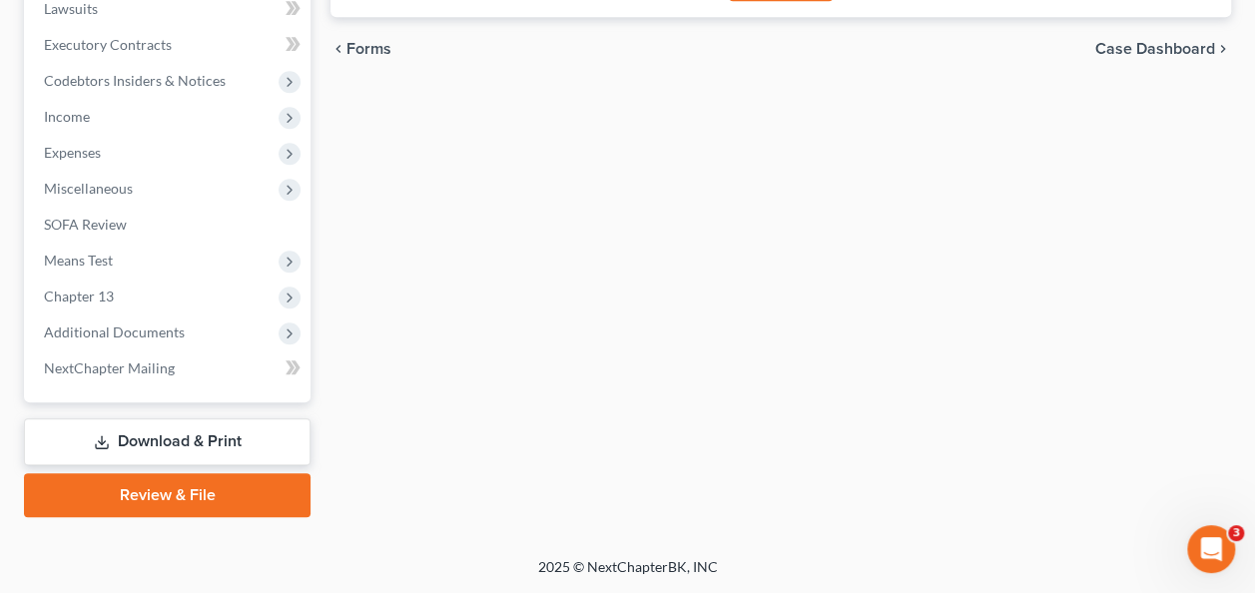
scroll to position [537, 0]
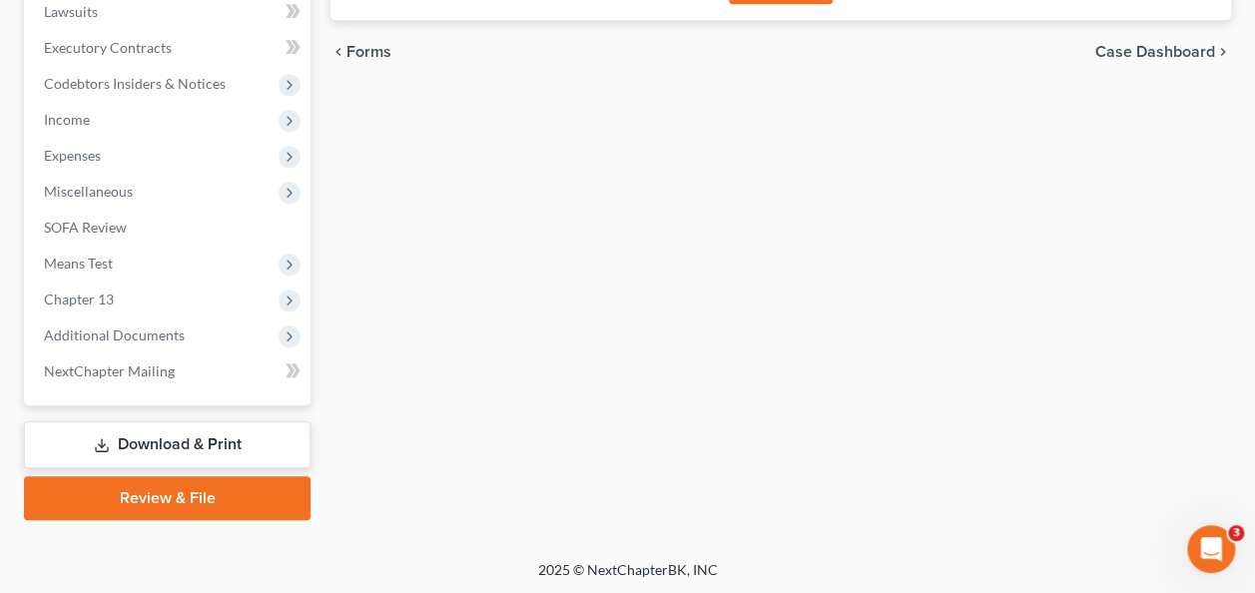
click at [162, 447] on link "Download & Print" at bounding box center [167, 444] width 287 height 47
click at [75, 442] on link "Download & Print" at bounding box center [167, 444] width 287 height 47
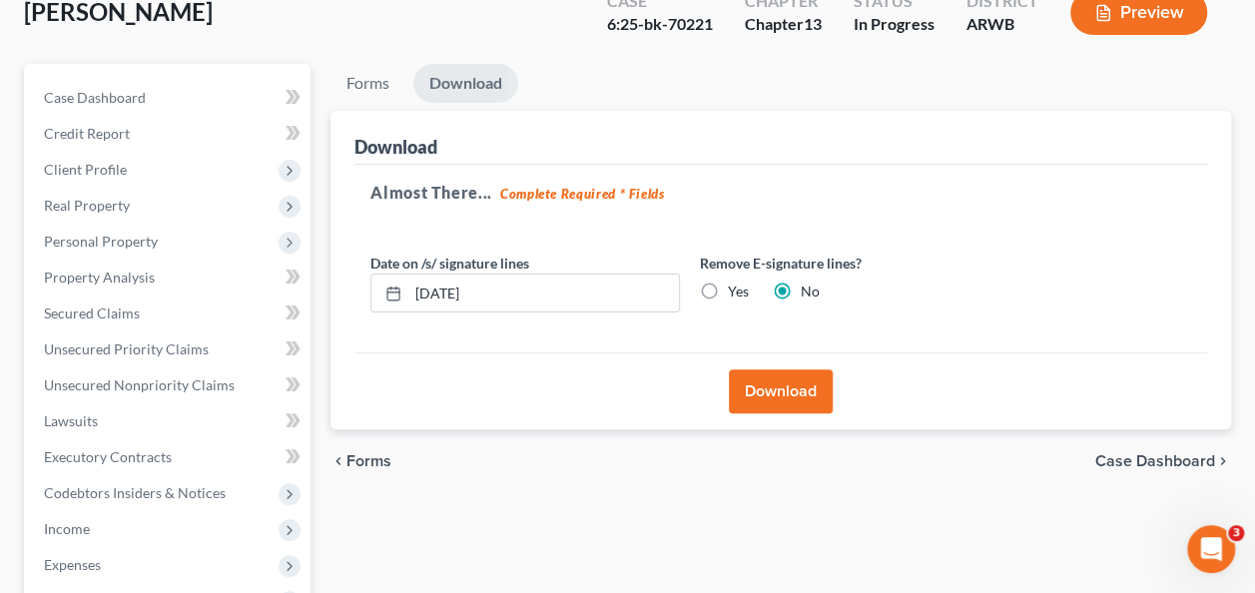
scroll to position [200, 0]
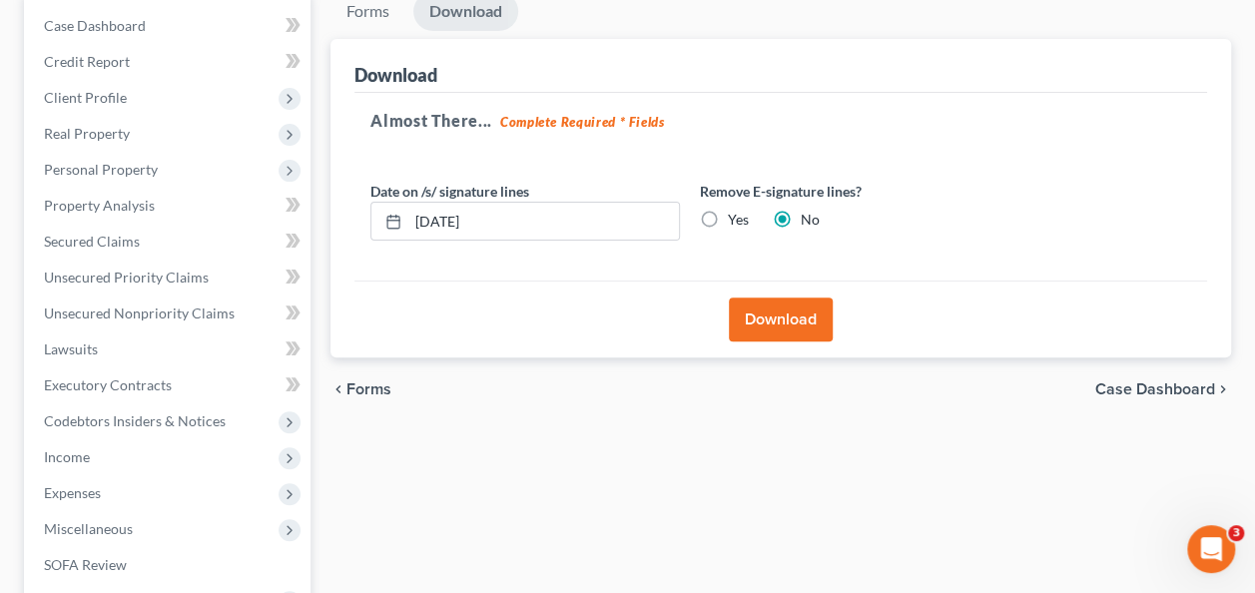
click at [768, 316] on button "Download" at bounding box center [781, 319] width 104 height 44
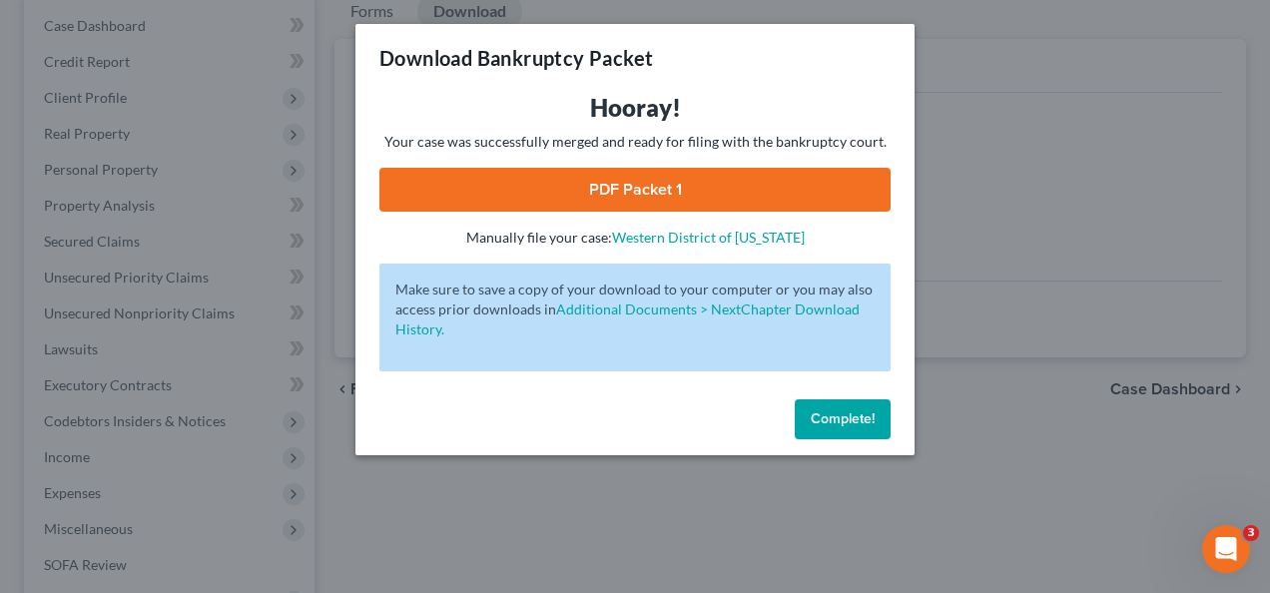
click at [1054, 127] on div "Download Bankruptcy Packet Hooray! Your case was successfully merged and ready …" at bounding box center [635, 296] width 1270 height 593
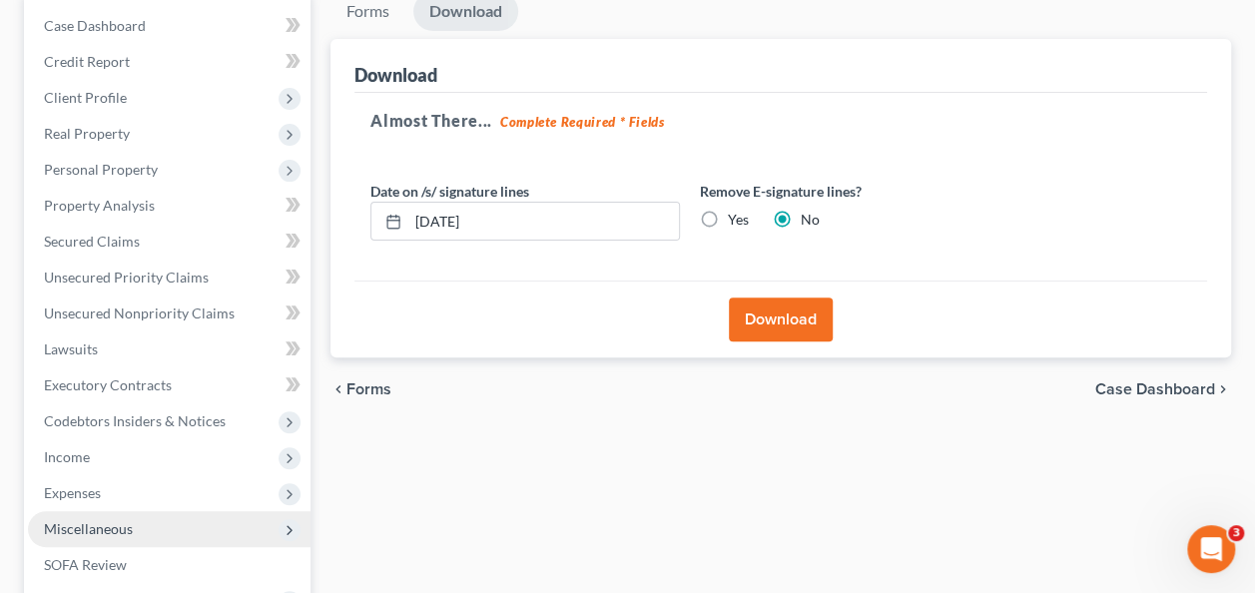
click at [84, 533] on span "Miscellaneous" at bounding box center [88, 528] width 89 height 17
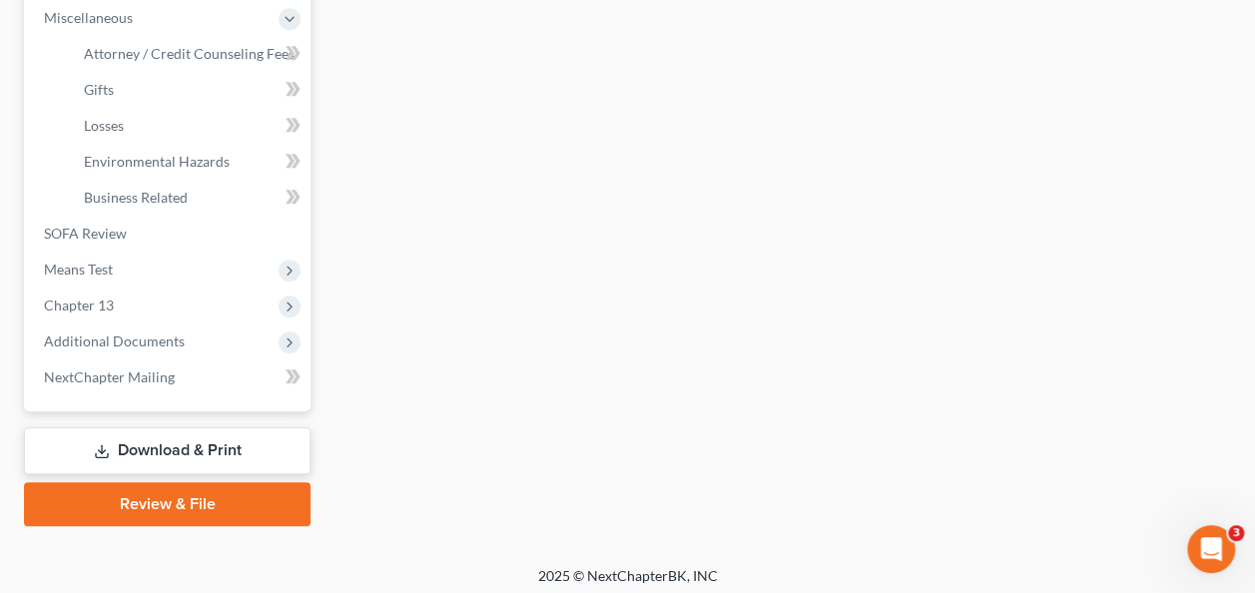
scroll to position [717, 0]
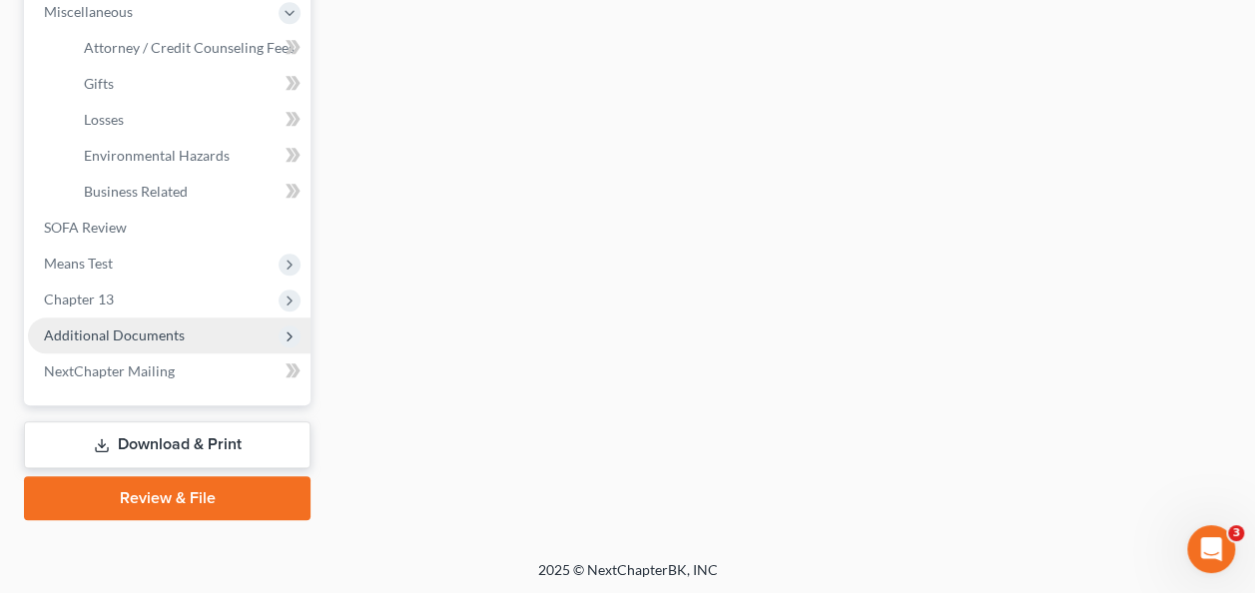
click at [128, 321] on span "Additional Documents" at bounding box center [169, 335] width 283 height 36
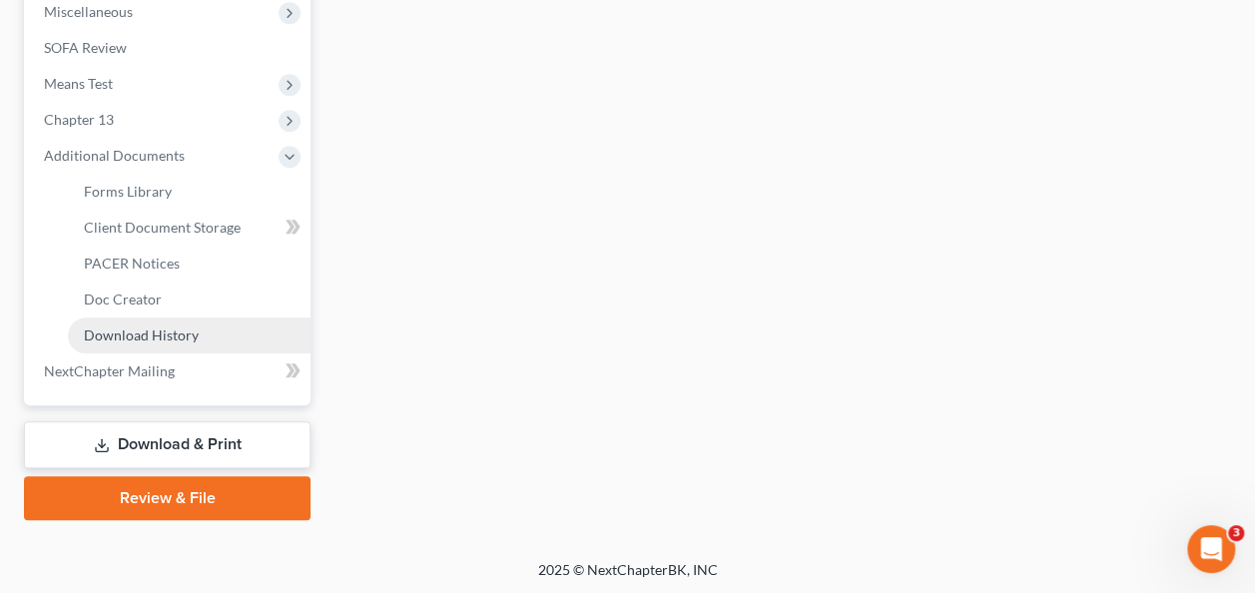
click at [172, 335] on span "Download History" at bounding box center [141, 334] width 115 height 17
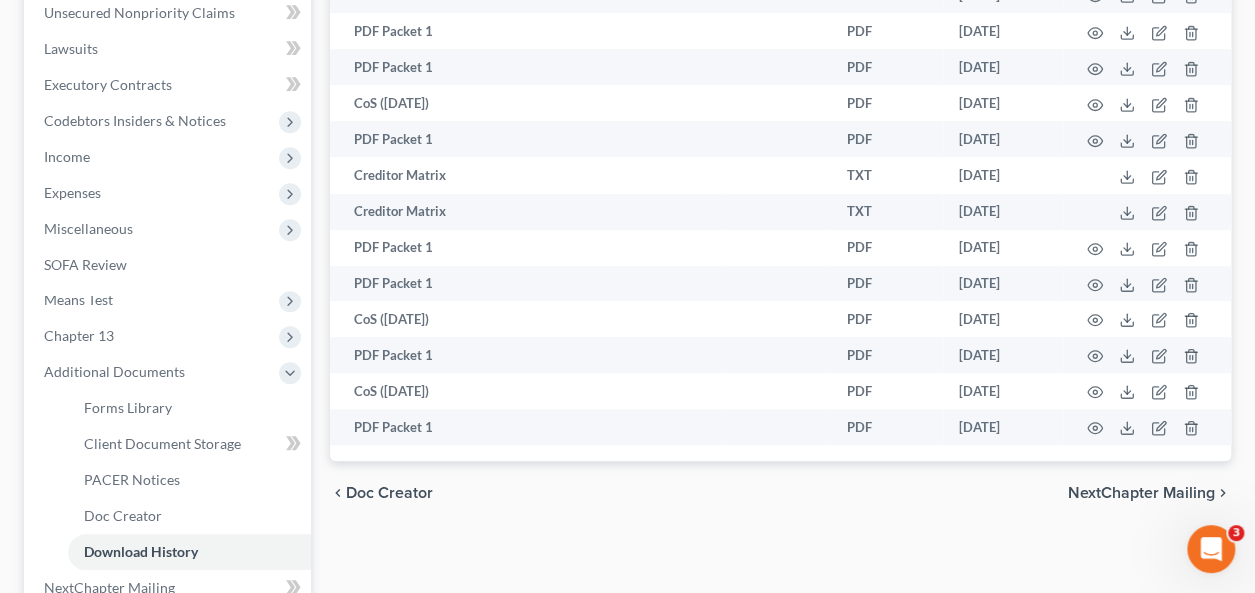
scroll to position [717, 0]
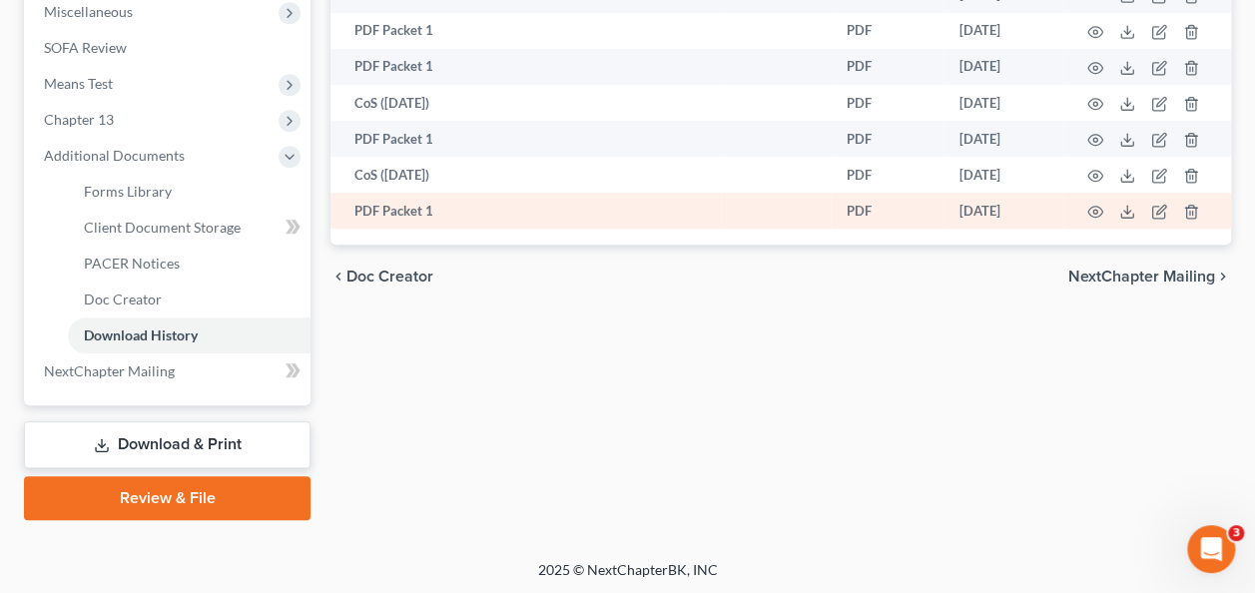
click at [460, 210] on td "PDF Packet 1" at bounding box center [525, 211] width 390 height 36
click at [1094, 210] on icon "button" at bounding box center [1095, 212] width 16 height 16
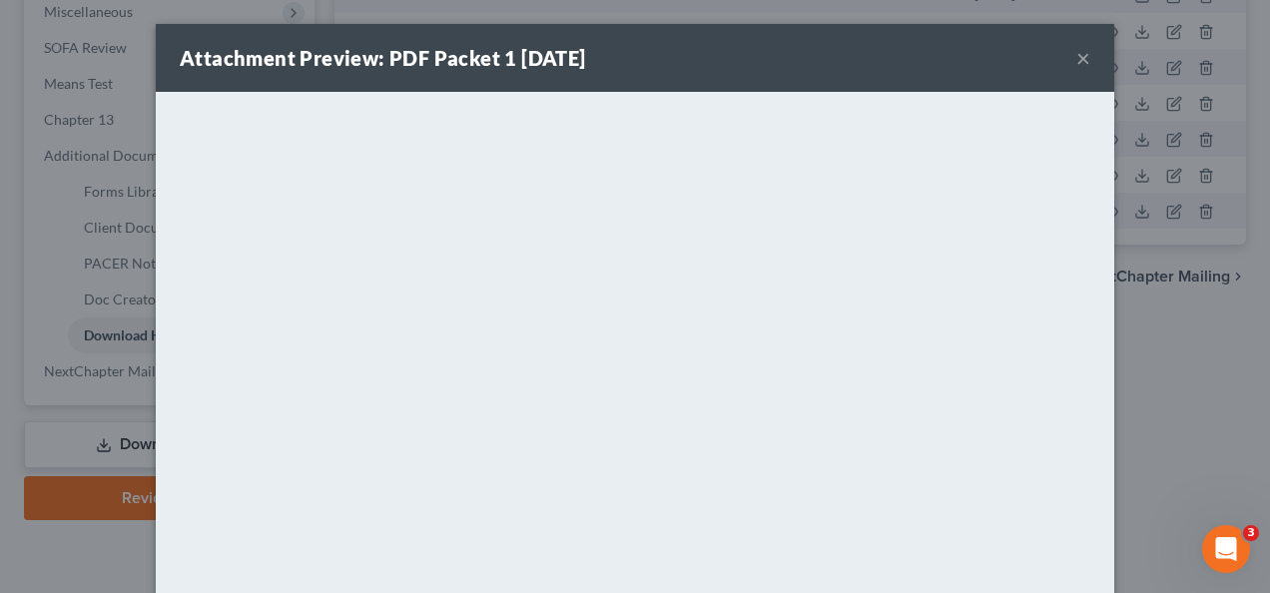
drag, startPoint x: 1127, startPoint y: 381, endPoint x: 1120, endPoint y: 361, distance: 21.2
click at [1127, 381] on div "Attachment Preview: PDF Packet 1 [DATE] × <object ng-attr-data='[URL][DOMAIN_NA…" at bounding box center [635, 296] width 1270 height 593
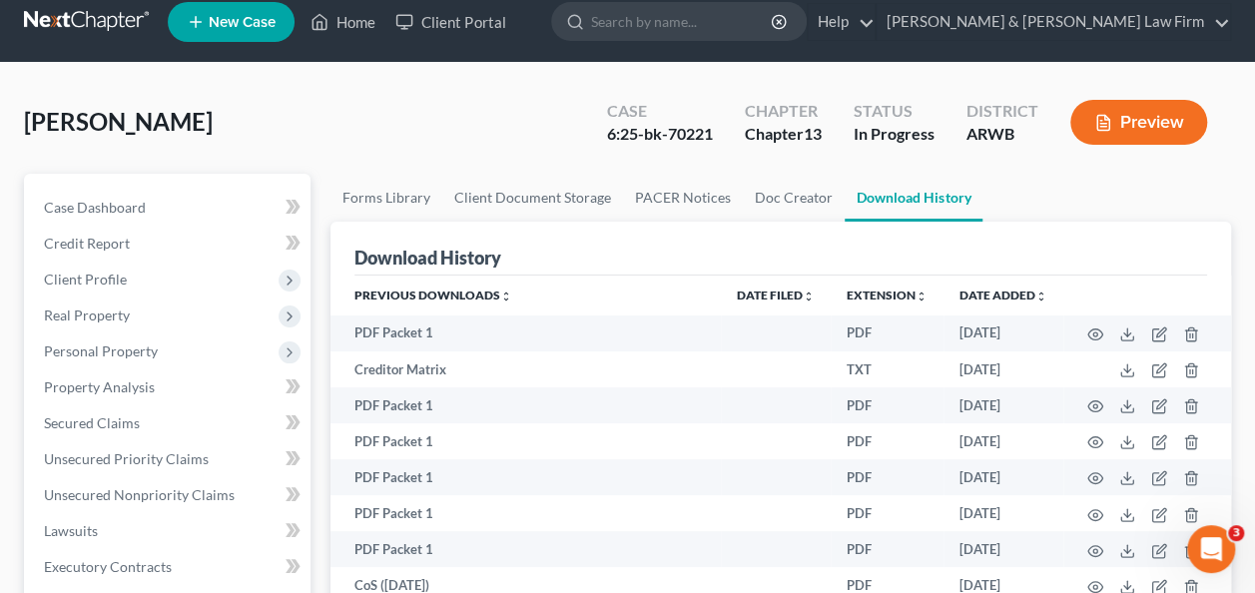
scroll to position [0, 0]
